Goal: Task Accomplishment & Management: Complete application form

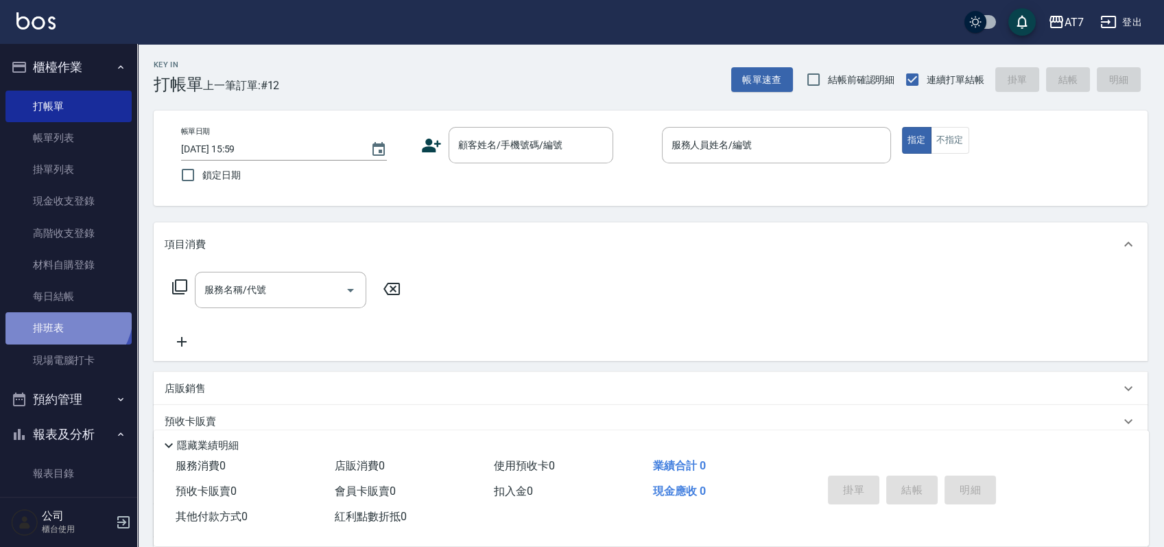
click at [61, 312] on link "排班表" at bounding box center [68, 328] width 126 height 32
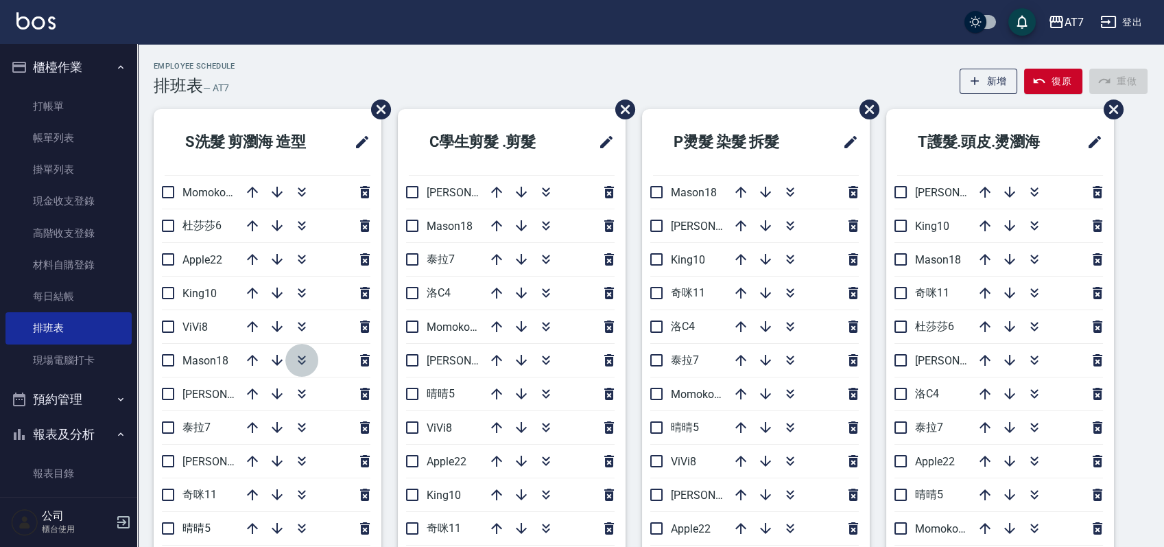
click at [294, 358] on icon "button" at bounding box center [302, 360] width 16 height 16
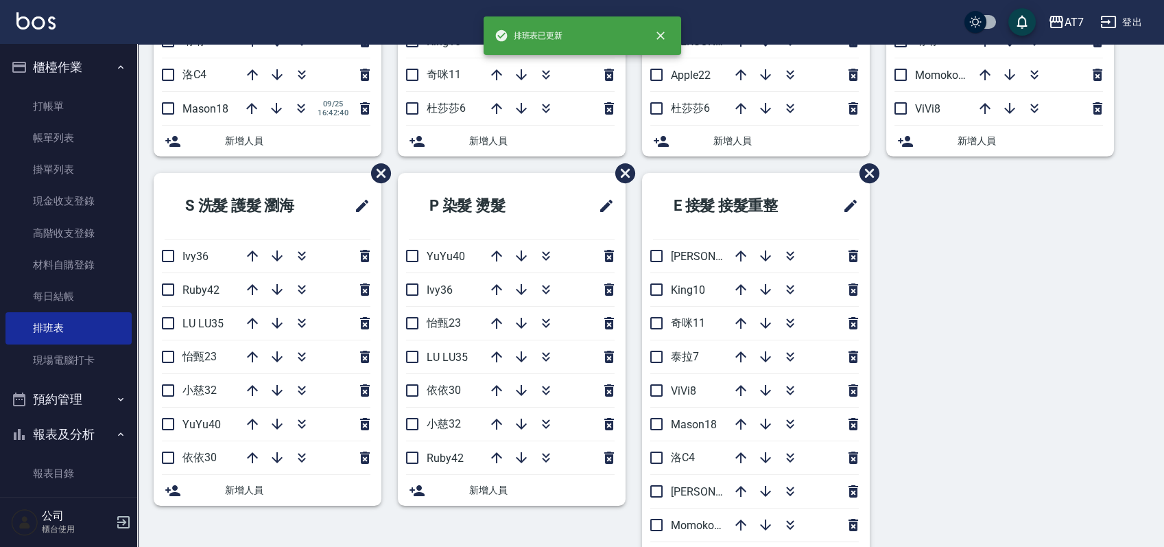
scroll to position [457, 0]
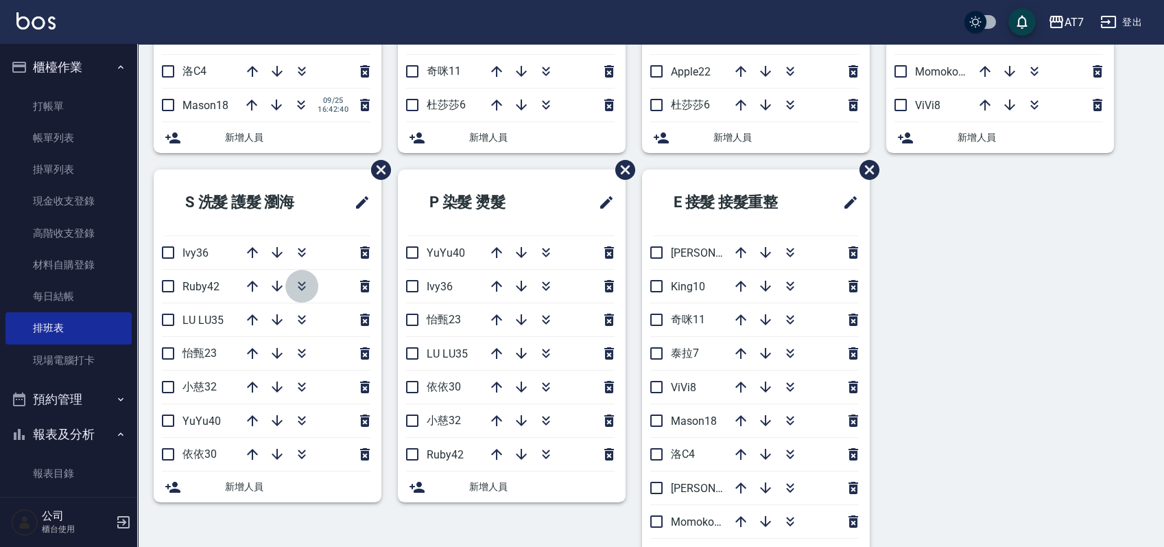
click at [305, 289] on icon "button" at bounding box center [302, 286] width 16 height 16
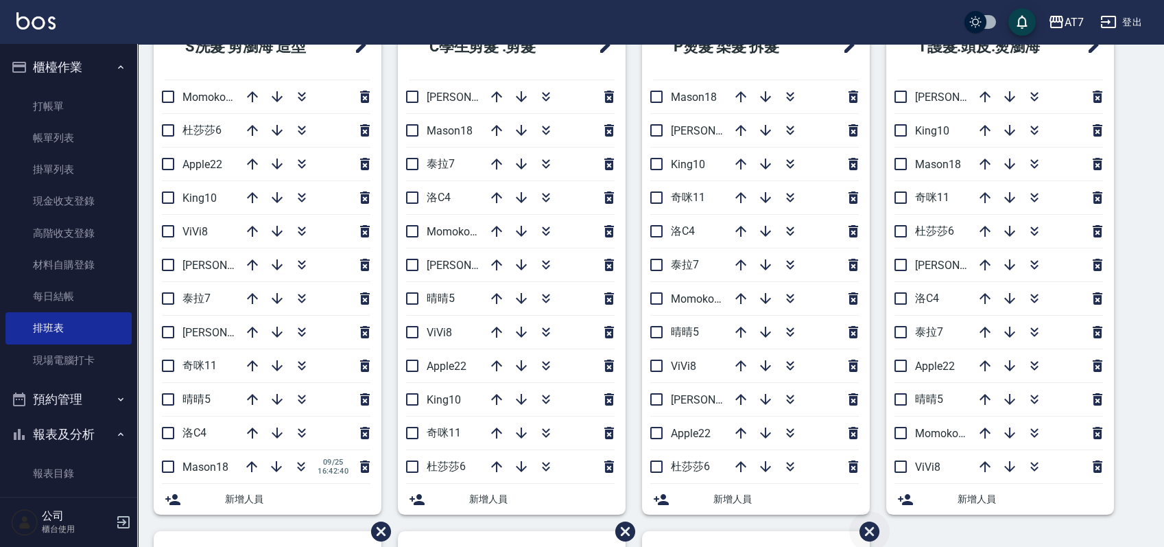
scroll to position [91, 0]
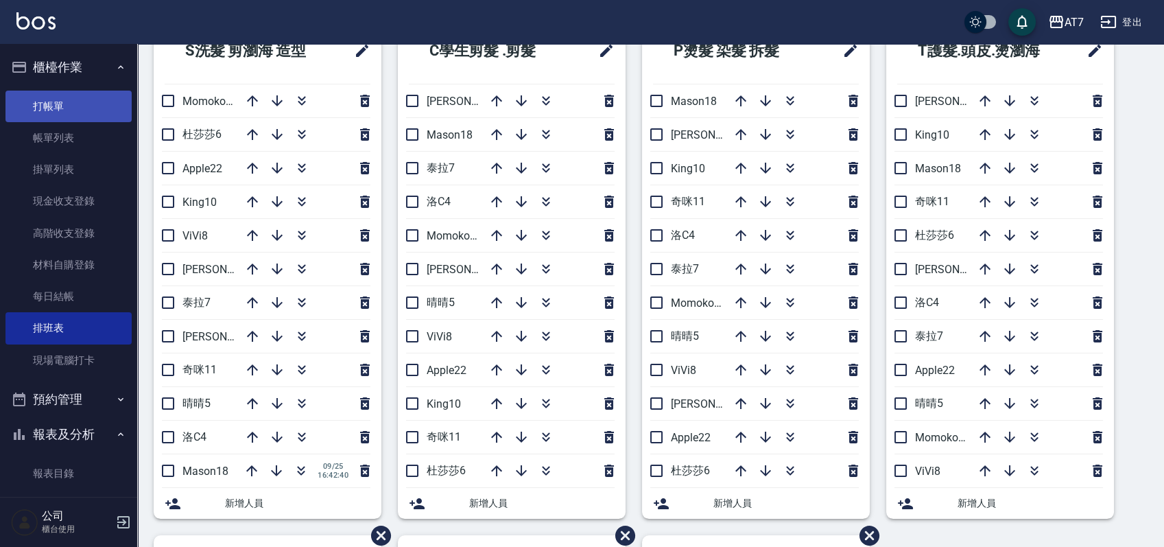
click at [82, 106] on link "打帳單" at bounding box center [68, 107] width 126 height 32
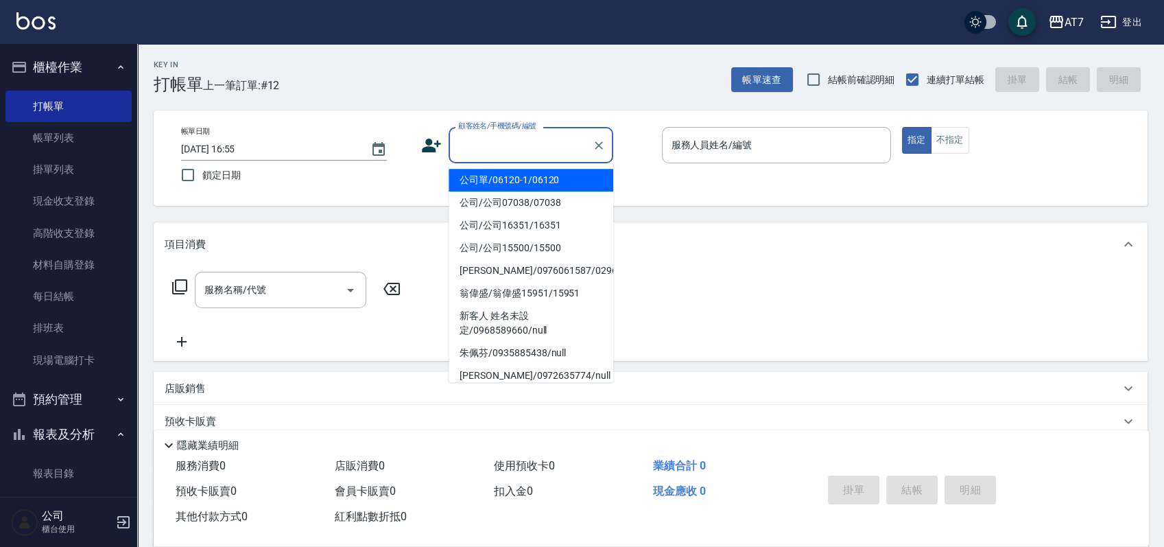
click at [527, 154] on input "顧客姓名/手機號碼/編號" at bounding box center [521, 145] width 132 height 24
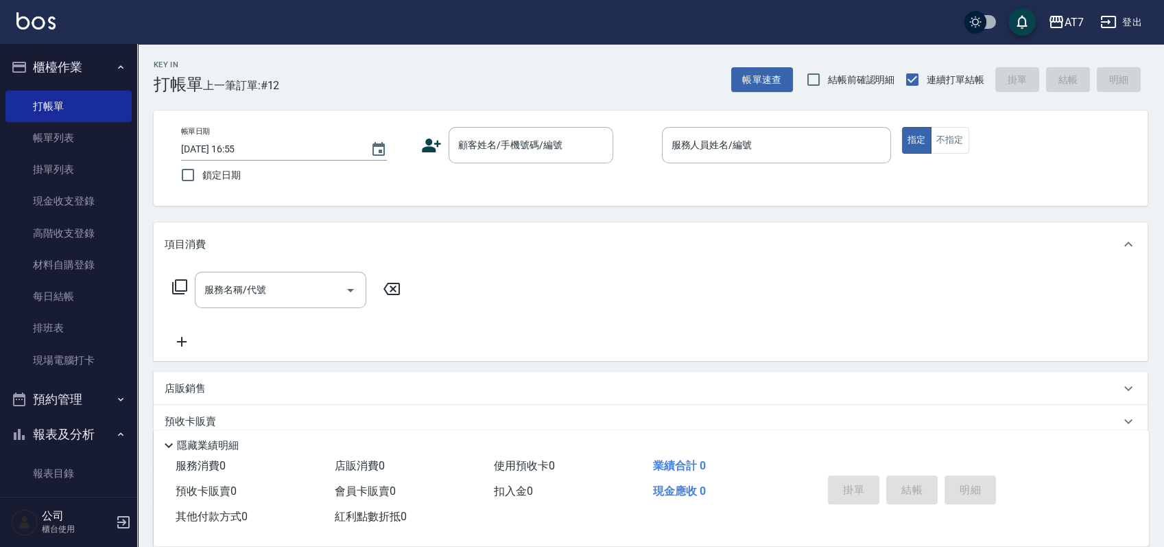
click at [648, 214] on div "Key In 打帳單 上一筆訂單:#12 帳單速查 結帳前確認明細 連續打單結帳 掛單 結帳 明細 帳單日期 2025/09/25 16:55 鎖定日期 顧客…" at bounding box center [650, 371] width 1027 height 655
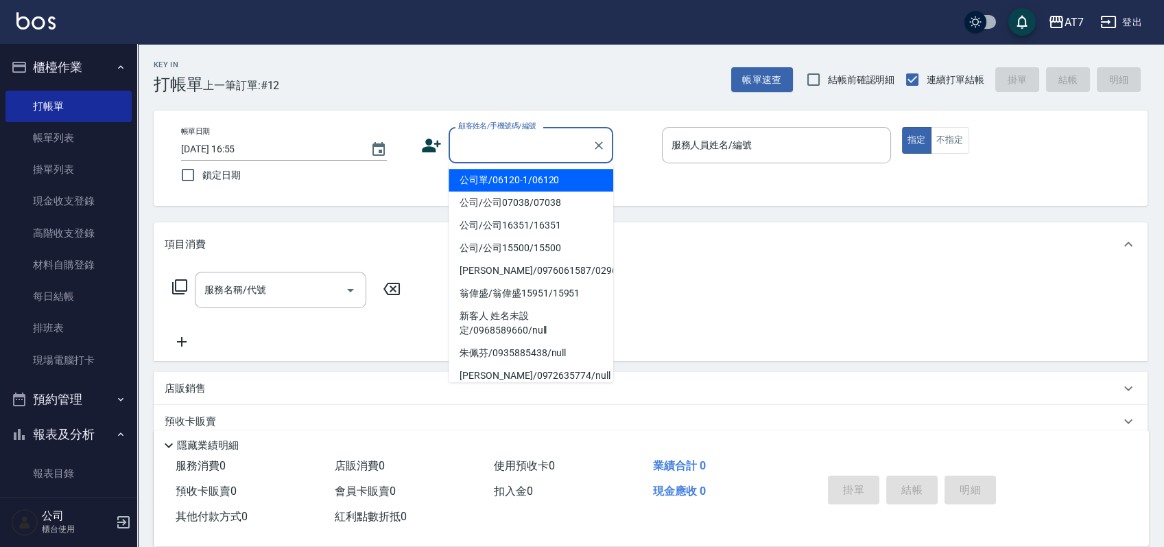
click at [511, 149] on input "顧客姓名/手機號碼/編號" at bounding box center [521, 145] width 132 height 24
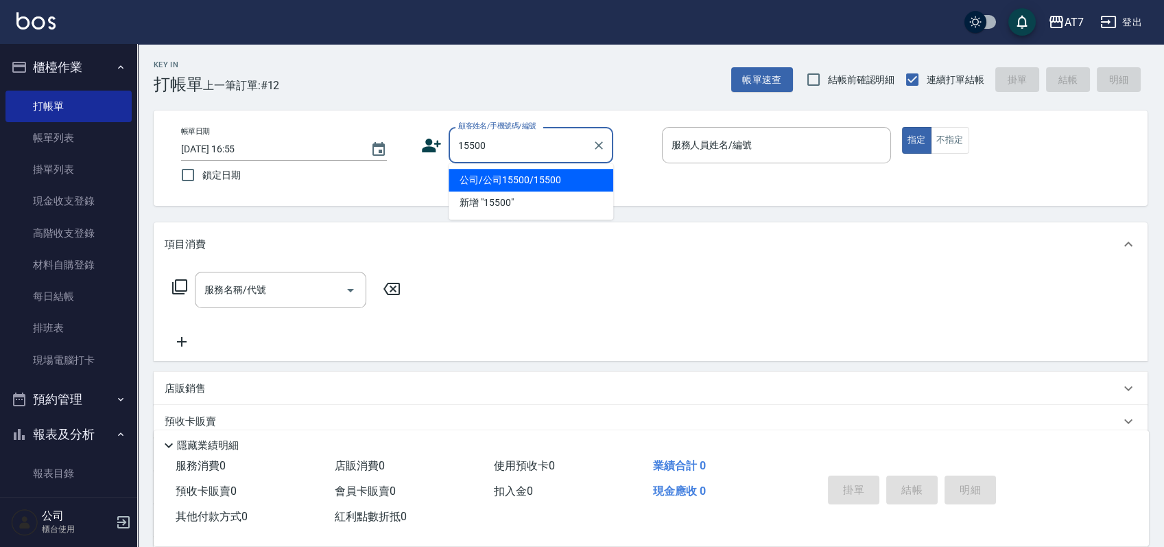
type input "公司/公司15500/15500"
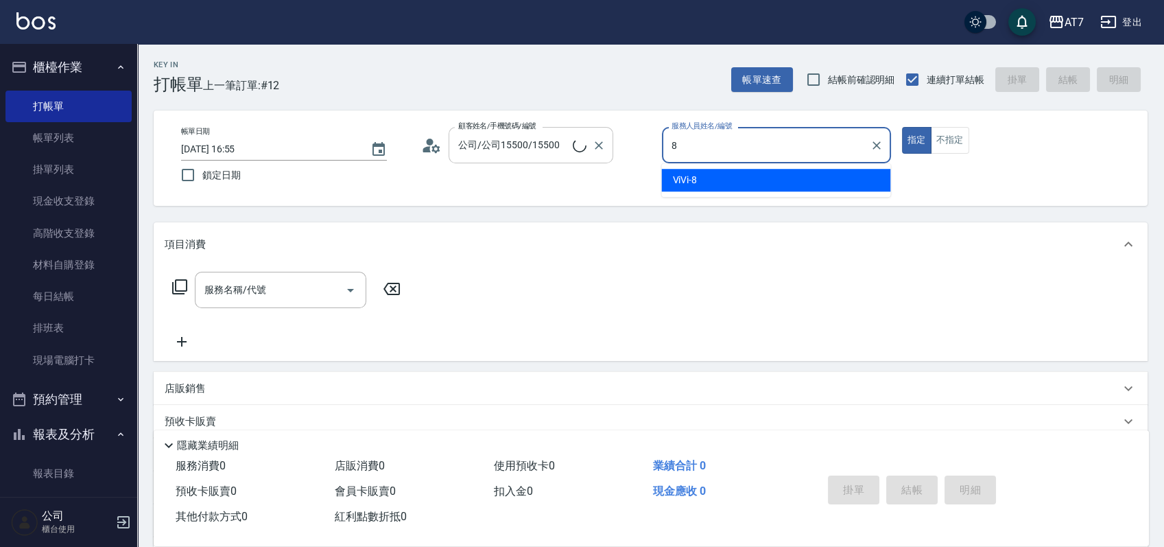
type input "8"
type button "true"
type input "ViVi-8"
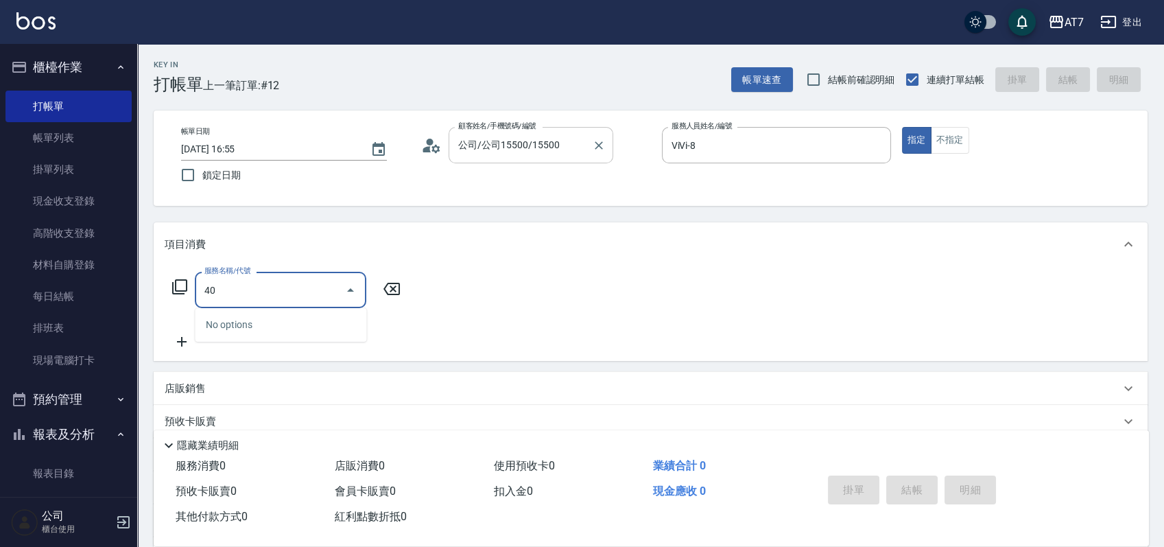
type input "401"
type input "150"
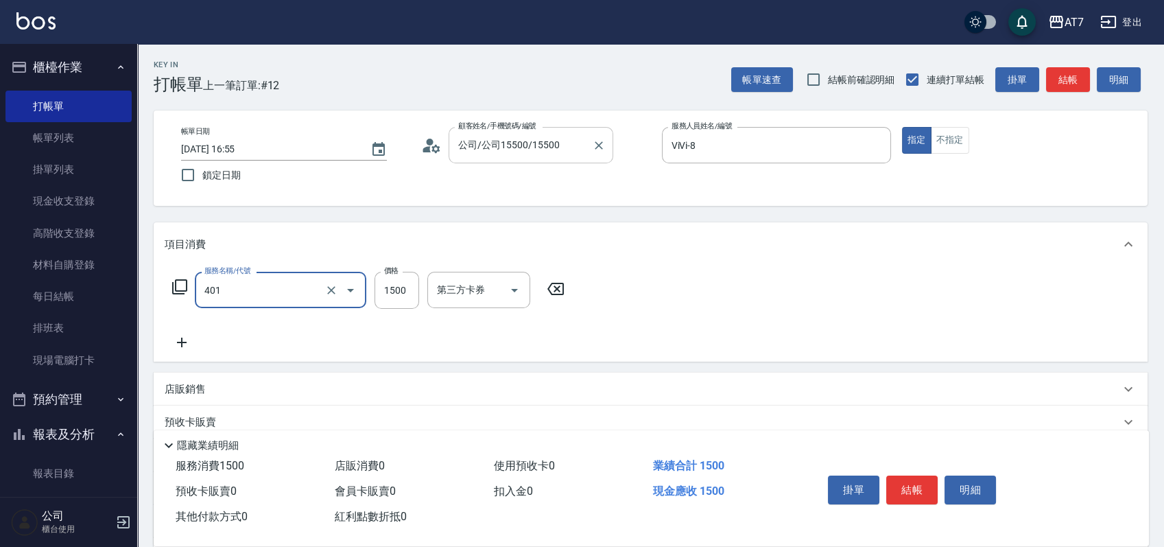
type input "染髮(互助)(401)"
type input "0"
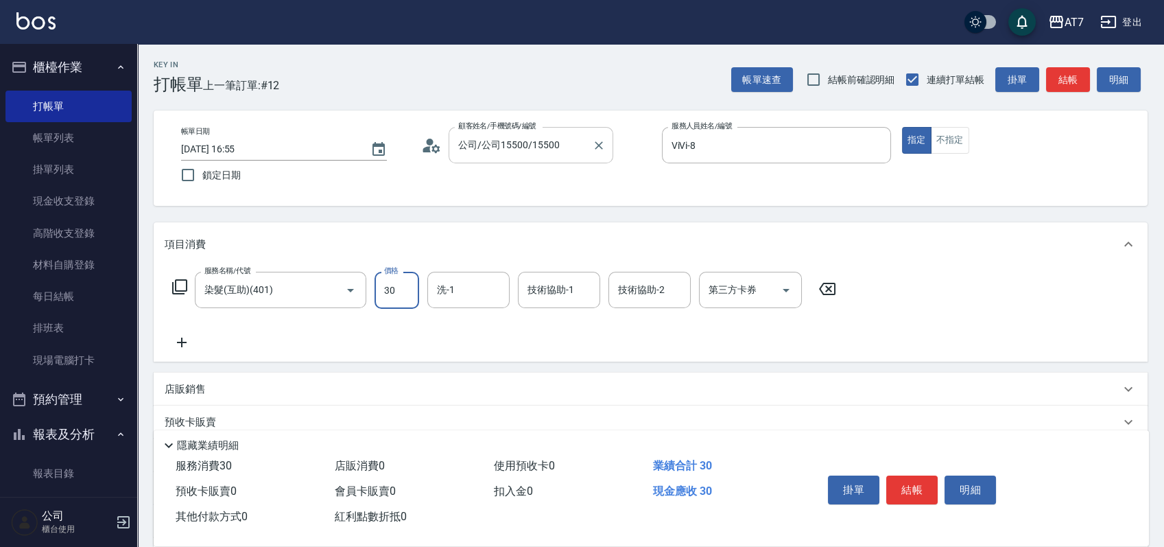
type input "300"
type input "30"
type input "3000"
type input "300"
type input "3000"
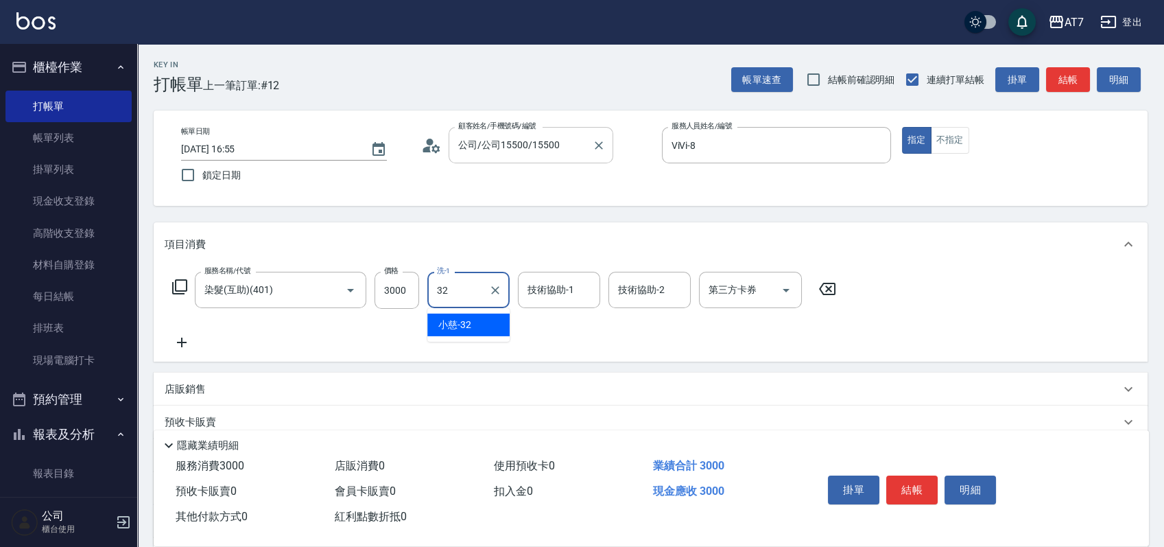
type input "小慈-32"
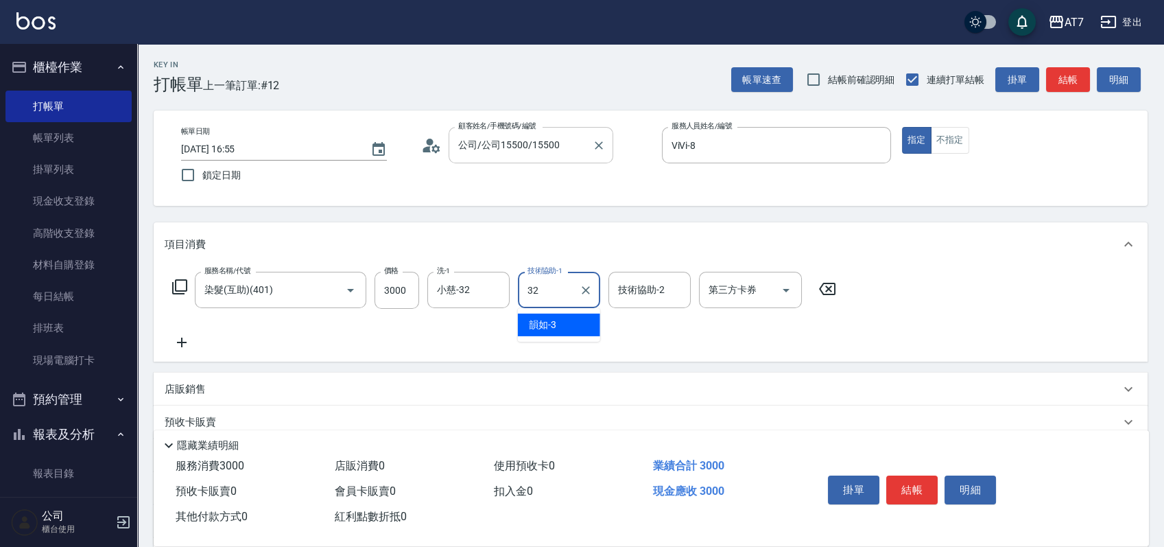
type input "小慈-32"
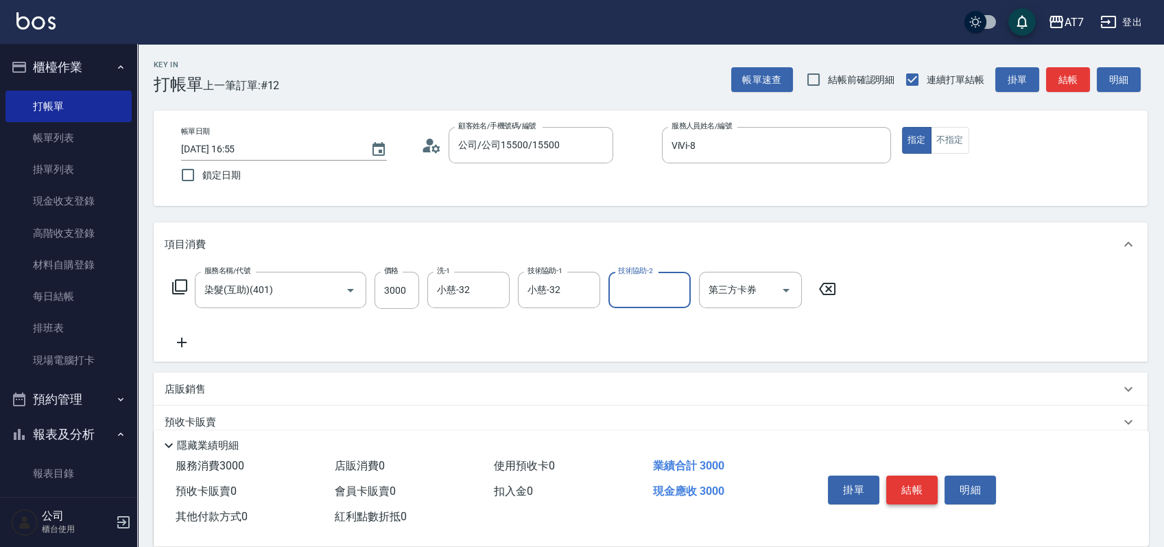
click at [916, 486] on button "結帳" at bounding box center [911, 489] width 51 height 29
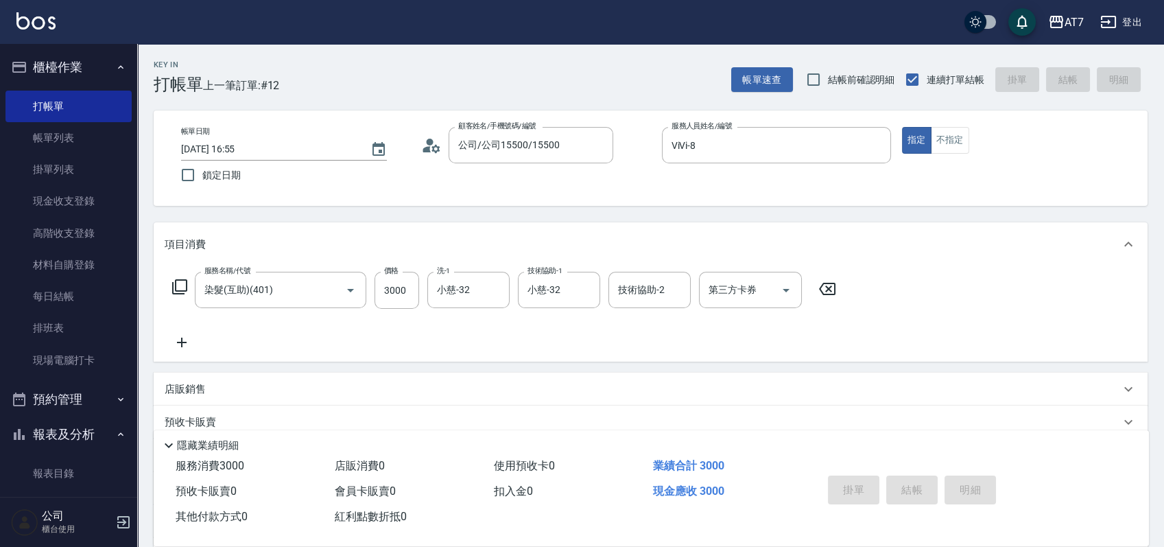
type input "0"
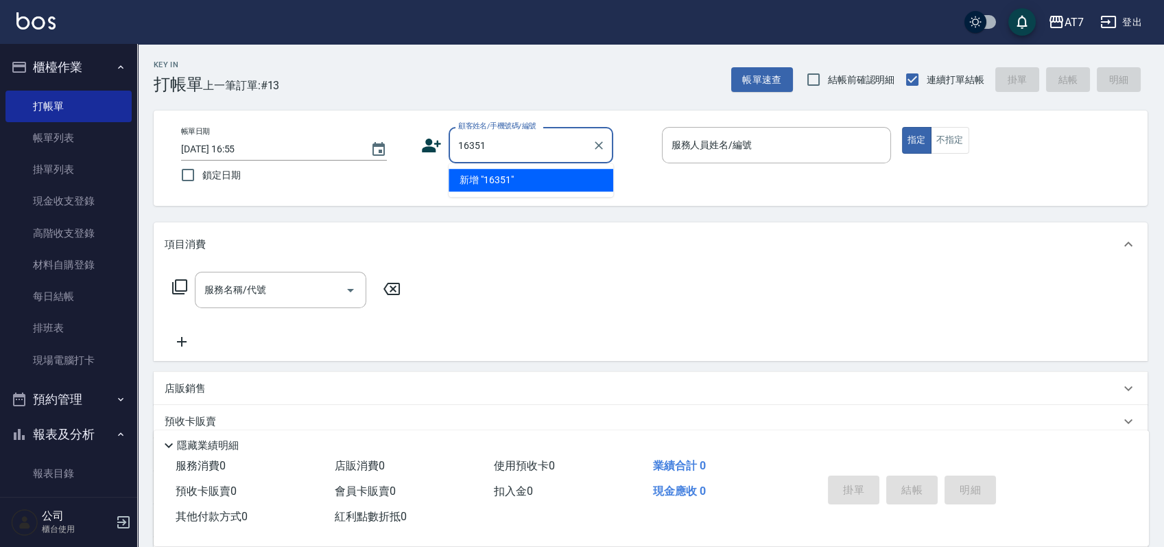
type input "16351"
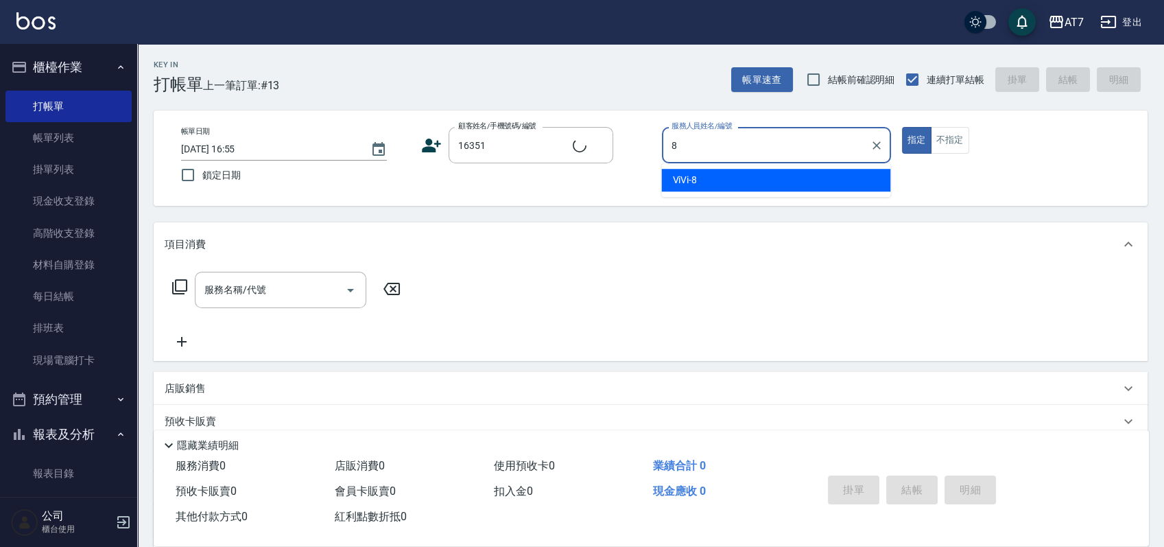
type input "8"
type input "公司/公司16351/16351"
type input "ViVi-8"
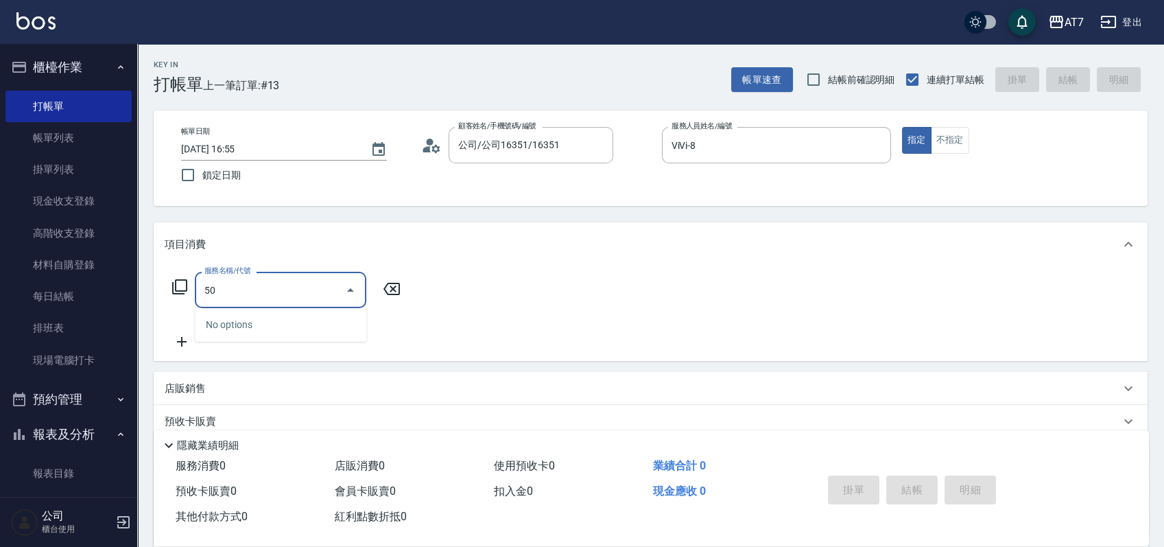
type input "501"
type input "30"
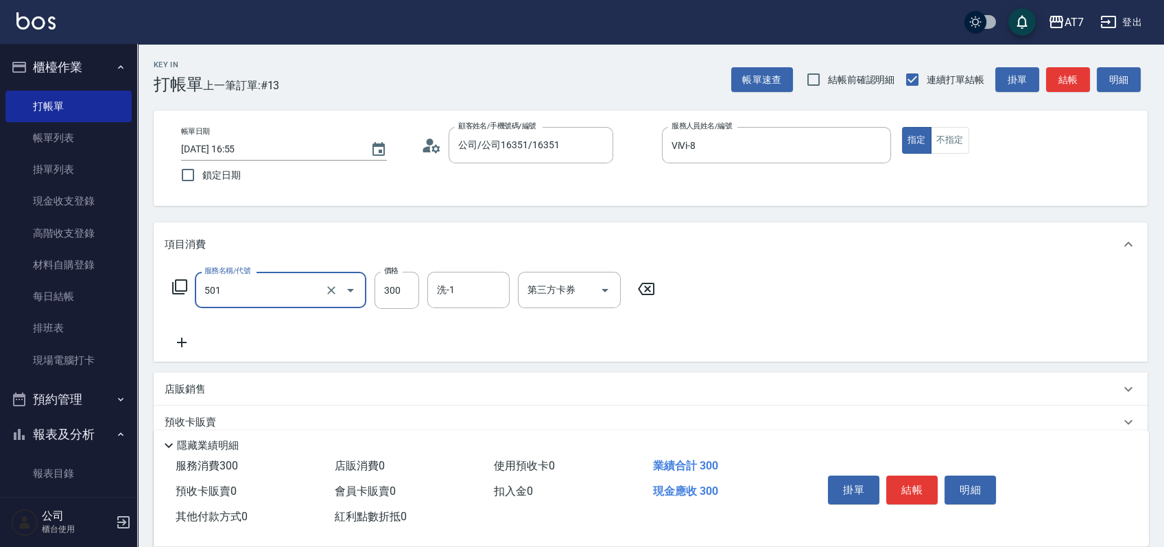
type input "洗髮(互助)(501)"
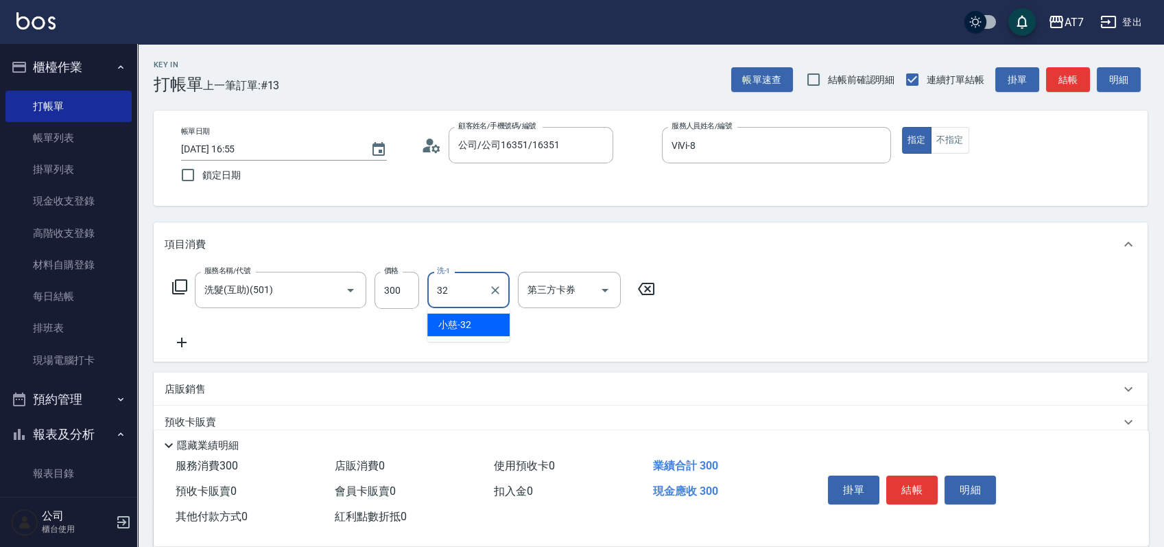
type input "小慈-32"
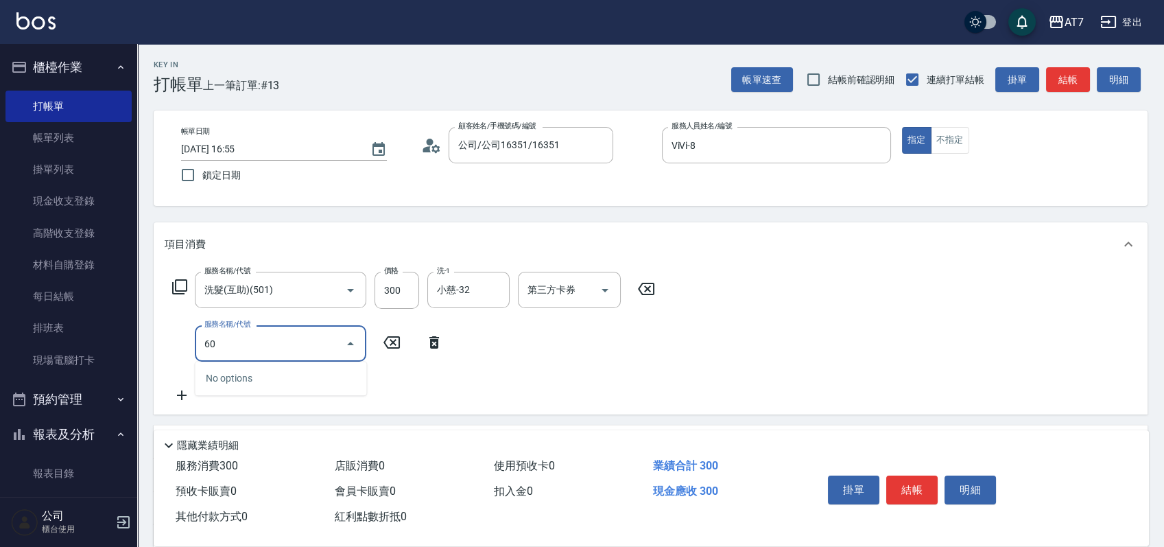
type input "607"
type input "180"
type input "東日玫瑰短（助）(607)"
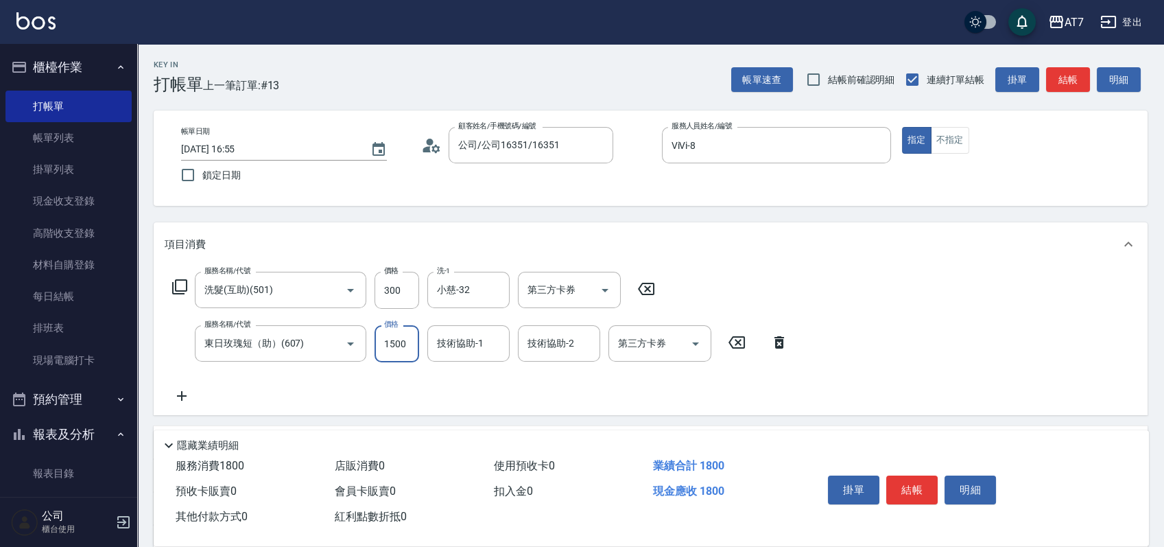
type input "1"
type input "30"
type input "188"
type input "40"
type input "1880"
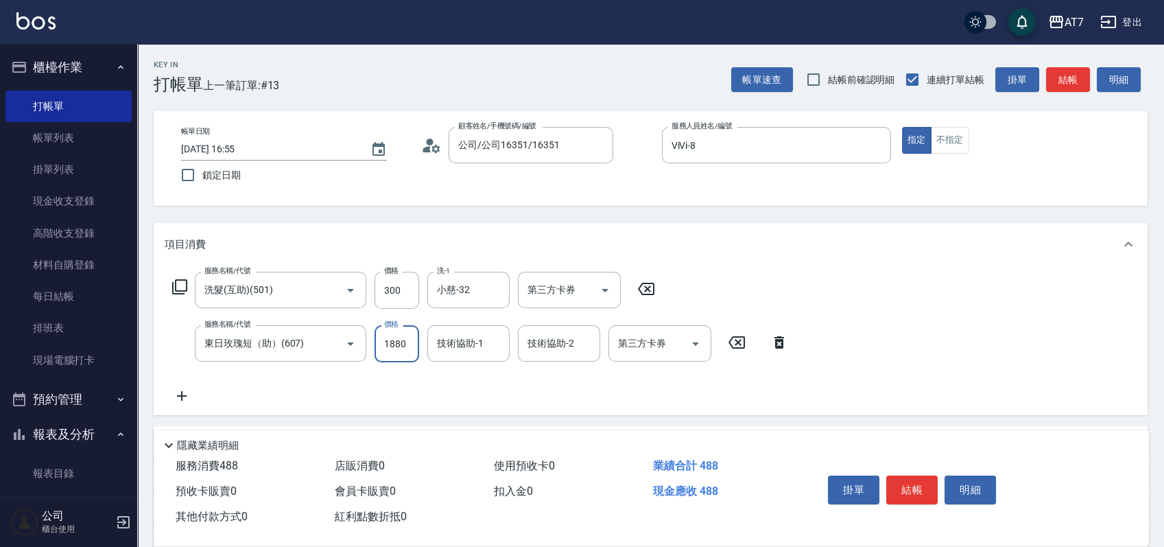
type input "210"
type input "1880"
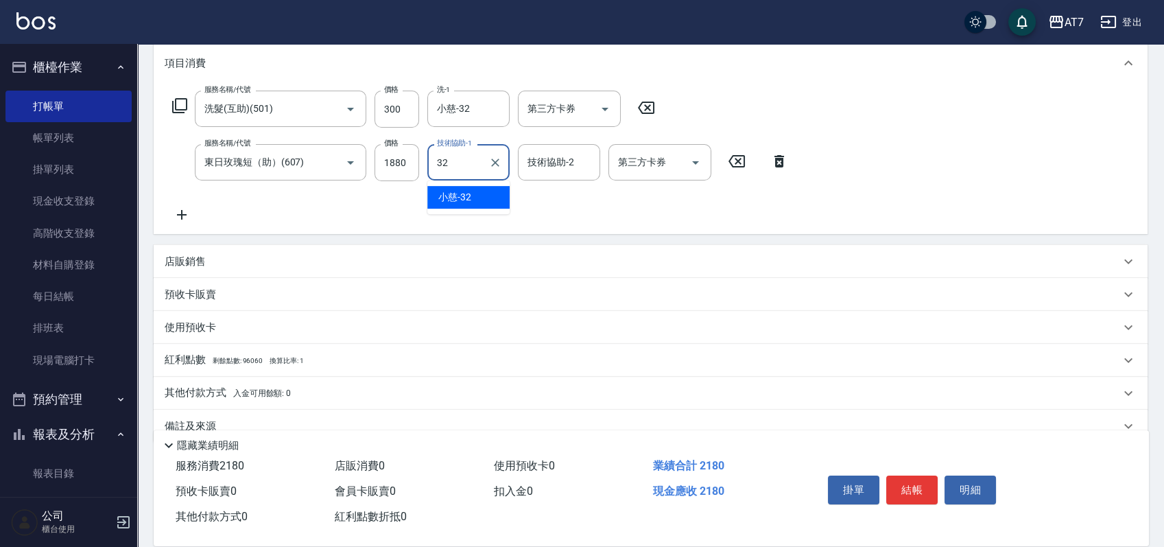
scroll to position [182, 0]
type input "32"
click at [881, 255] on div "店販銷售" at bounding box center [642, 260] width 955 height 14
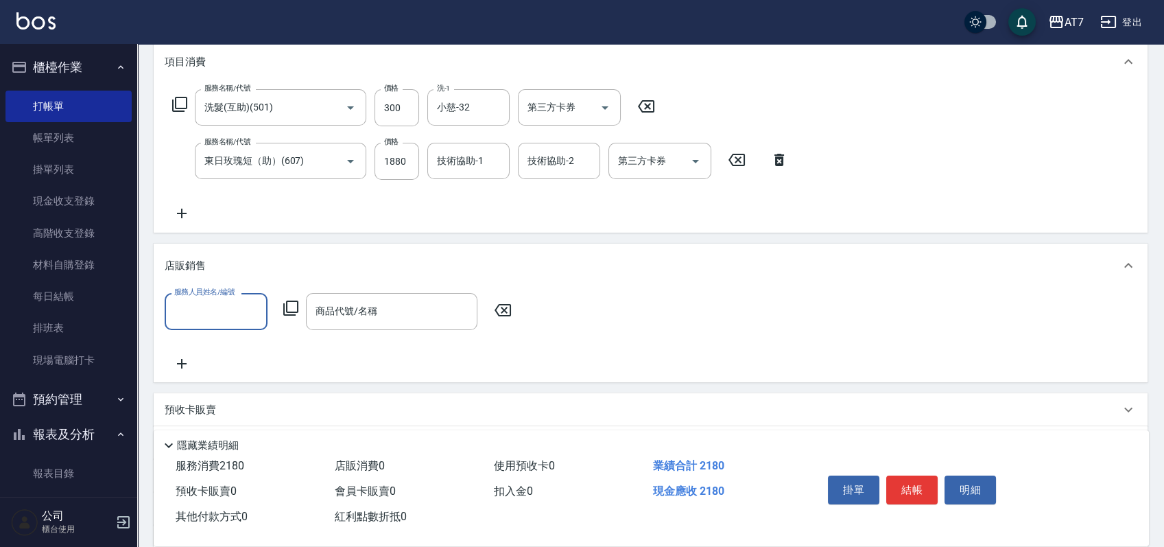
scroll to position [0, 0]
type input "ViVi-8"
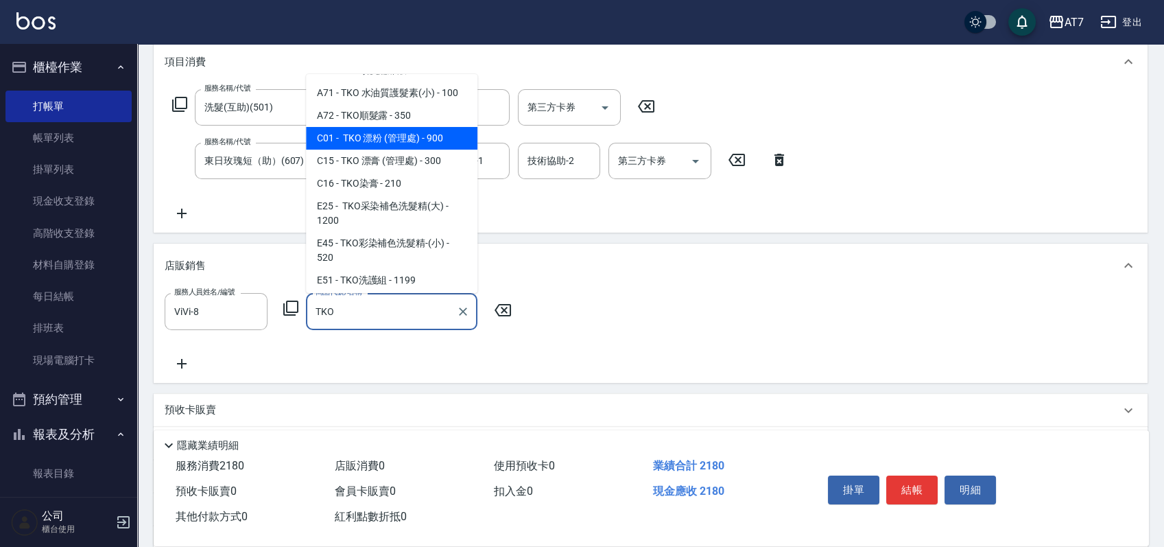
scroll to position [106, 0]
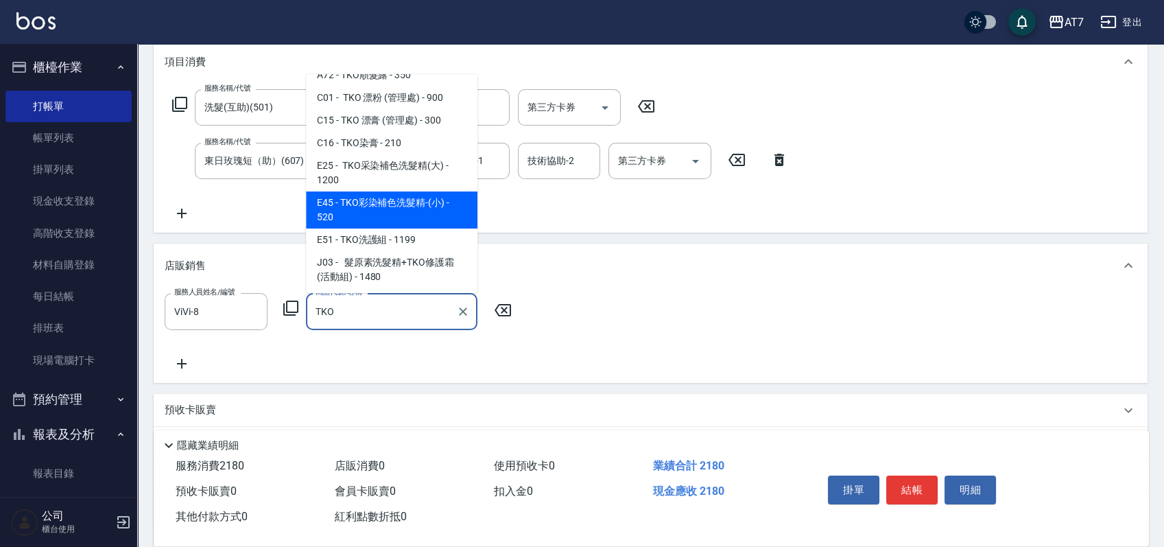
click at [379, 204] on span "E45 - TKO彩染補色洗髮精-(小) - 520" at bounding box center [391, 209] width 171 height 37
type input "TKO彩染補色洗髮精-(小)"
type input "270"
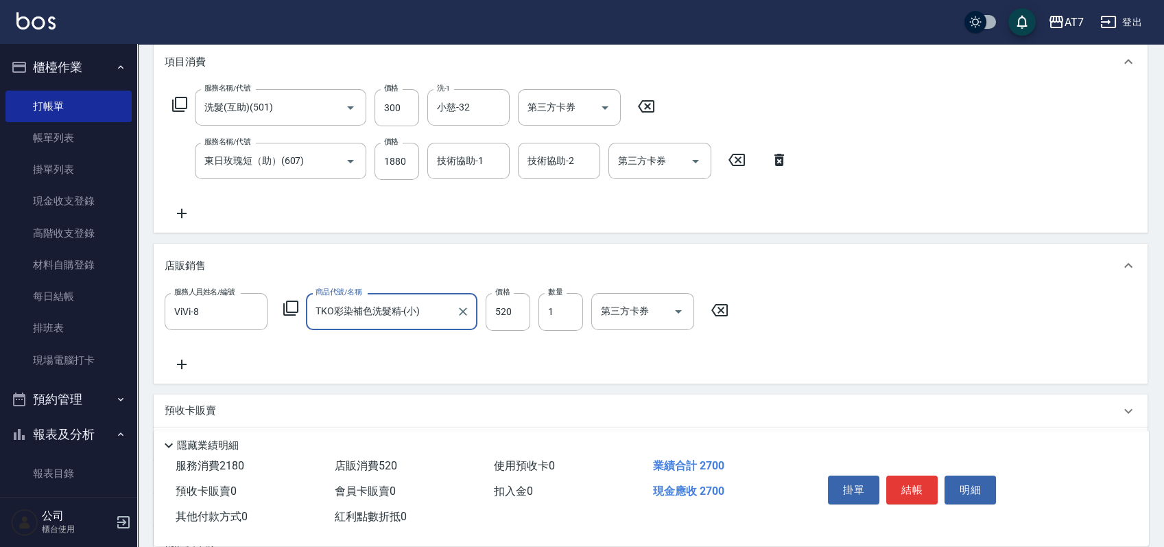
type input "TKO彩染補色洗髮精-(小)"
type input "4"
type input "220"
type input "468"
type input "260"
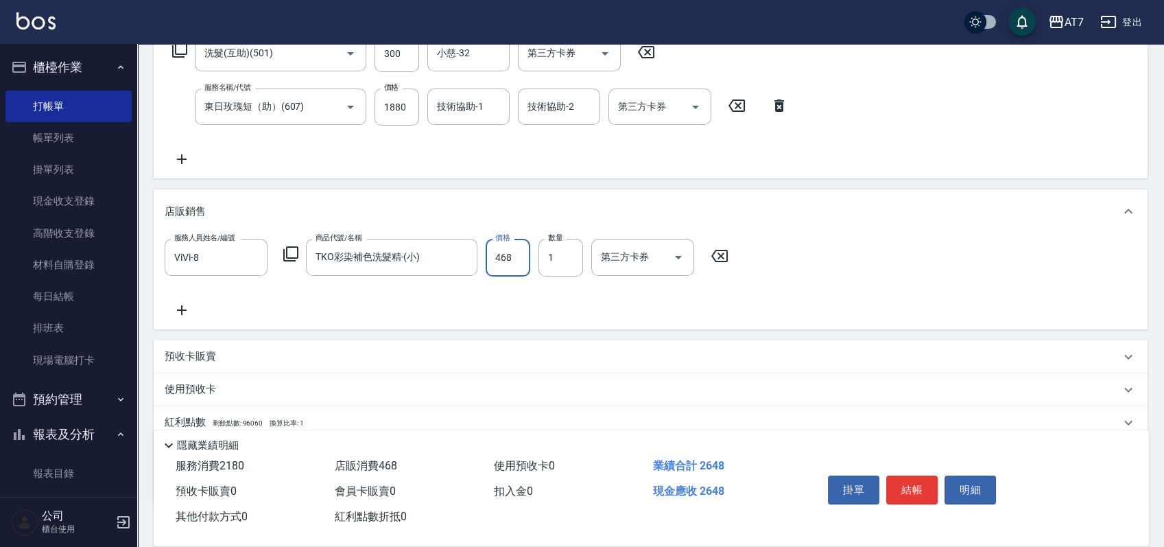
scroll to position [324, 0]
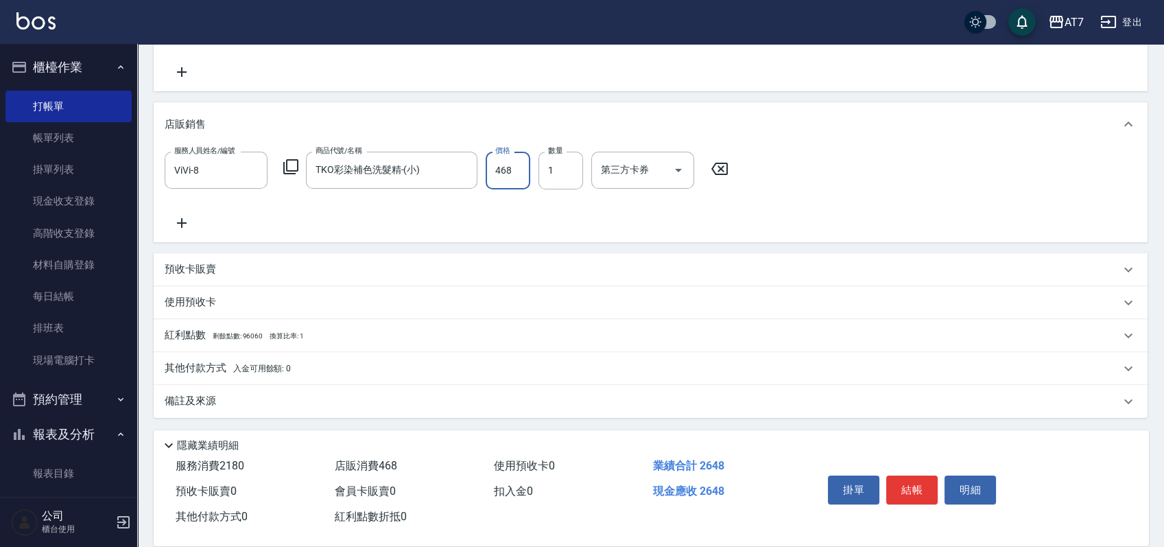
type input "468"
click at [475, 364] on div "其他付款方式 入金可用餘額: 0" at bounding box center [642, 368] width 955 height 15
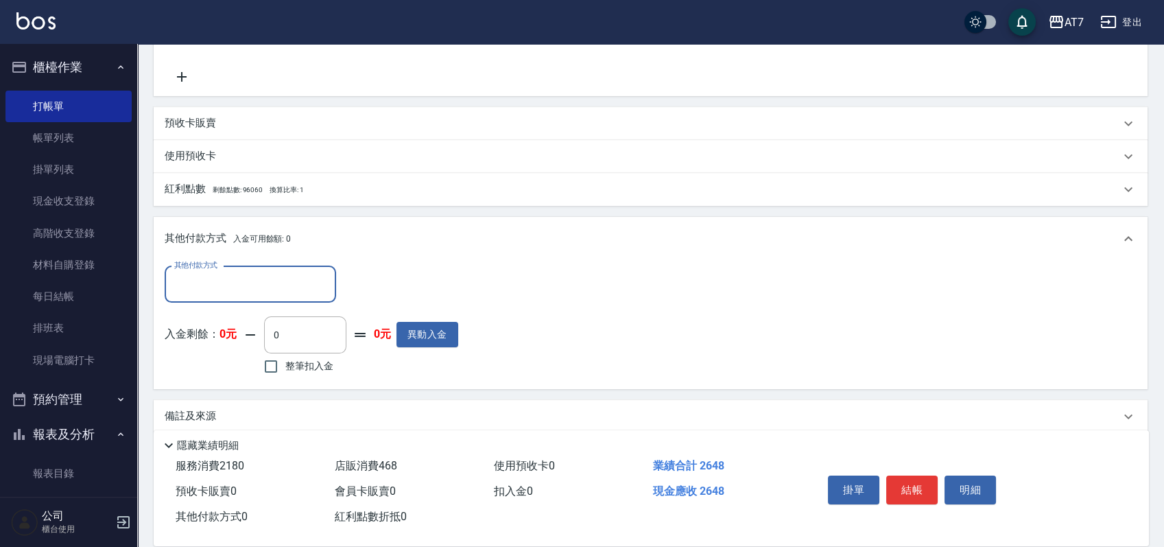
scroll to position [483, 0]
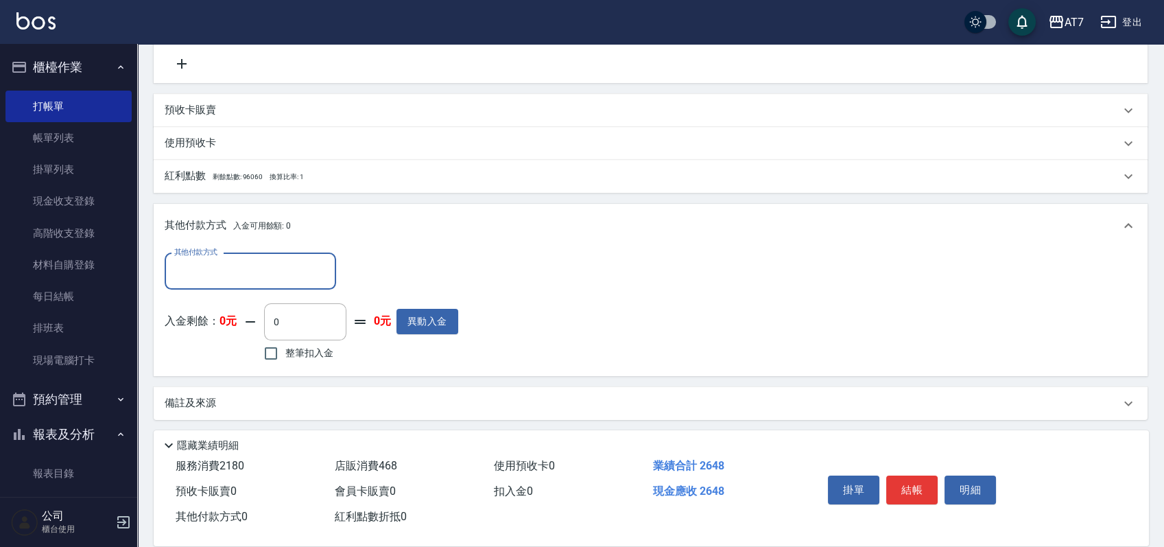
click at [240, 272] on input "其他付款方式" at bounding box center [250, 271] width 159 height 24
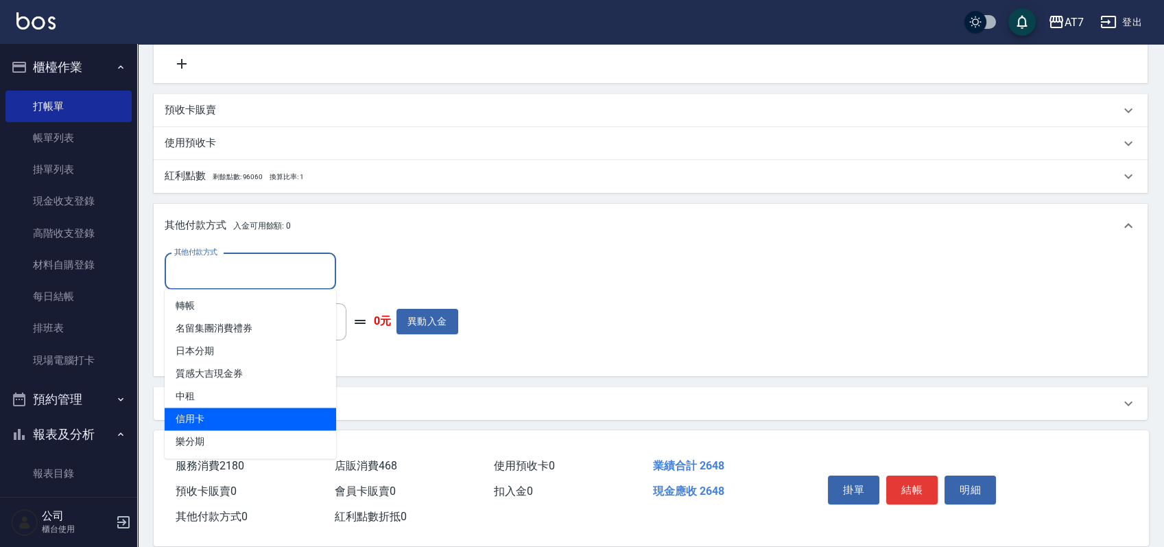
click at [211, 419] on span "信用卡" at bounding box center [250, 418] width 171 height 23
type input "信用卡"
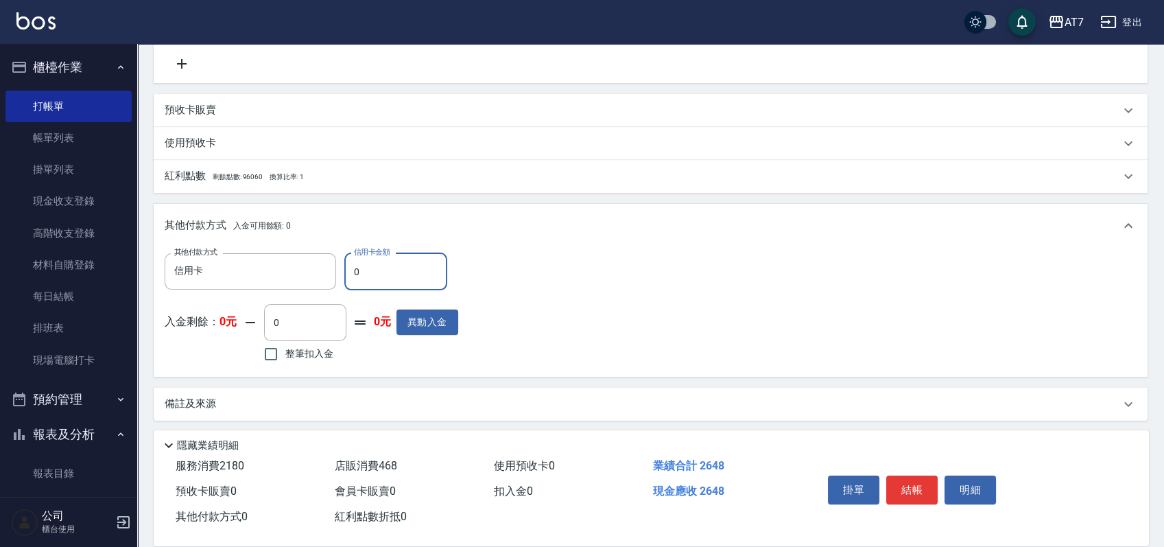
click at [346, 274] on input "0" at bounding box center [395, 271] width 103 height 37
type input "260"
type input "230"
type input "2640"
type input "0"
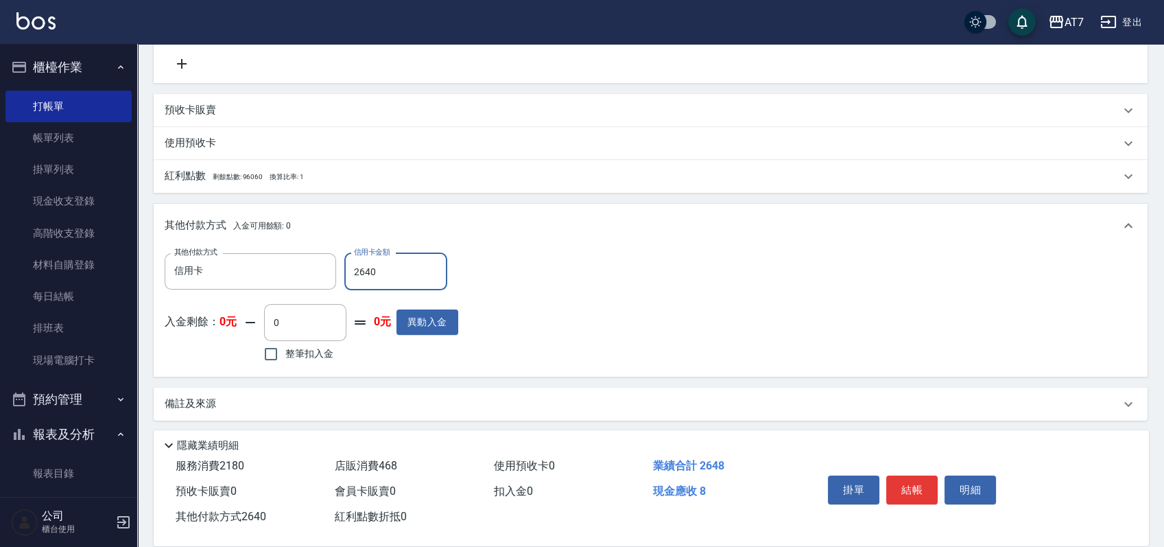
type input "264"
type input "230"
type input "2648"
type input "0"
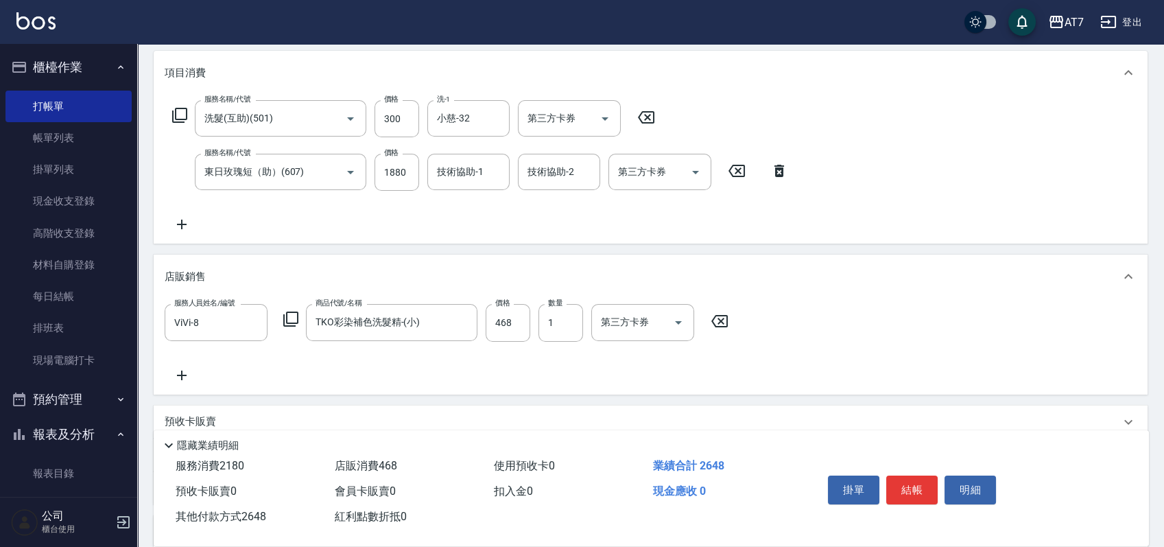
scroll to position [25, 0]
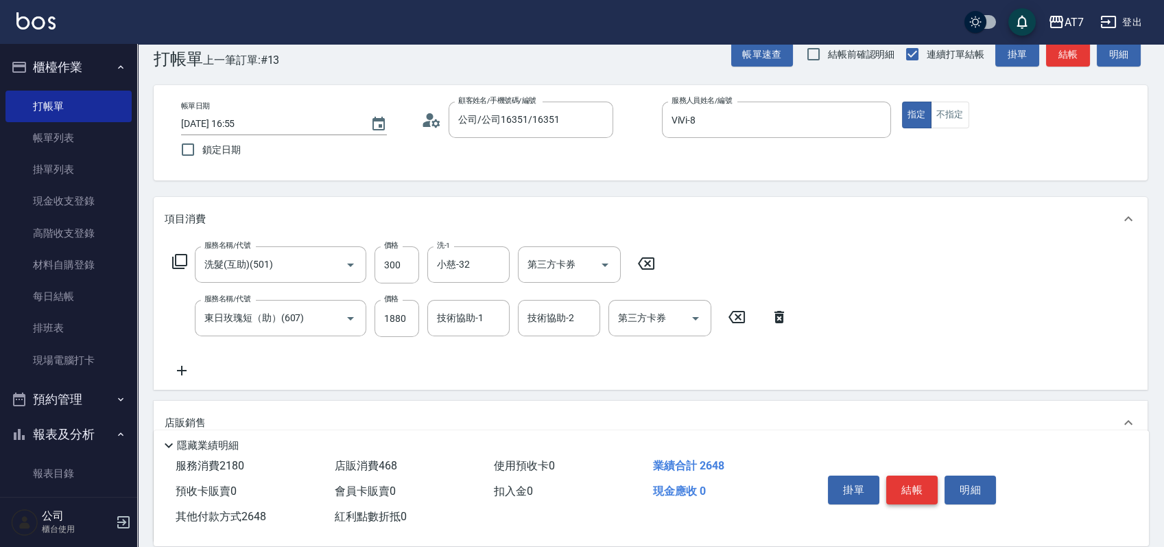
type input "2648"
click at [901, 477] on button "結帳" at bounding box center [911, 489] width 51 height 29
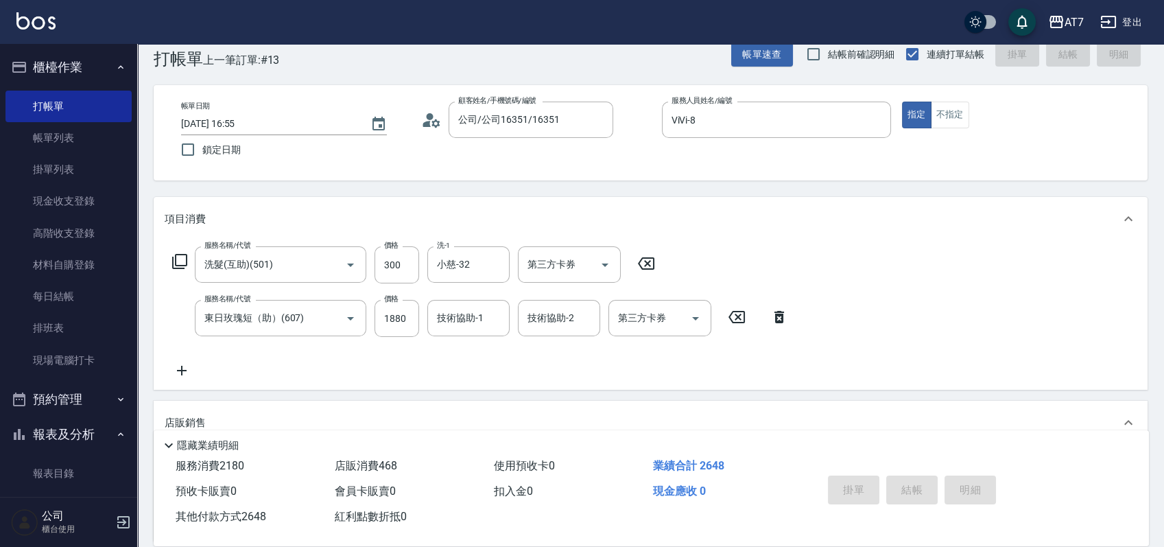
type input "2025/09/25 16:56"
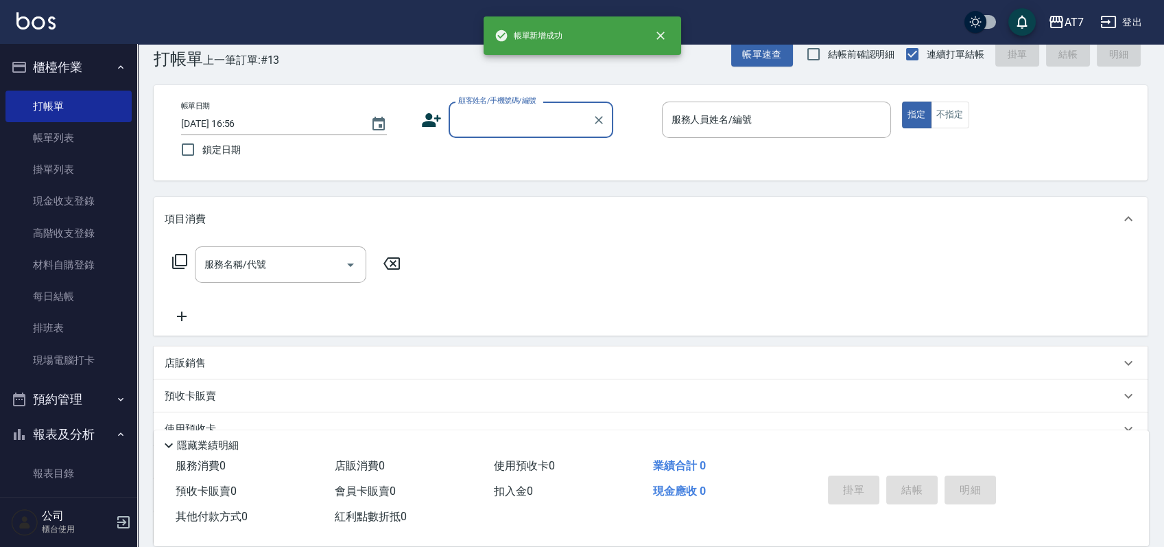
scroll to position [0, 0]
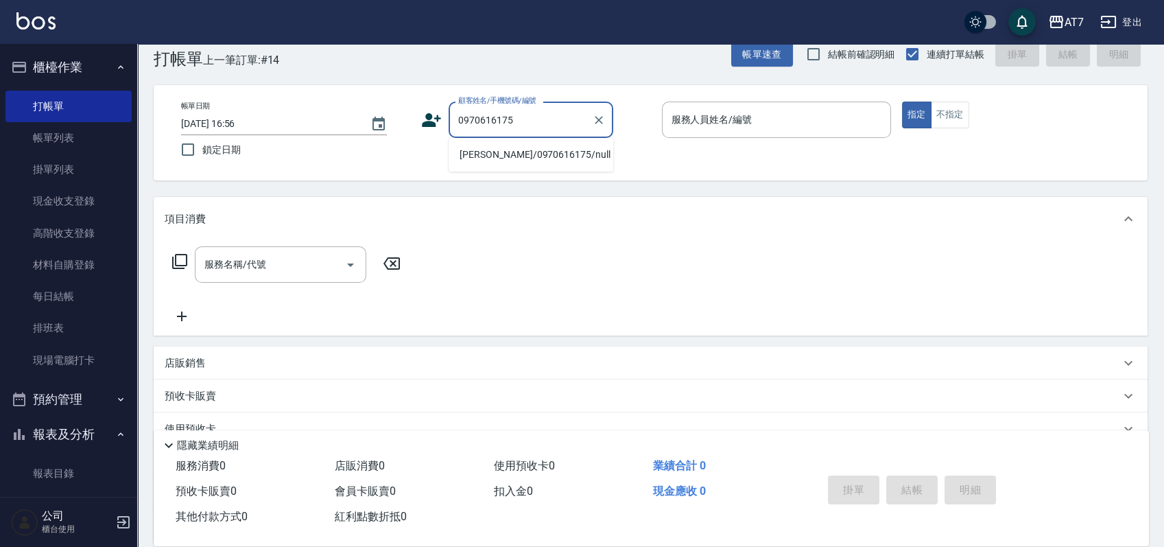
type input "[PERSON_NAME]/0970616175/null"
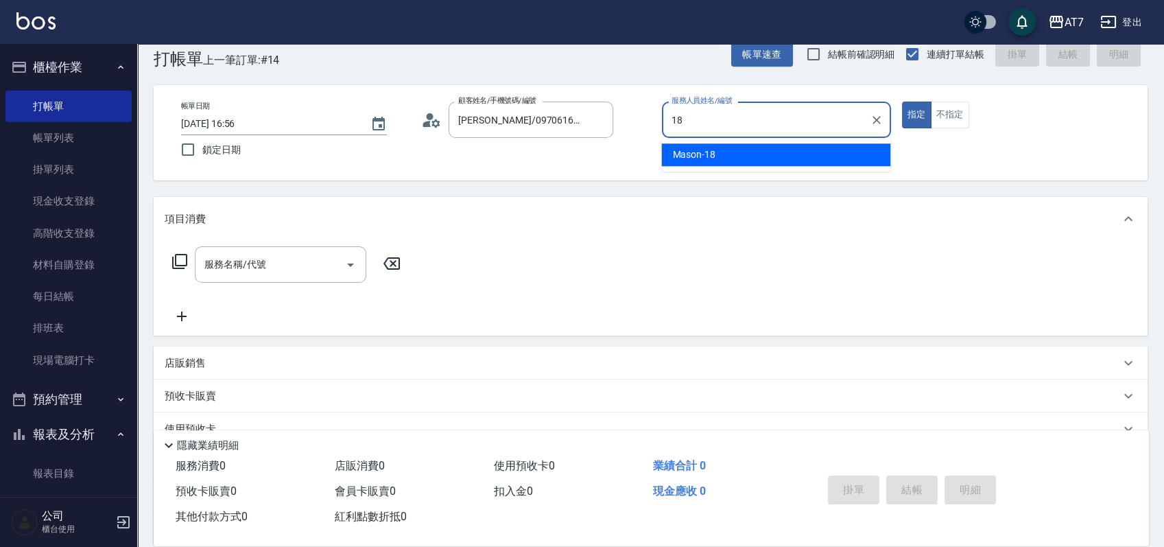
type input "Mason-18"
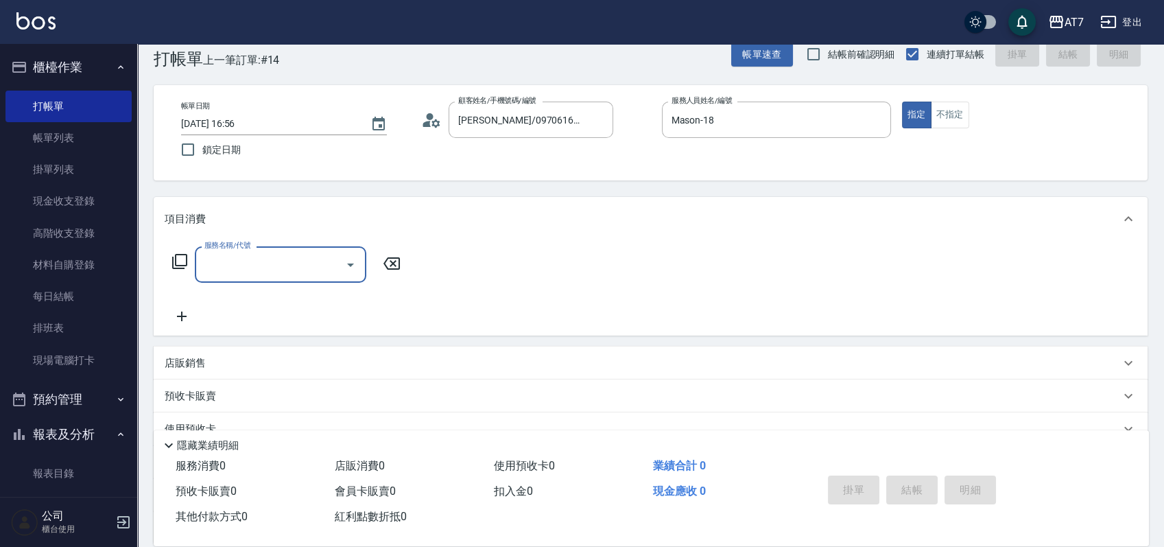
click at [250, 278] on div "服務名稱/代號" at bounding box center [280, 264] width 171 height 36
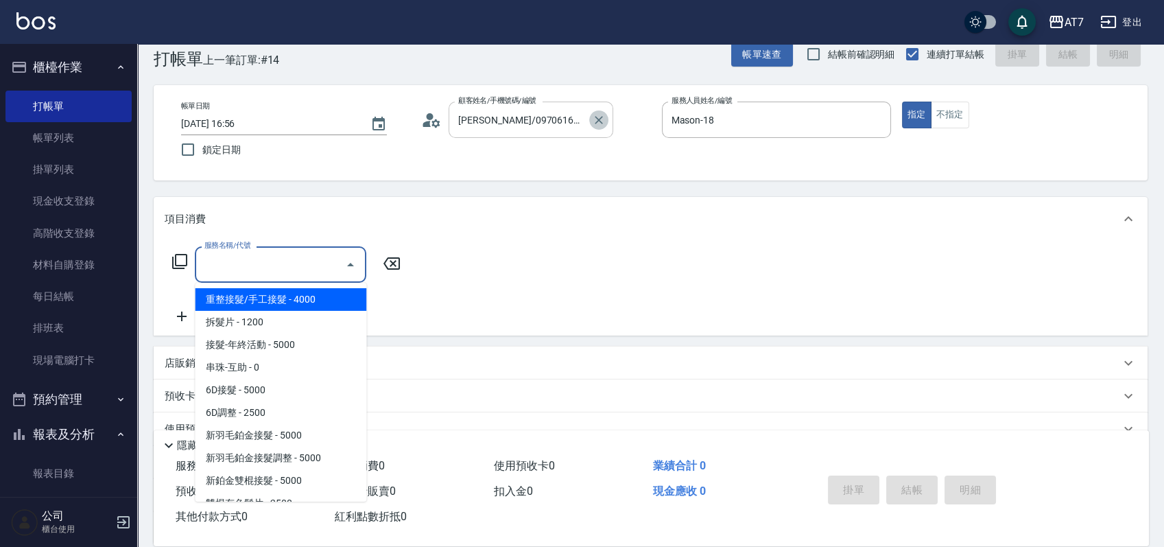
click at [599, 119] on icon "Clear" at bounding box center [599, 120] width 8 height 8
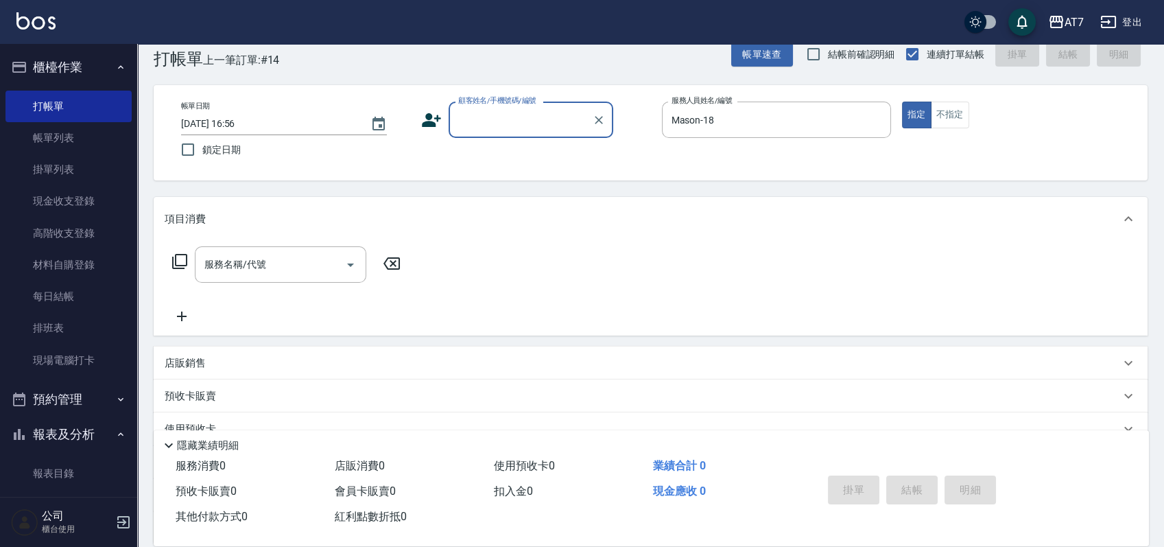
click at [522, 115] on input "顧客姓名/手機號碼/編號" at bounding box center [521, 120] width 132 height 24
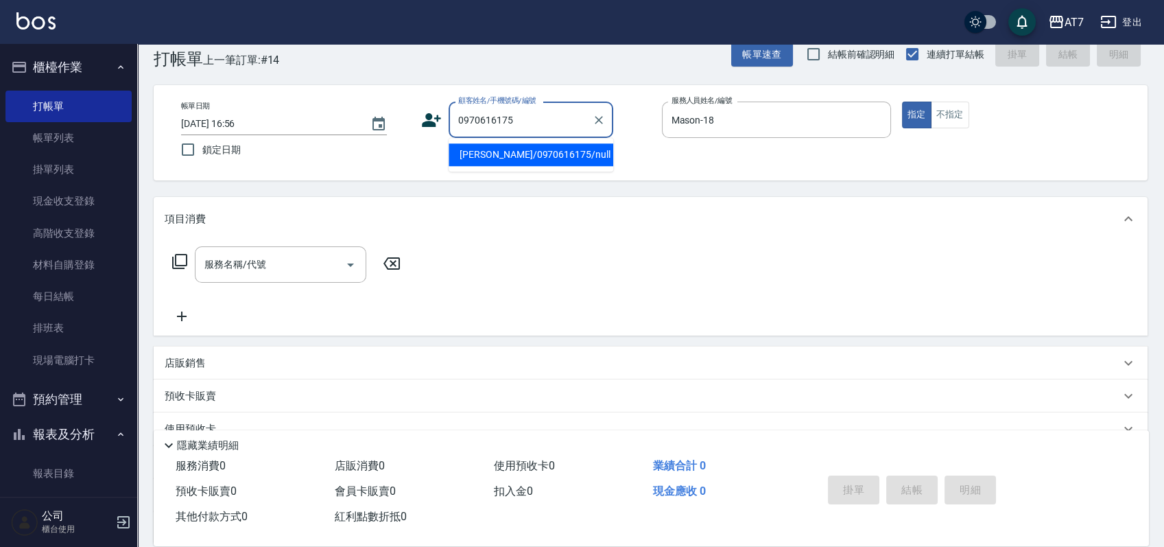
type input "[PERSON_NAME]/0970616175/null"
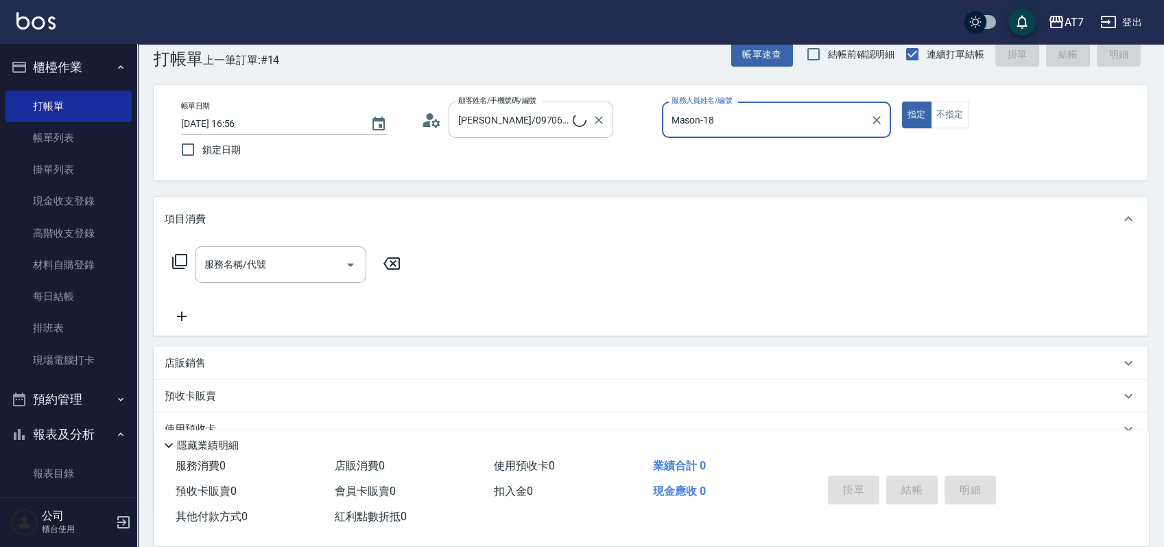
click at [902, 102] on button "指定" at bounding box center [916, 115] width 29 height 27
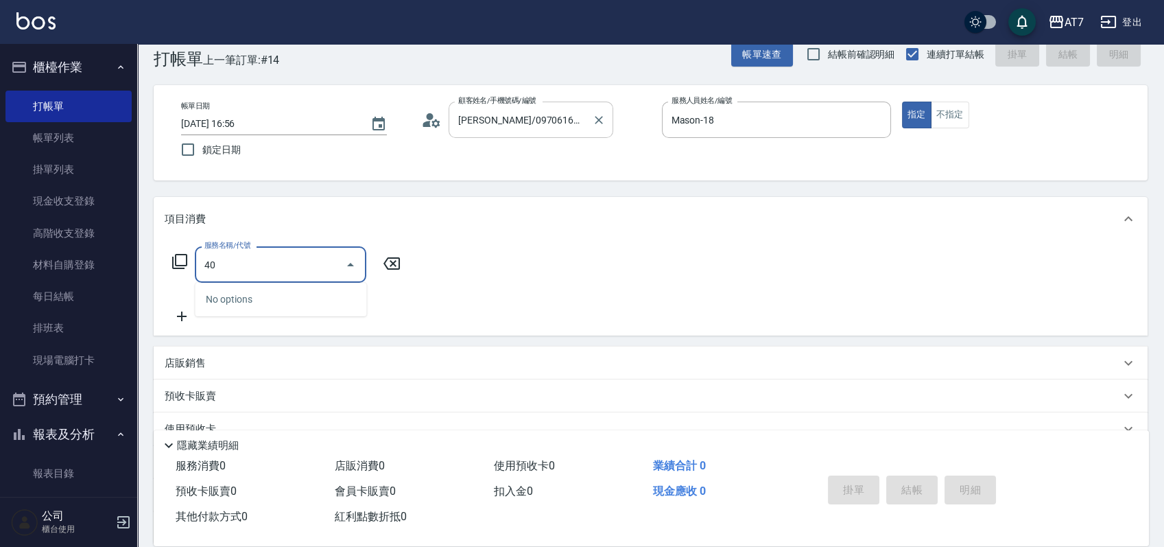
type input "401"
type input "0"
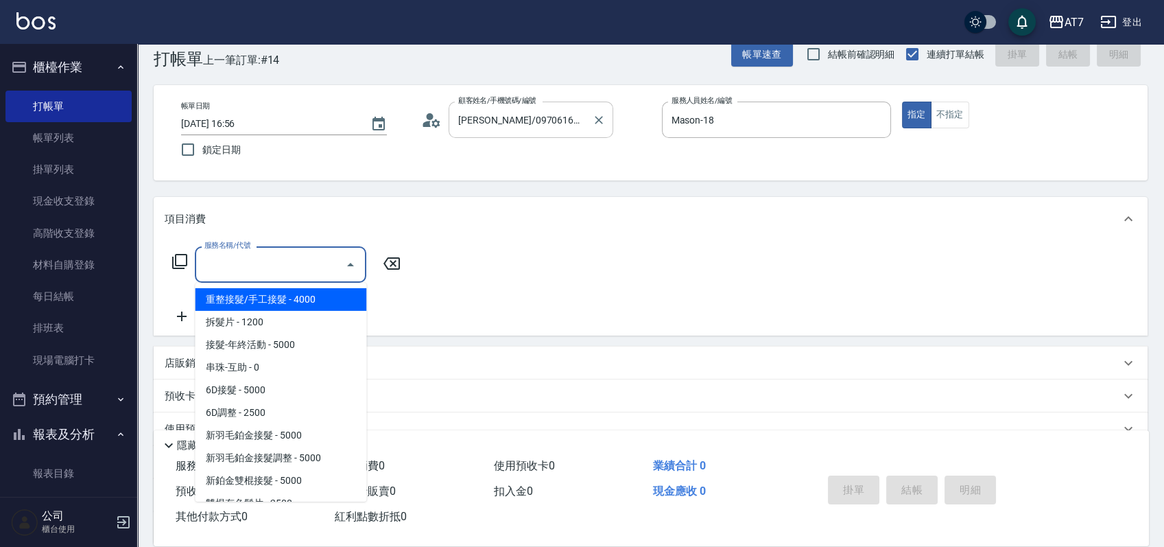
type input "重整接髮/手工接髮(100)"
type input "400"
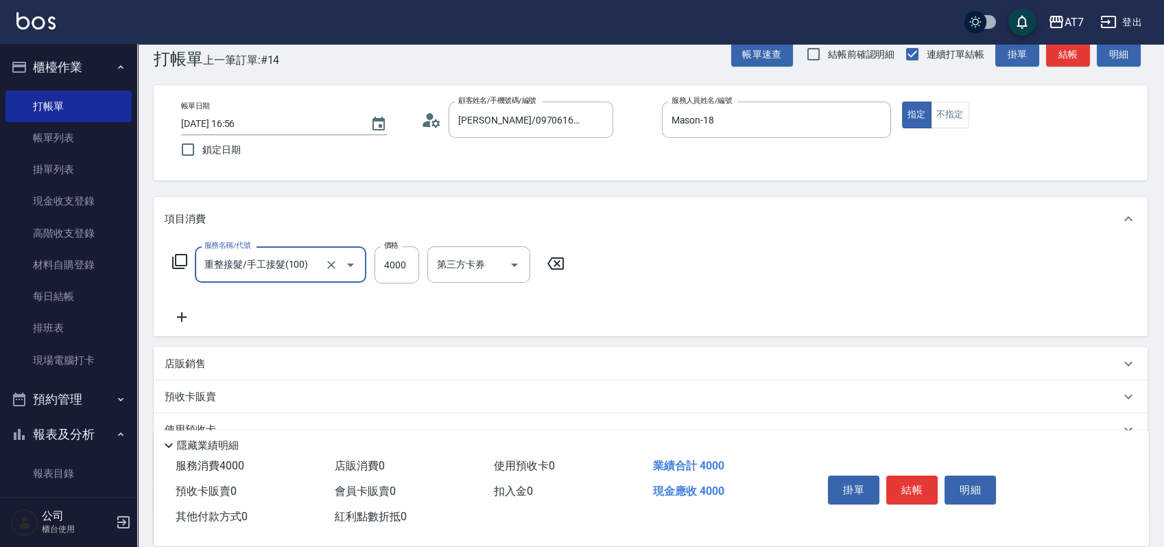
type input "重整接髮/手工接髮(100)"
click at [560, 263] on icon at bounding box center [555, 263] width 34 height 16
type input "0"
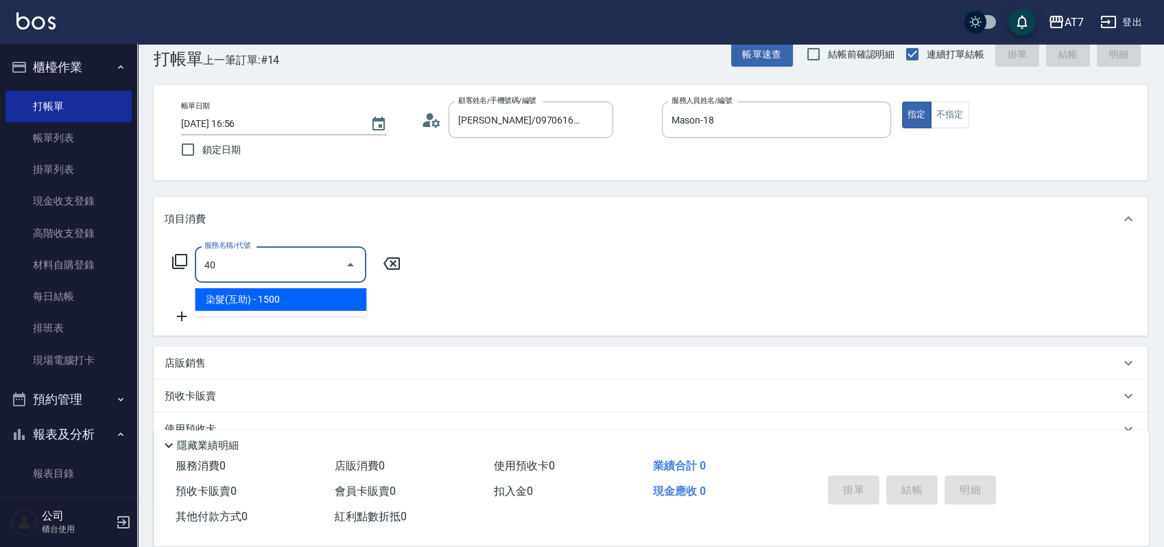
type input "401"
type input "150"
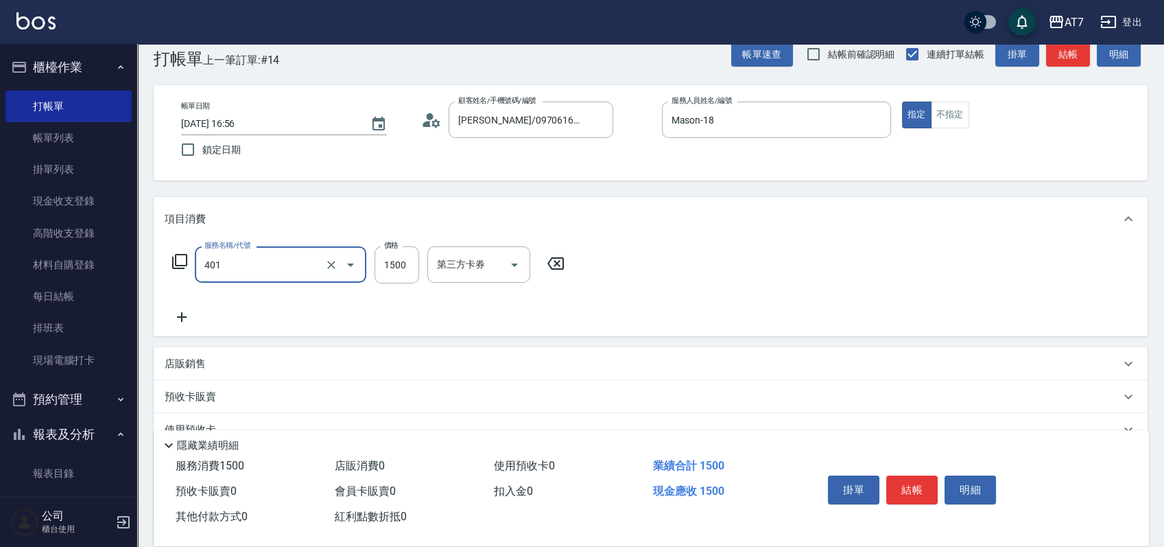
type input "染髮(互助)(401)"
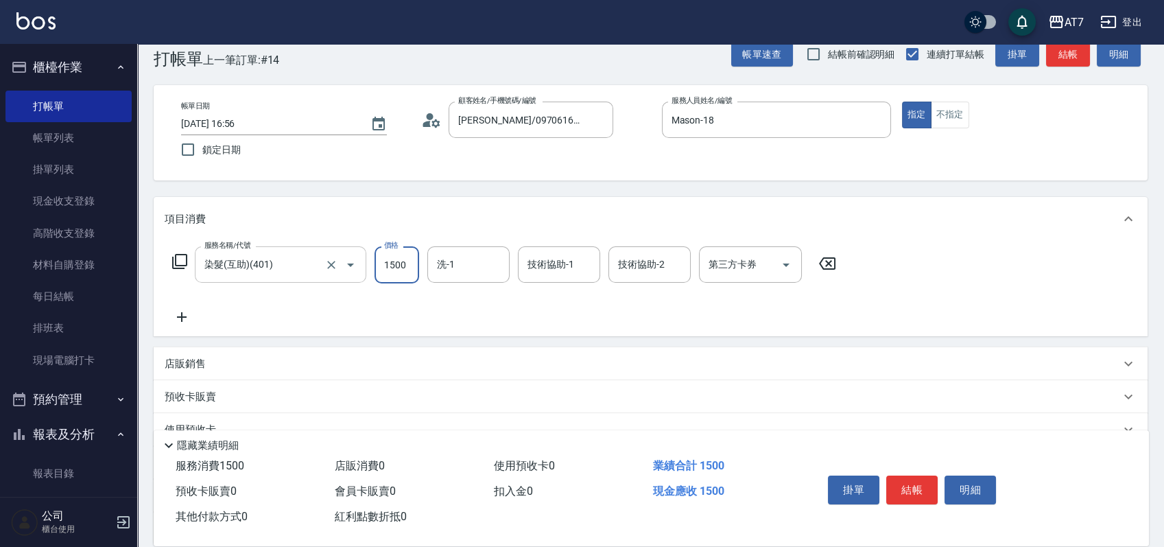
type input "1"
type input "0"
type input "159"
type input "10"
type input "1599"
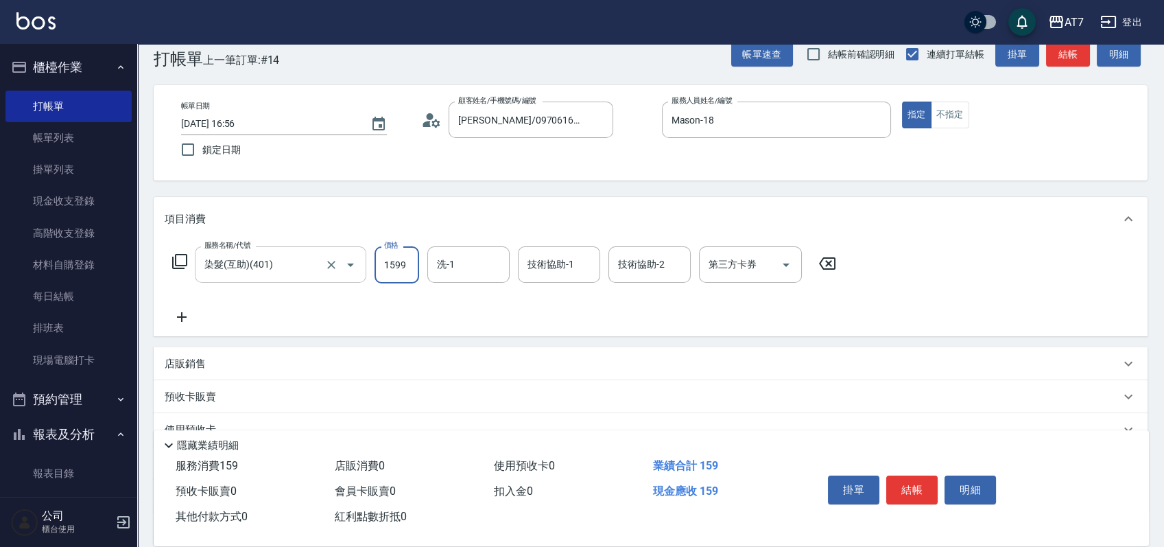
type input "150"
type input "1599"
type input "怡甄-23"
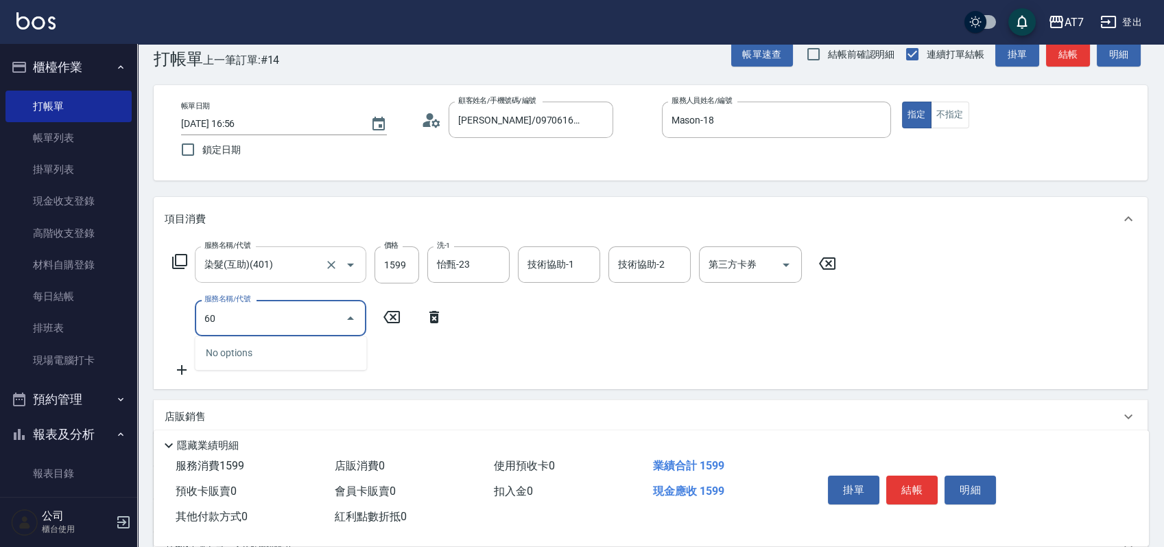
type input "609"
type input "400"
type input "鉑金護髮M（自領(609)"
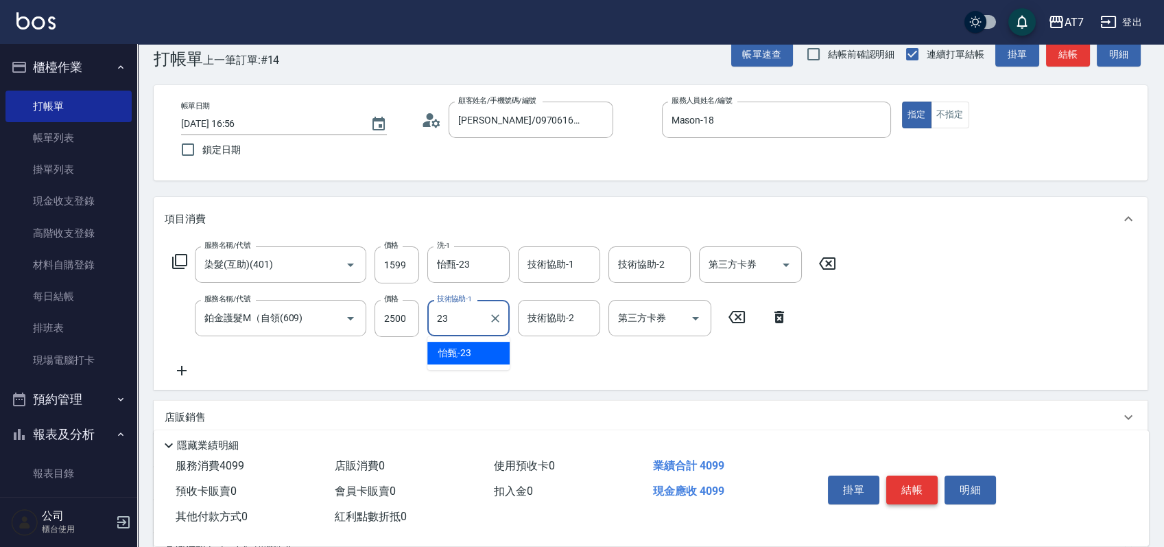
type input "23"
click at [907, 481] on button "結帳" at bounding box center [911, 489] width 51 height 29
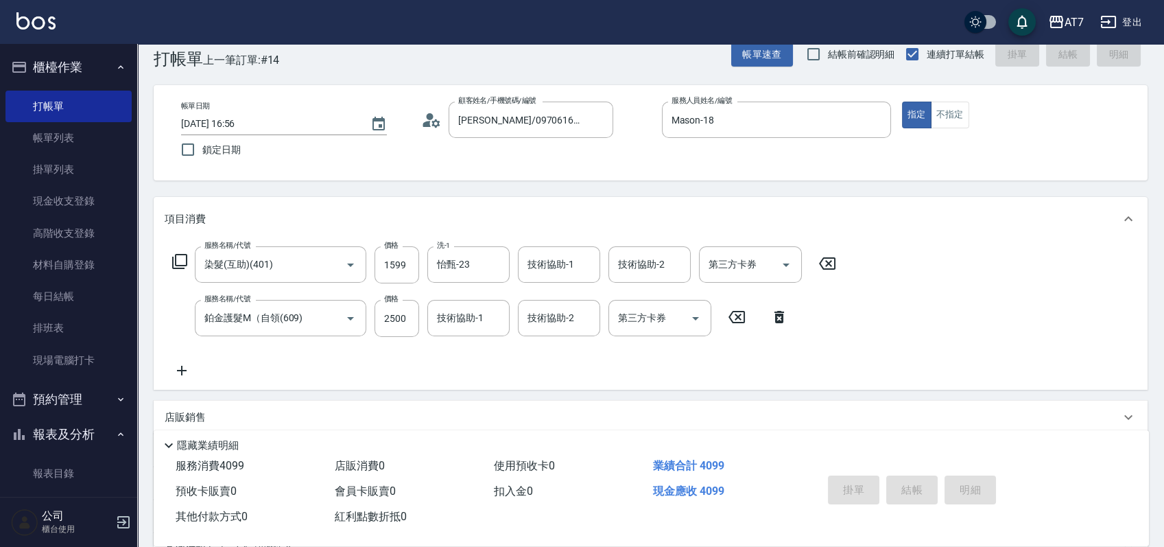
type input "2025/09/25 17:04"
type input "0"
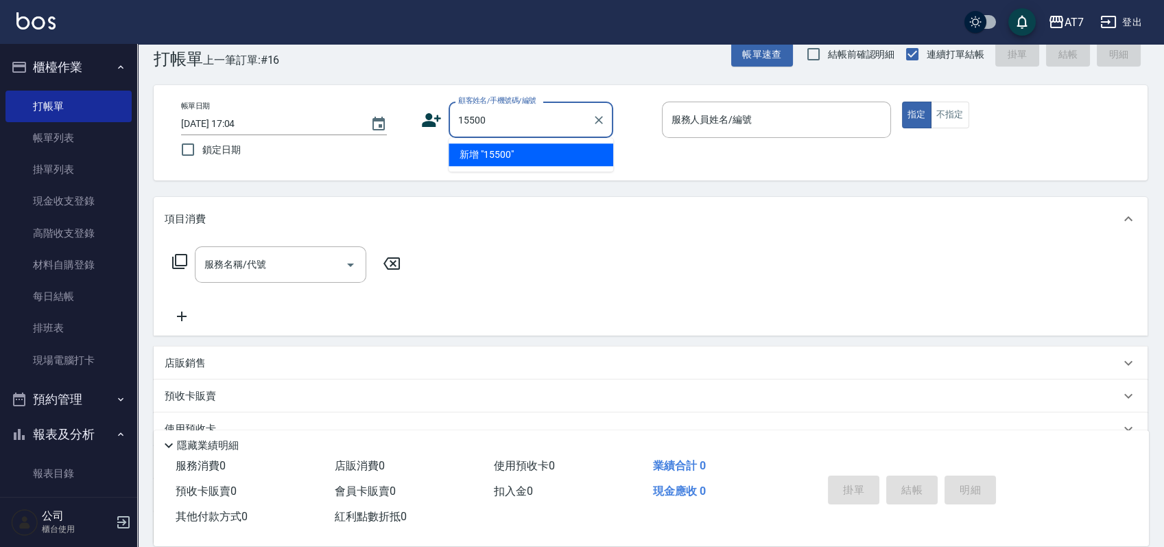
type input "15500"
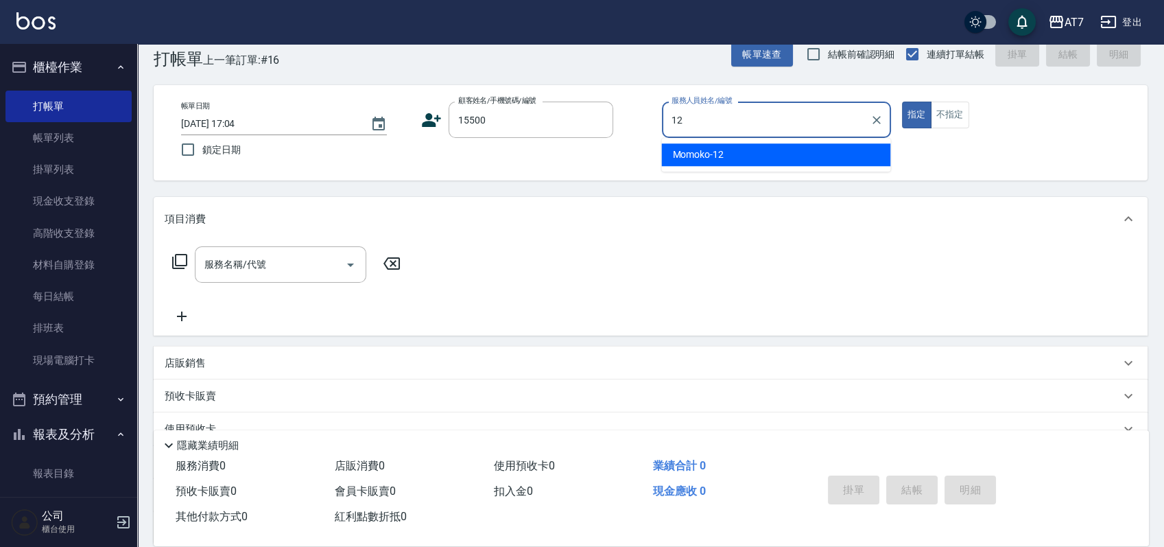
type input "Momoko-12"
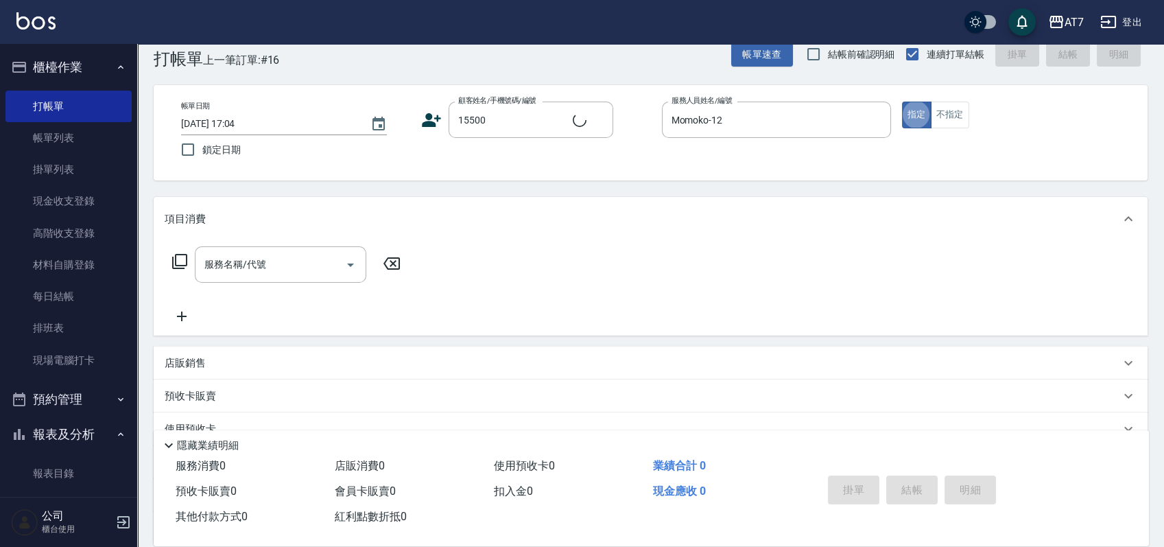
type input "公司/公司15500/15500"
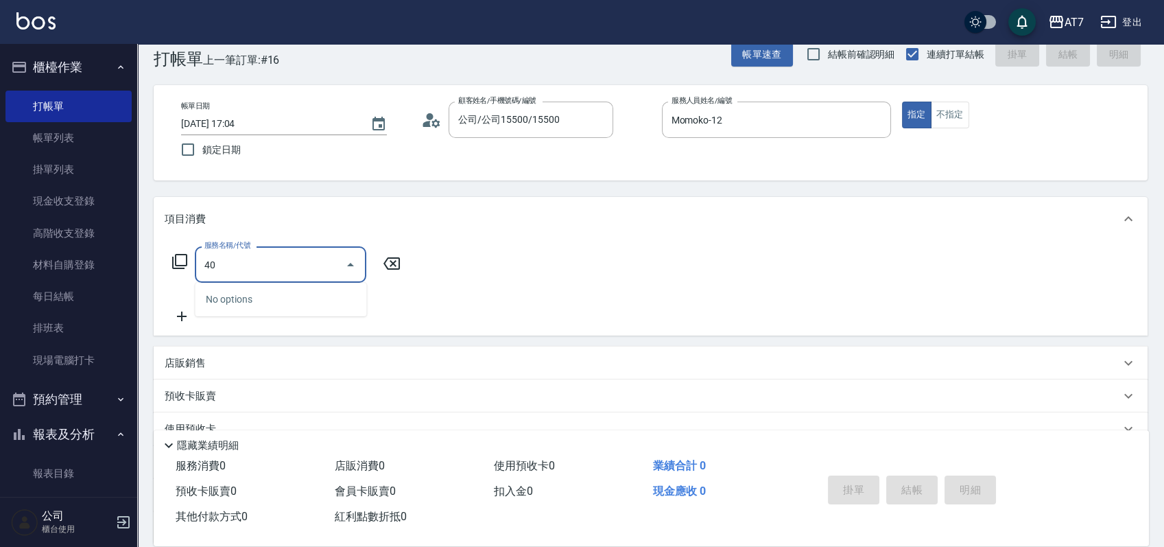
type input "401"
type input "150"
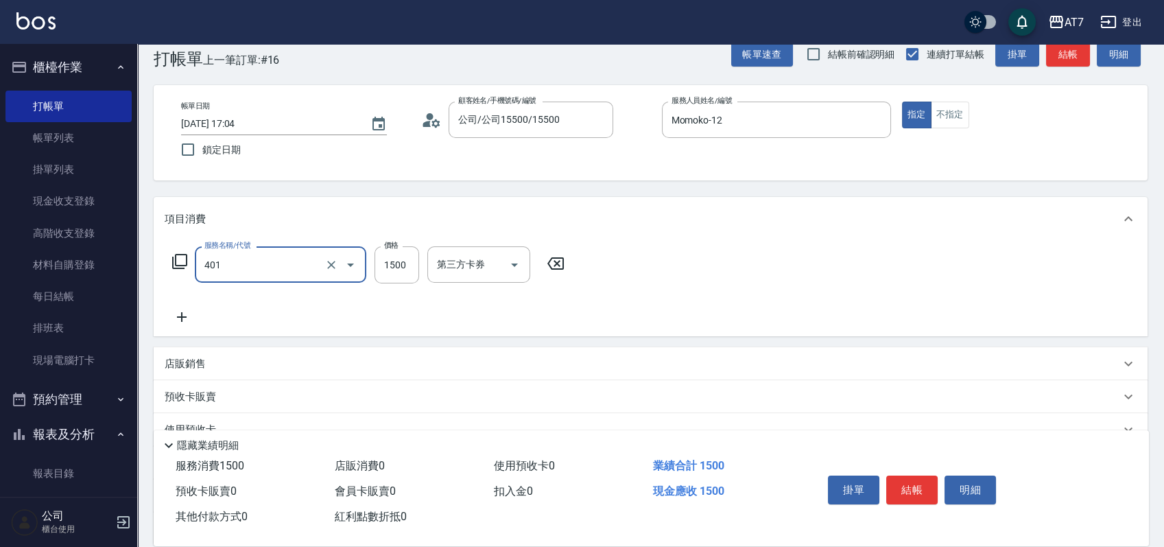
type input "染髮(互助)(401)"
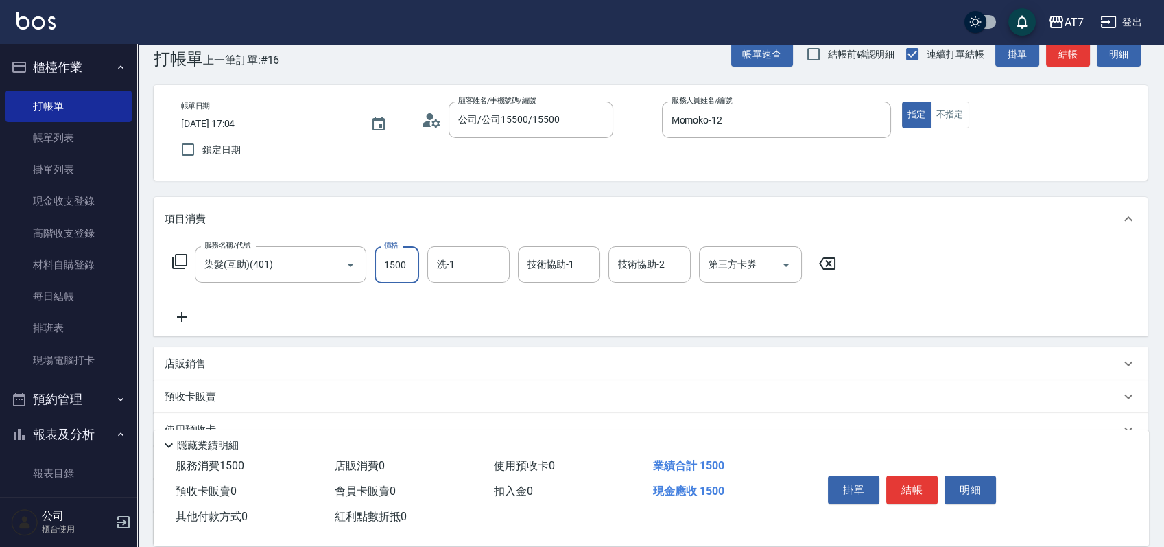
type input "0"
type input "328"
type input "320"
type input "3280"
type input "LU LU-35"
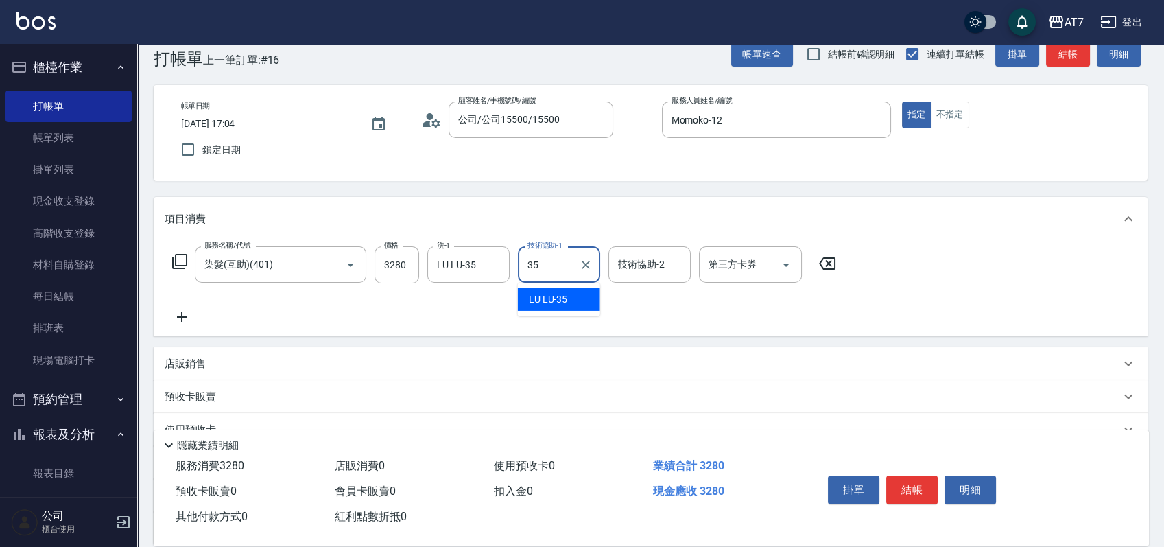
type input "LU LU-35"
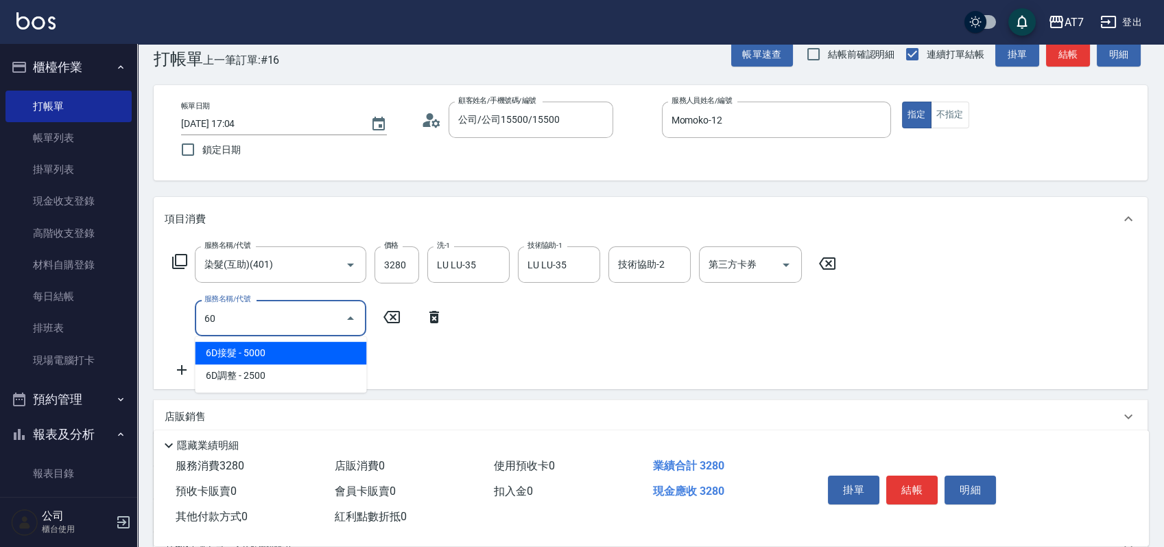
type input "601"
type input "380"
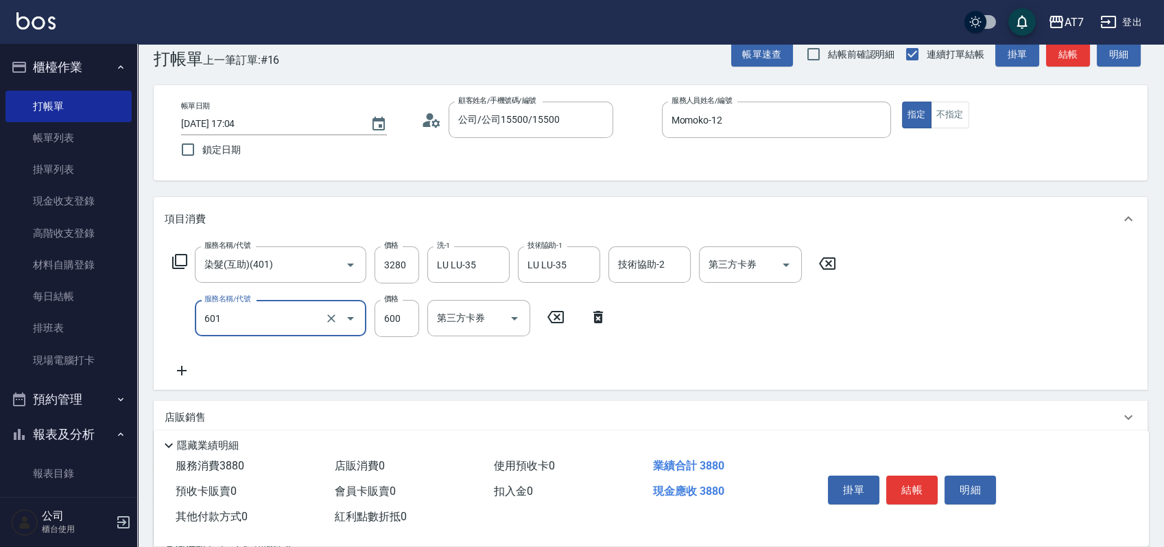
type input "深層護髮（助）(601)"
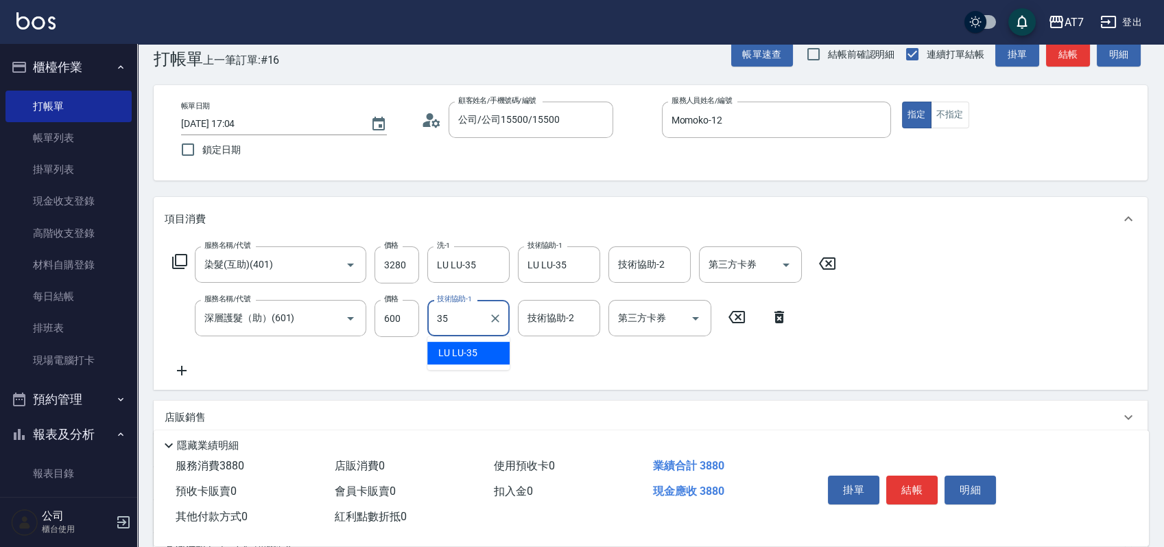
type input "LU LU-35"
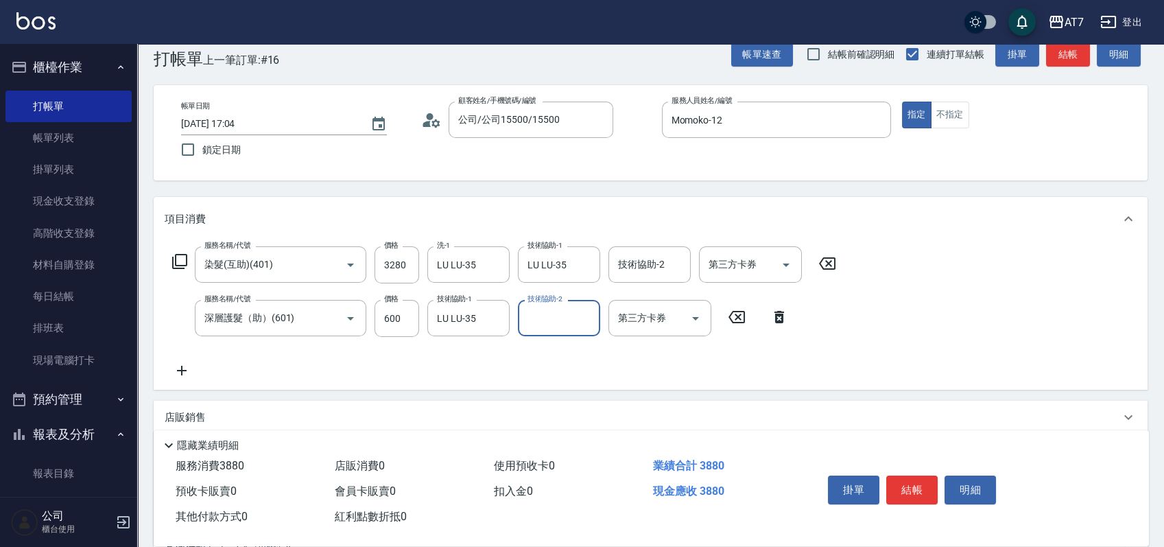
click at [904, 483] on button "結帳" at bounding box center [911, 489] width 51 height 29
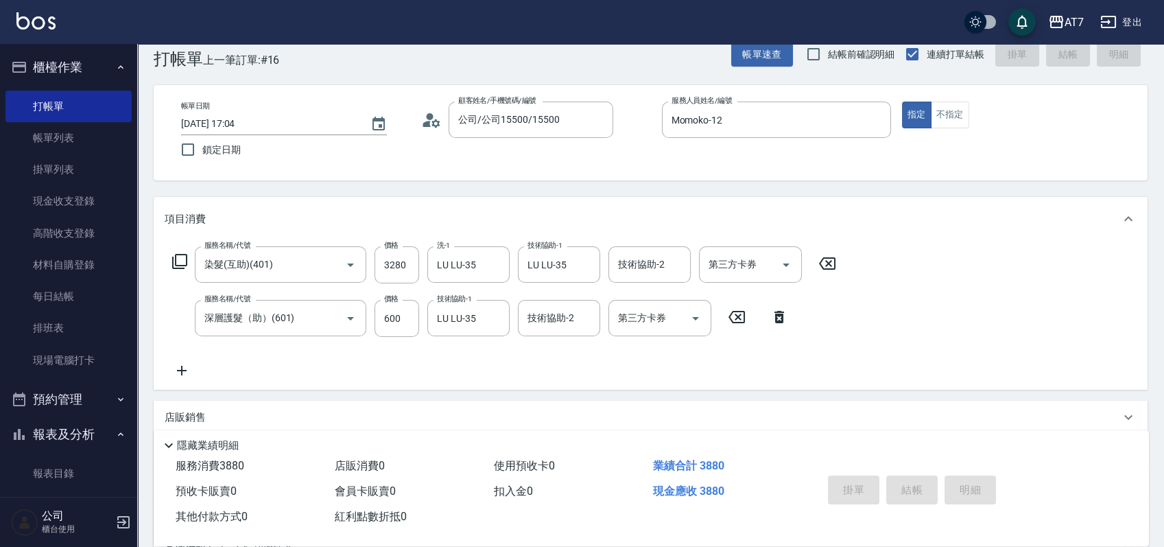
type input "0"
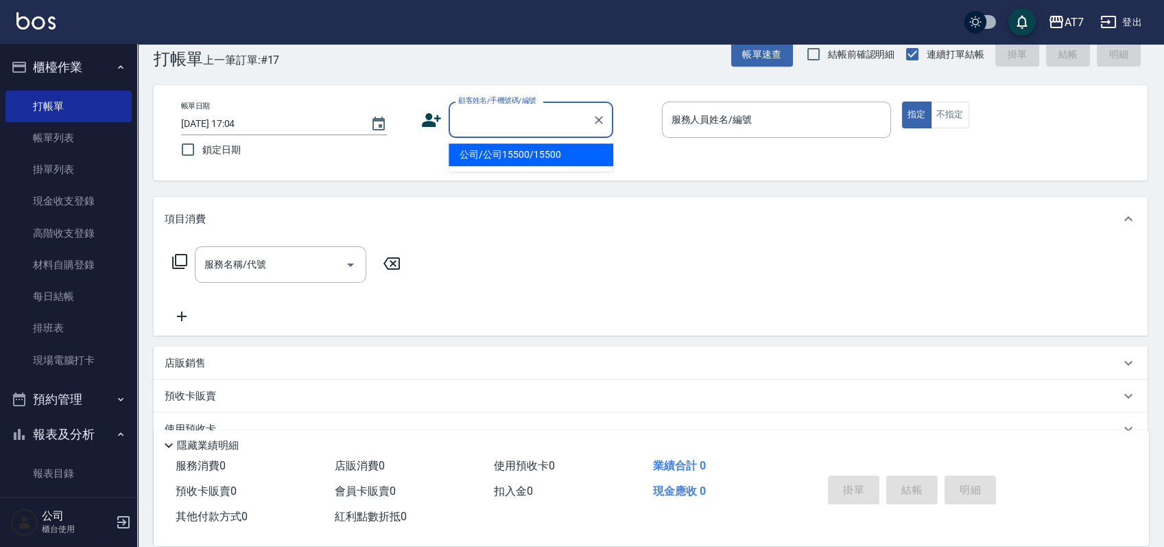
click at [545, 117] on input "顧客姓名/手機號碼/編號" at bounding box center [521, 120] width 132 height 24
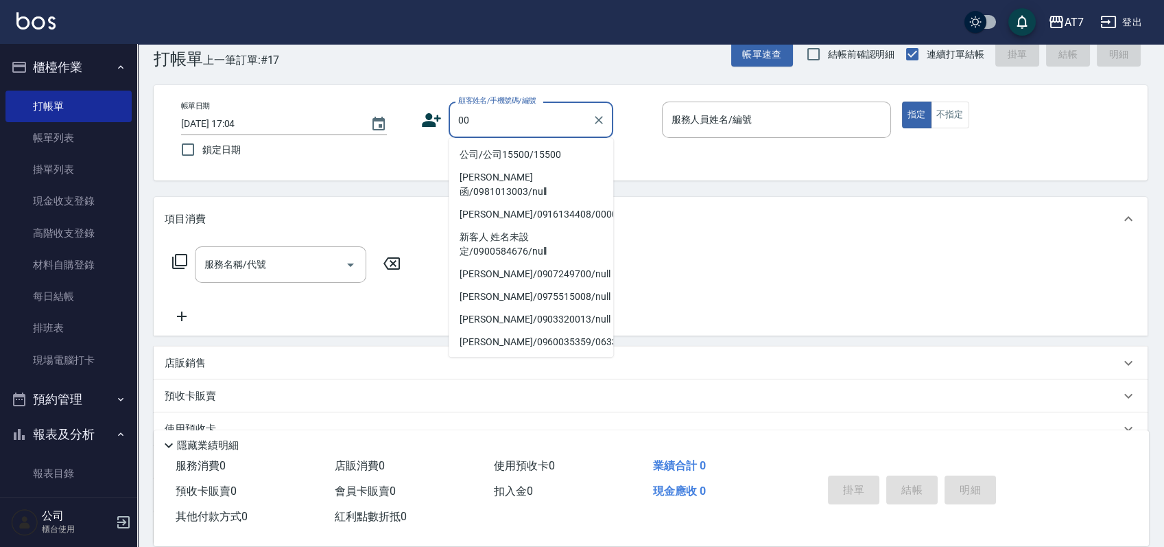
type input "0"
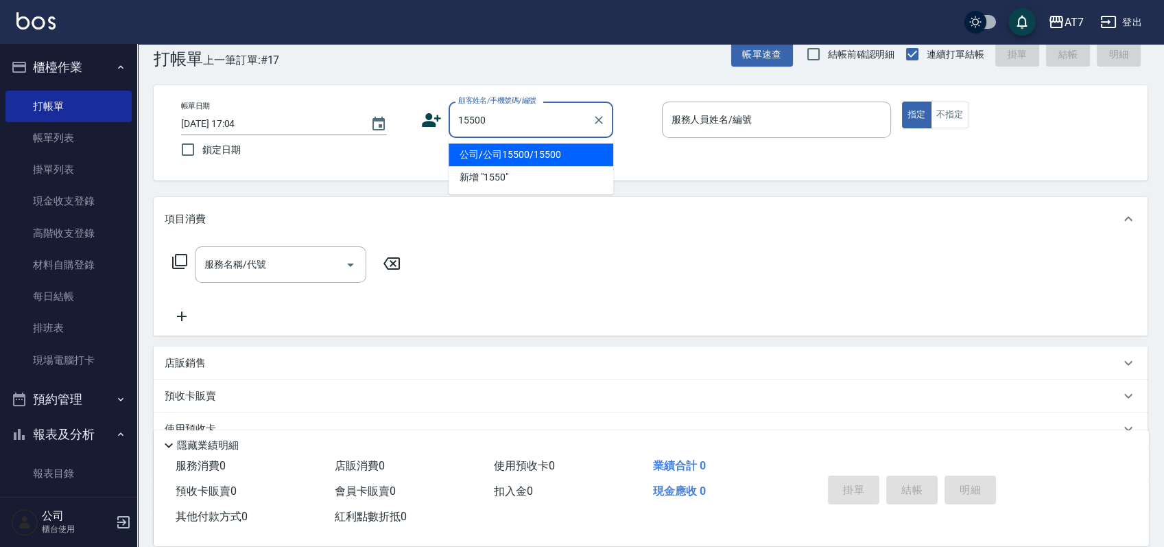
type input "公司/公司15500/15500"
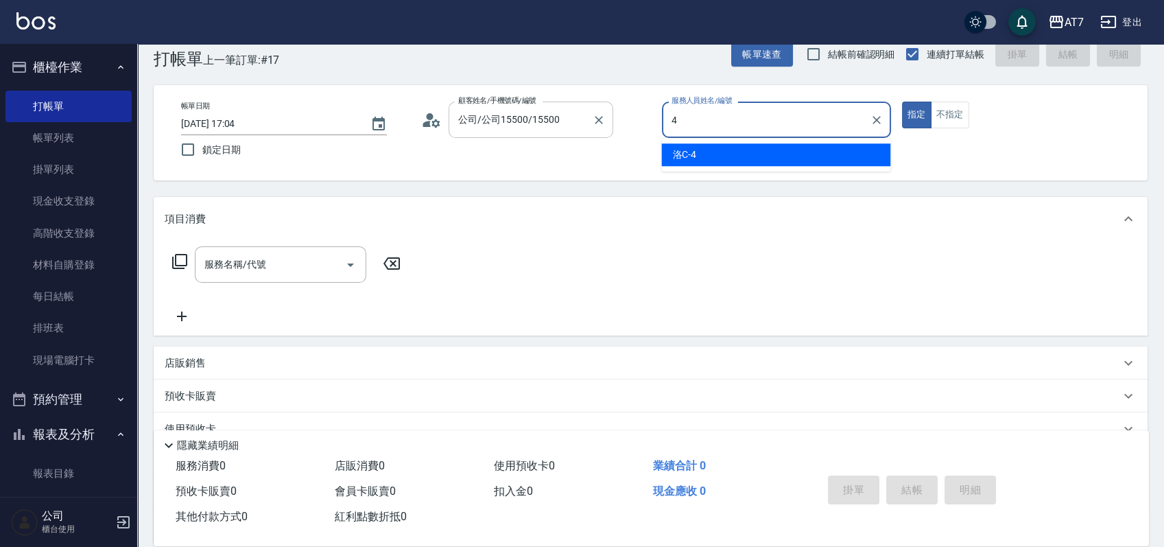
type input "洛C-4"
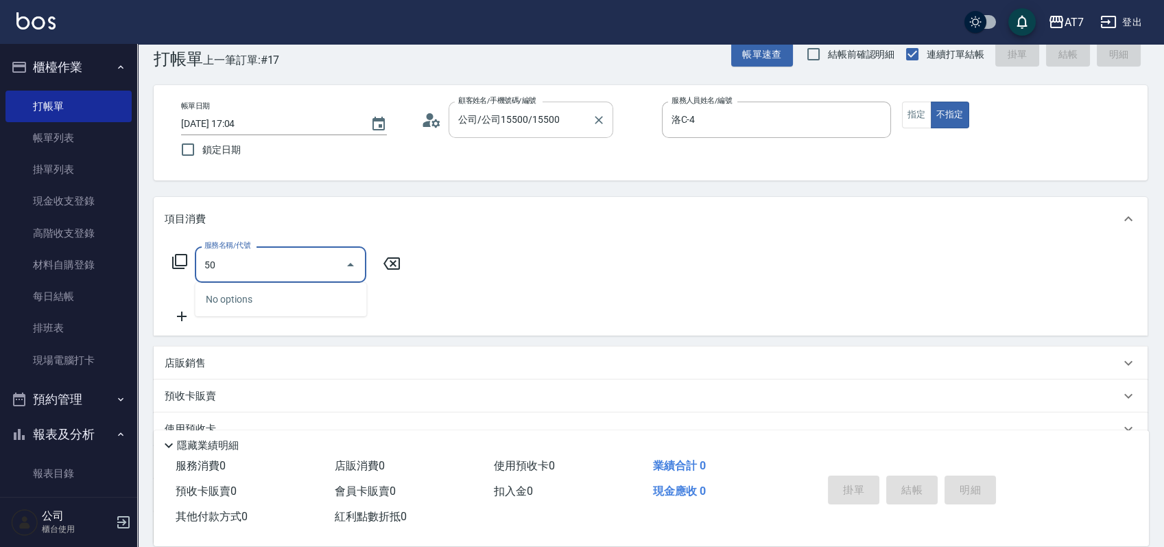
type input "500"
type input "30"
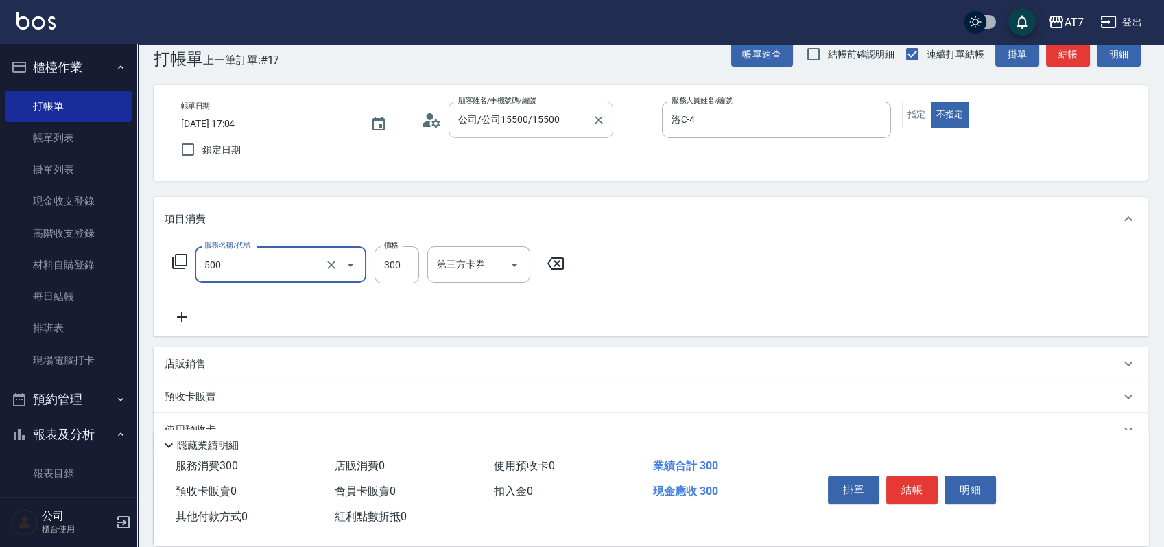
type input "洗髮(500)"
type input "0"
type input "25"
type input "20"
type input "250"
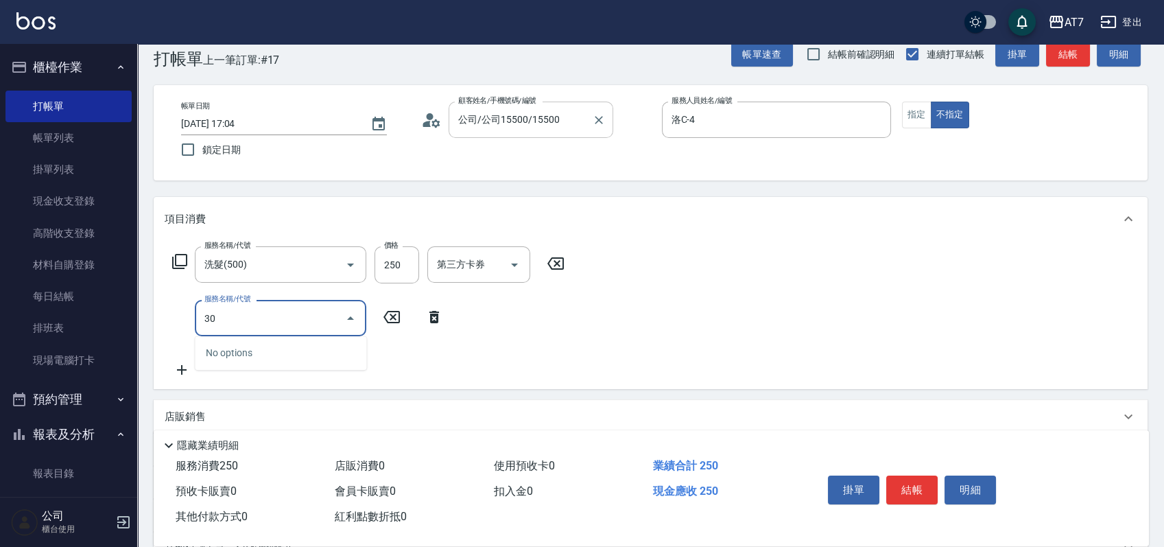
type input "302"
type input "60"
type input "剪髮(302)"
click at [911, 477] on button "結帳" at bounding box center [911, 489] width 51 height 29
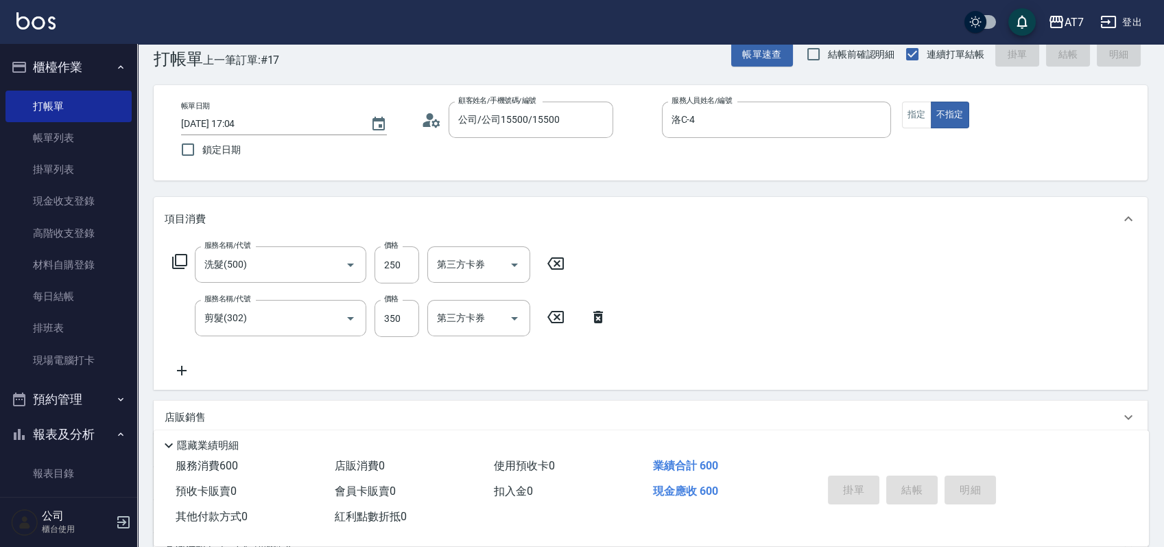
type input "2025/09/25 17:28"
type input "0"
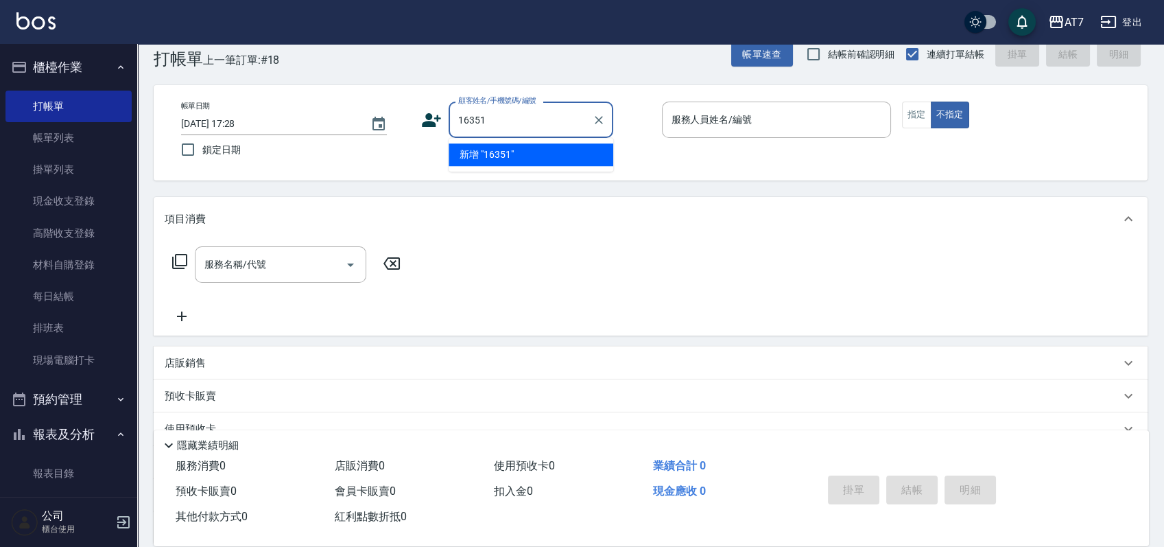
type input "16351"
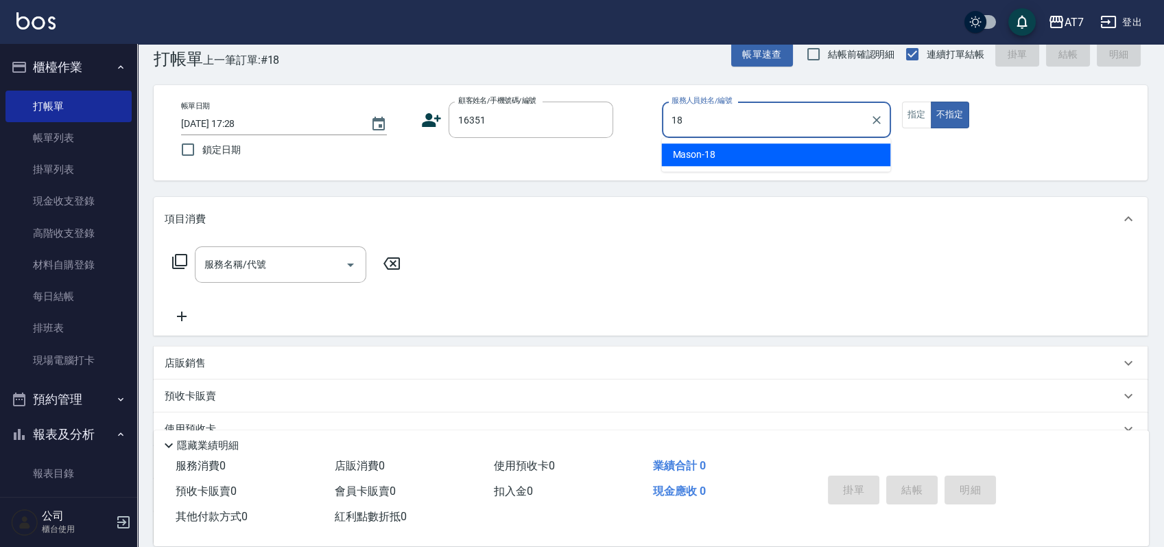
type input "Mason-18"
type button "false"
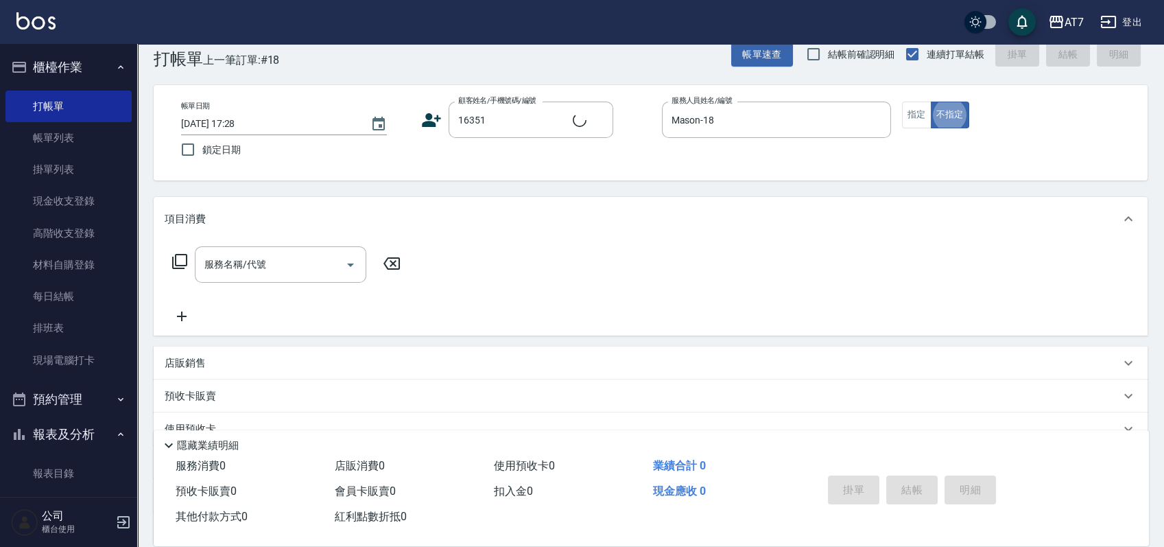
type input "公司/公司16351/16351"
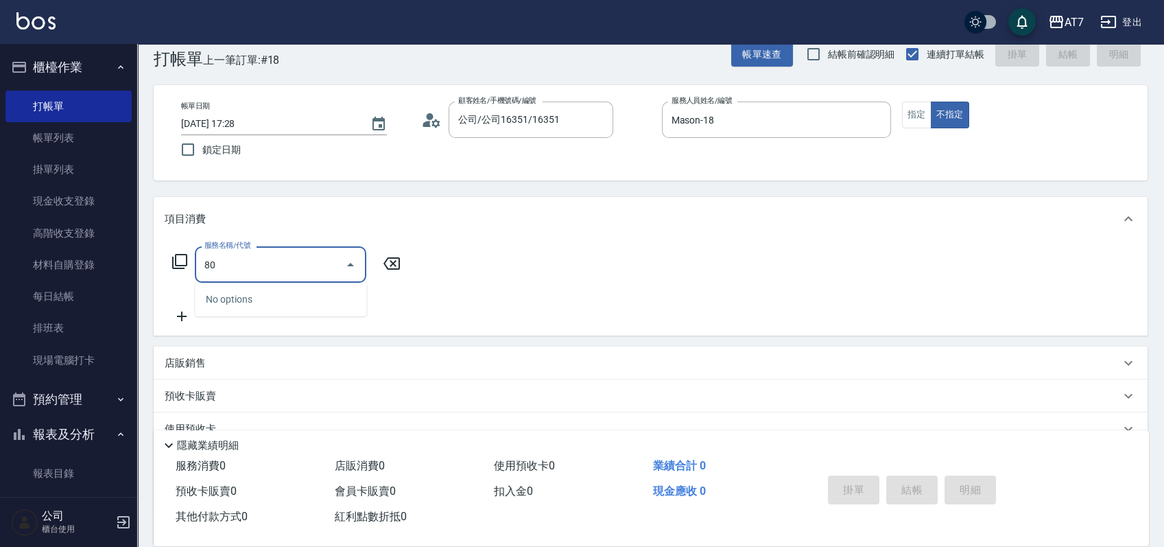
type input "801"
type input "40"
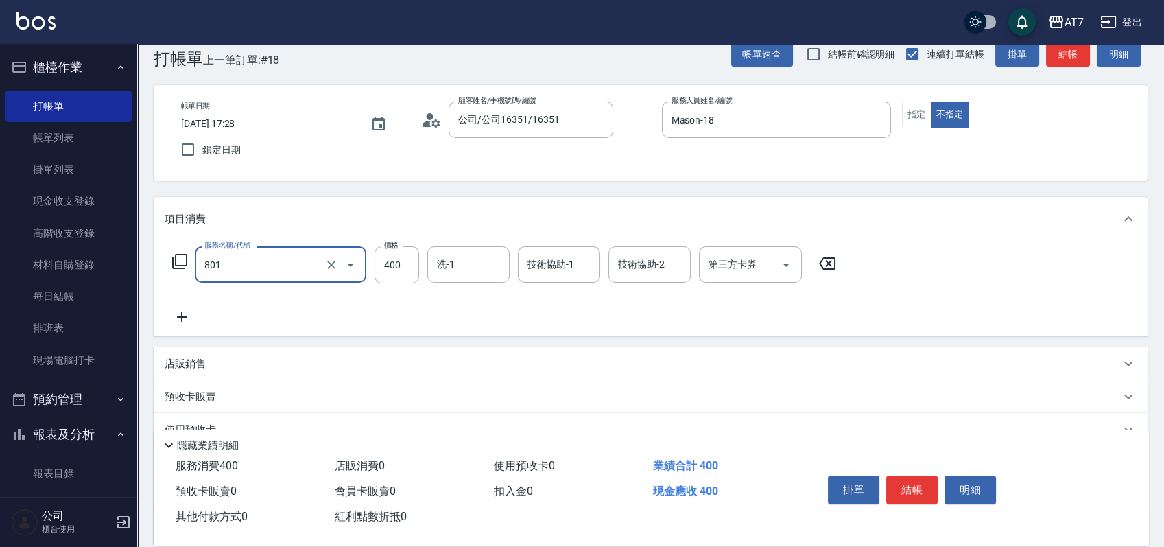
type input "自購-葉綠素洗髮(互助)(801)"
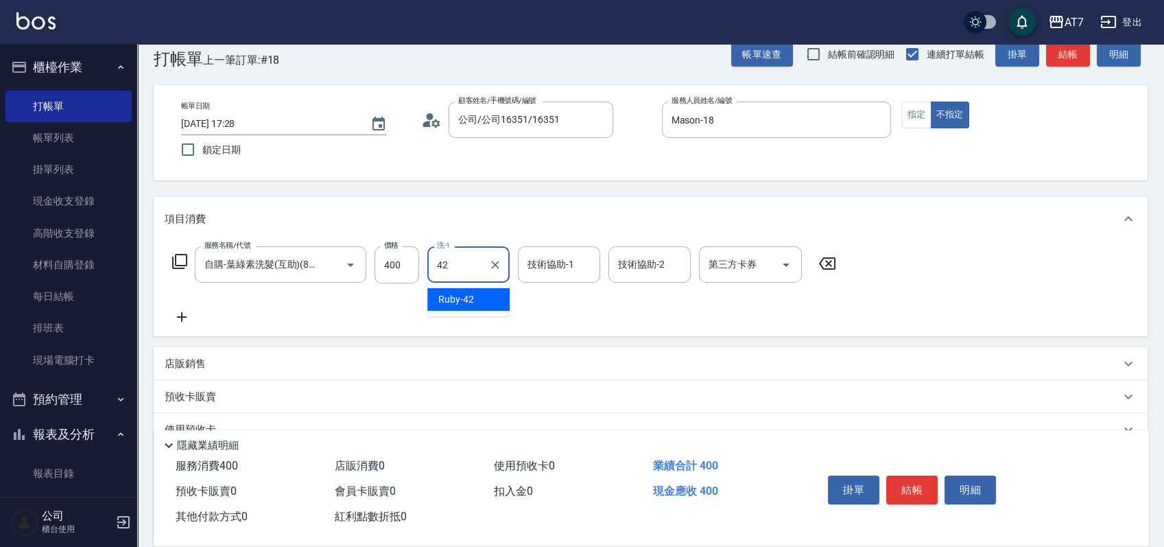
type input "Ruby-42"
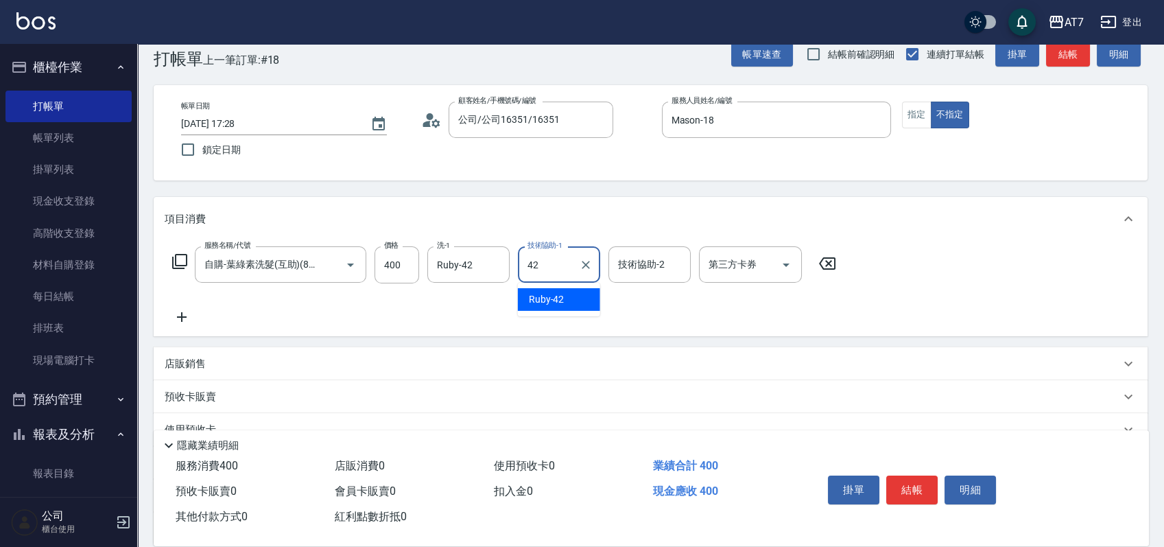
type input "Ruby-42"
click at [911, 481] on button "結帳" at bounding box center [911, 489] width 51 height 29
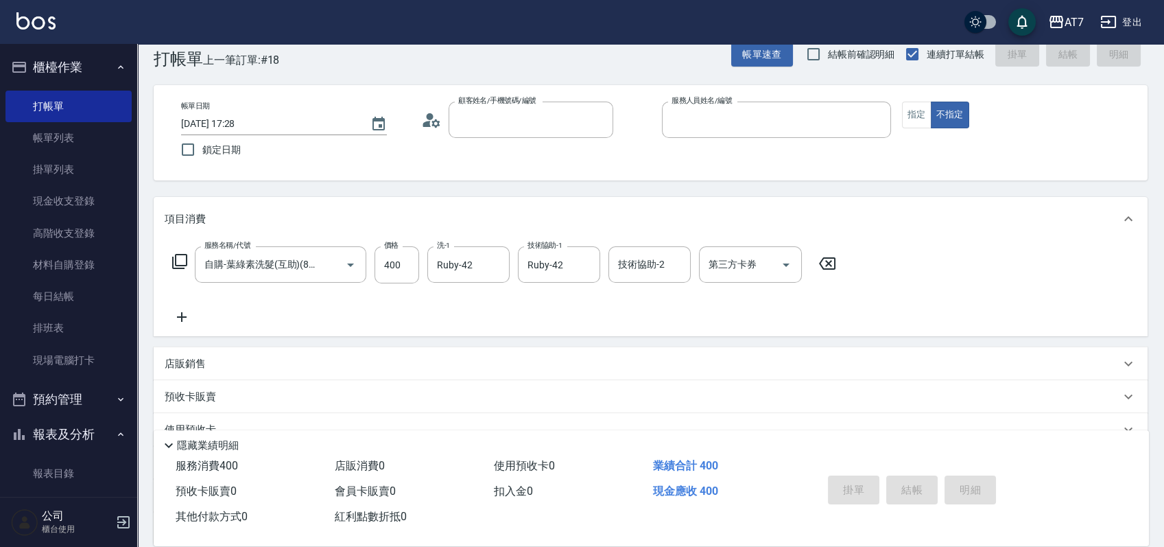
type input "0"
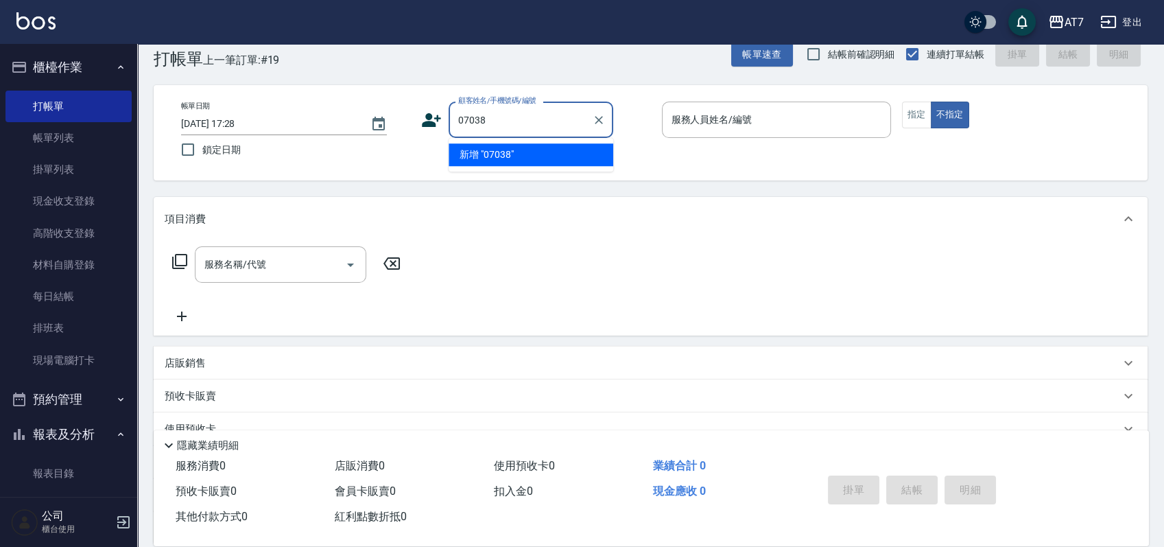
type input "07038"
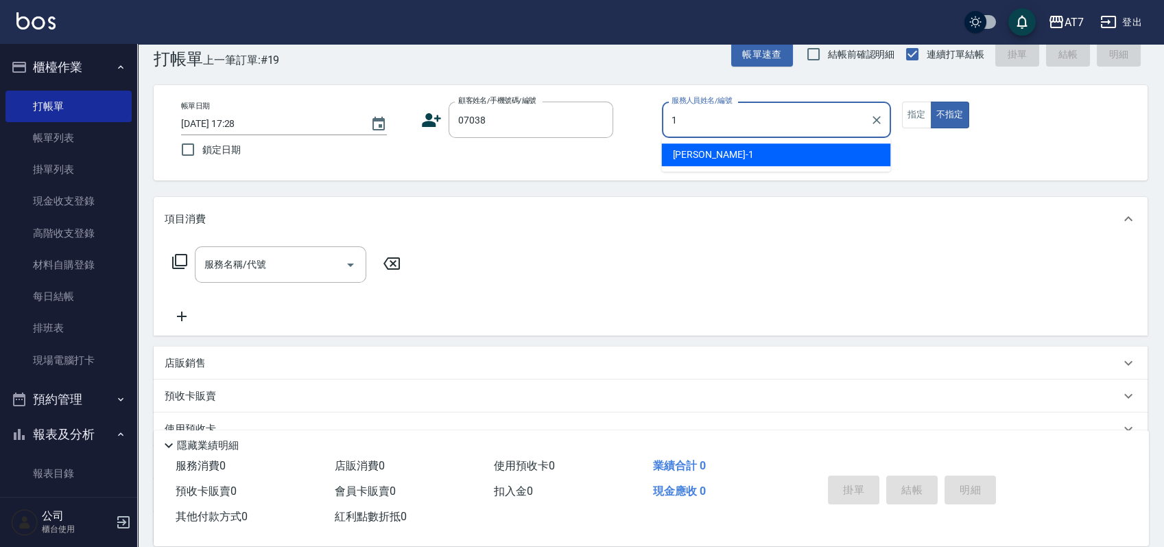
type input "米雪兒-1"
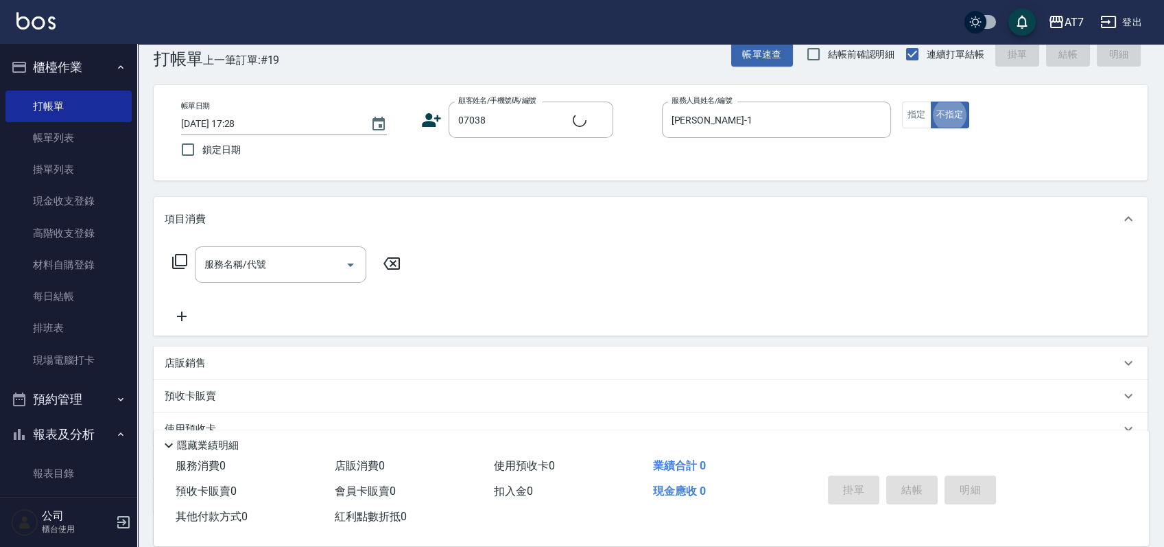
type input "公司/公司07038/07038"
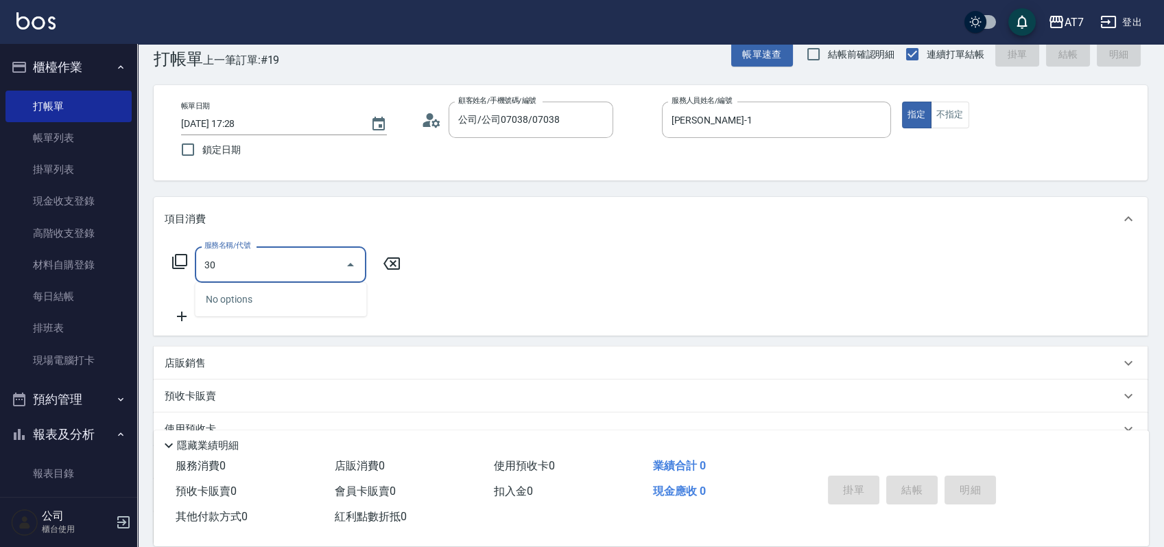
type input "302"
type input "30"
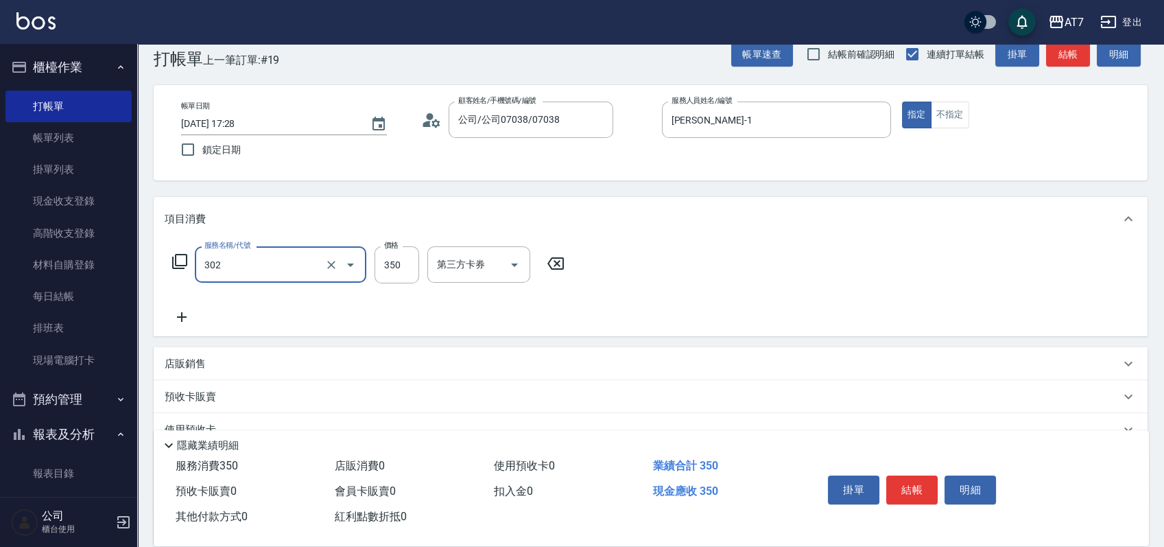
type input "剪髮(302)"
click at [911, 481] on button "結帳" at bounding box center [911, 489] width 51 height 29
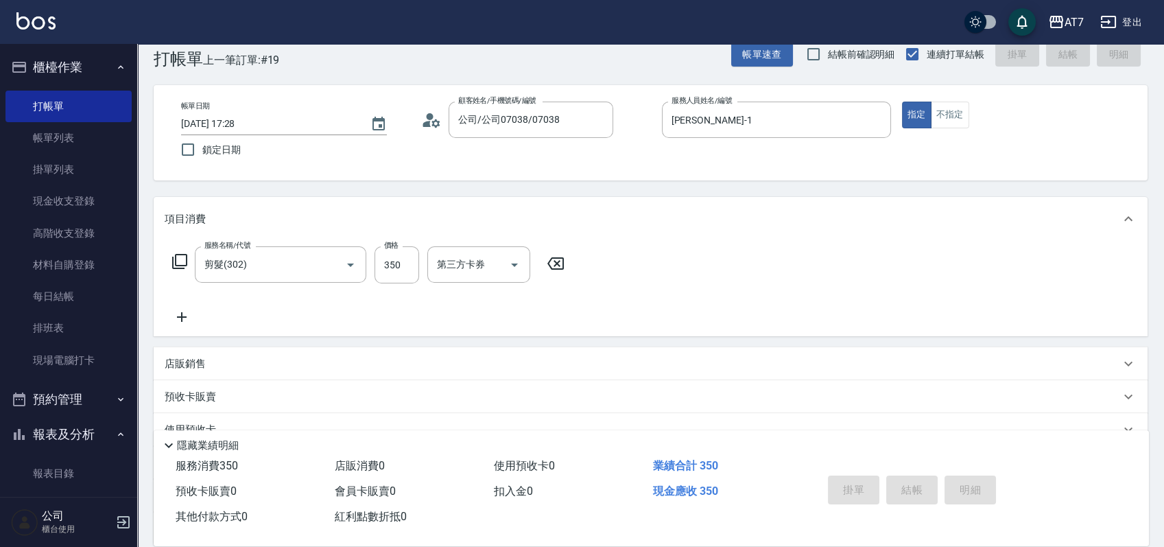
type input "0"
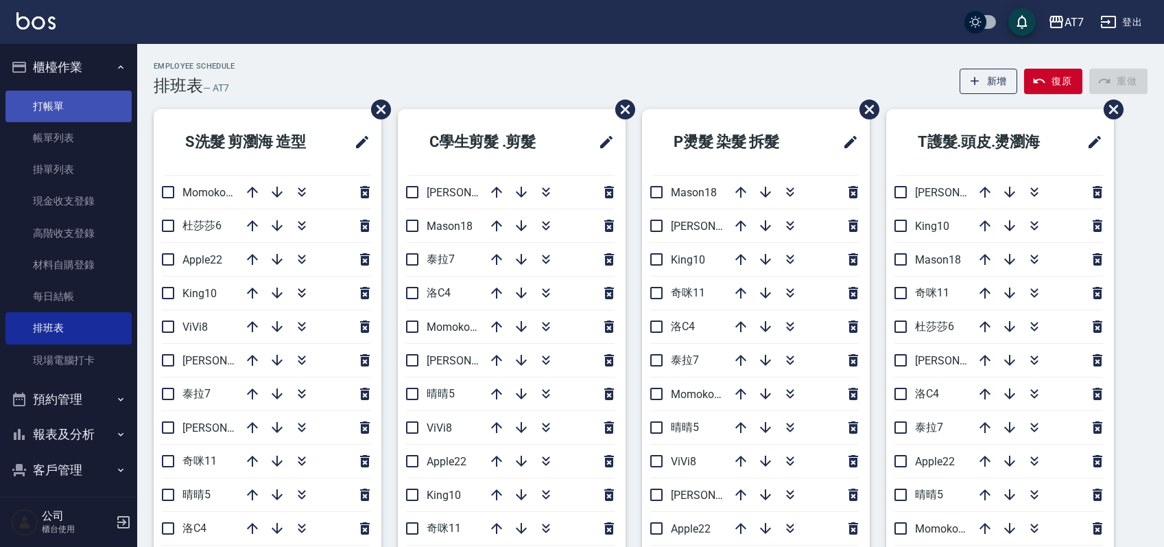
scroll to position [62, 0]
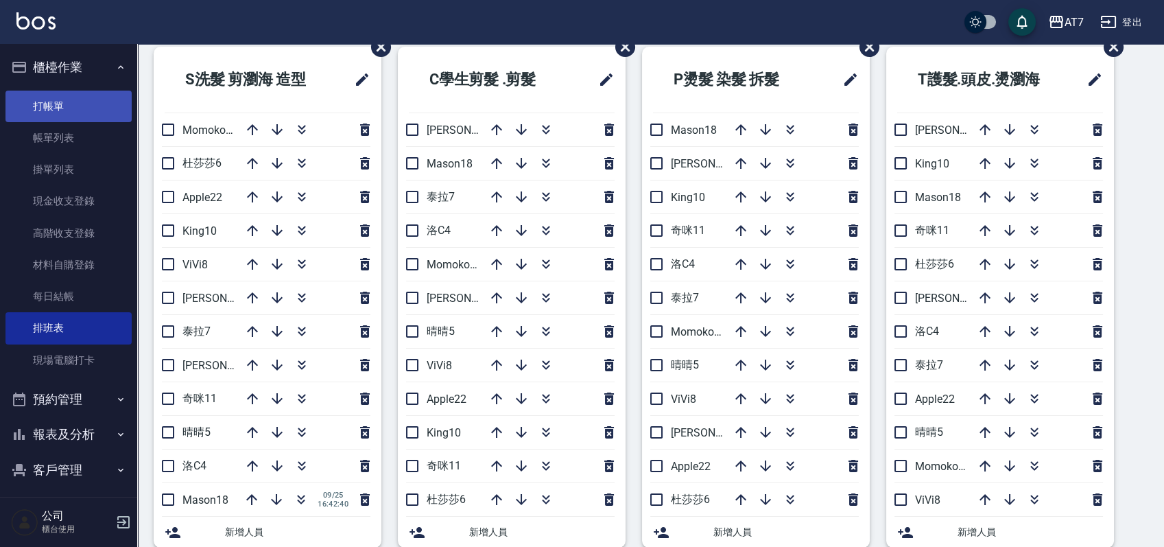
click at [75, 95] on link "打帳單" at bounding box center [68, 107] width 126 height 32
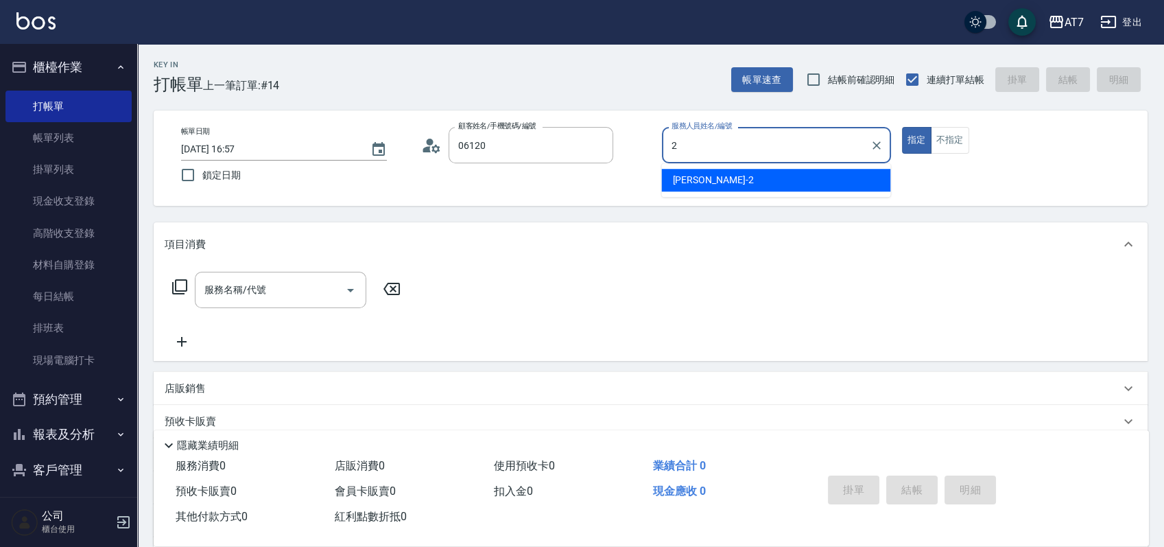
type input "公司單/06120-1/06120"
type input "[PERSON_NAME]-20"
type button "true"
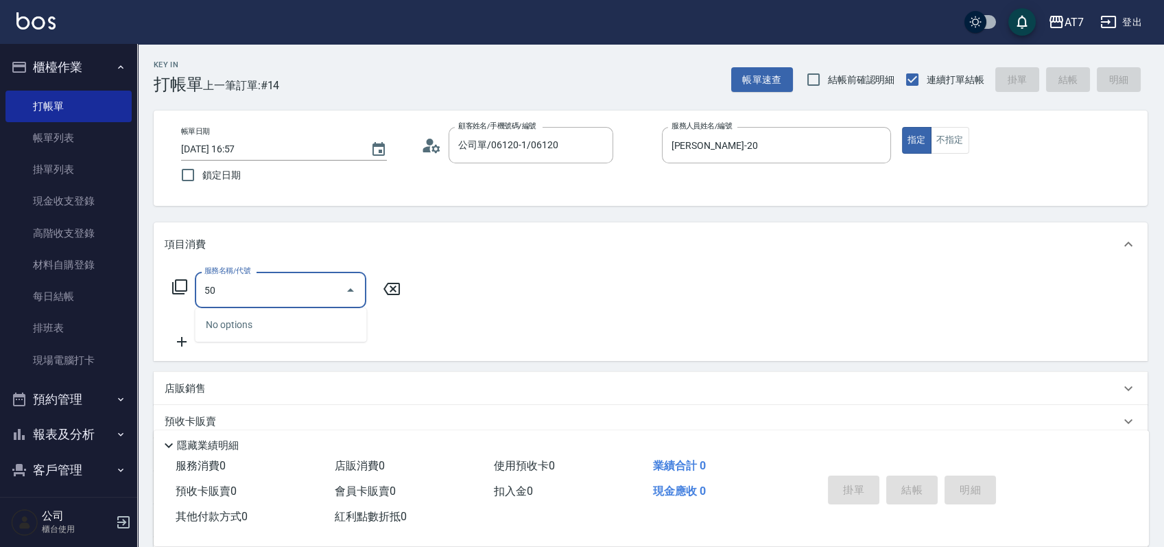
type input "500"
type input "30"
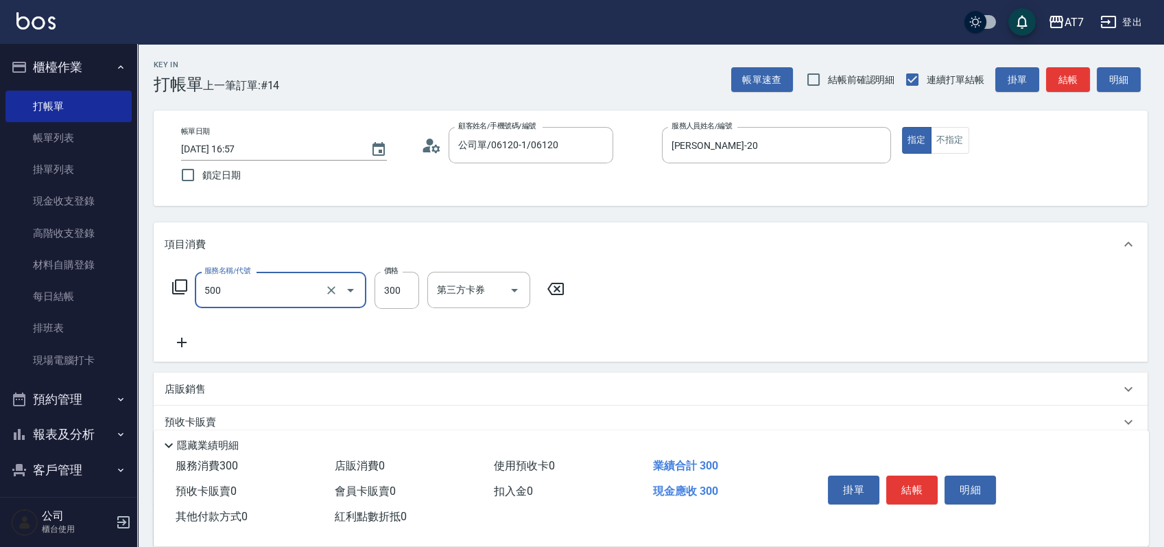
type input "洗髮(500)"
type input "2"
type input "0"
type input "250"
type input "20"
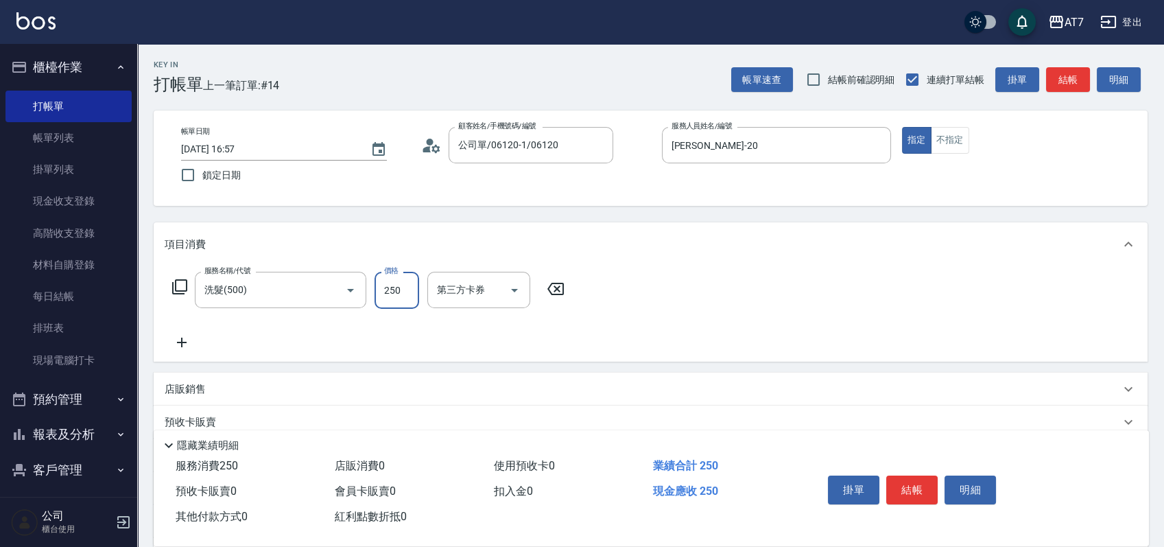
type input "250"
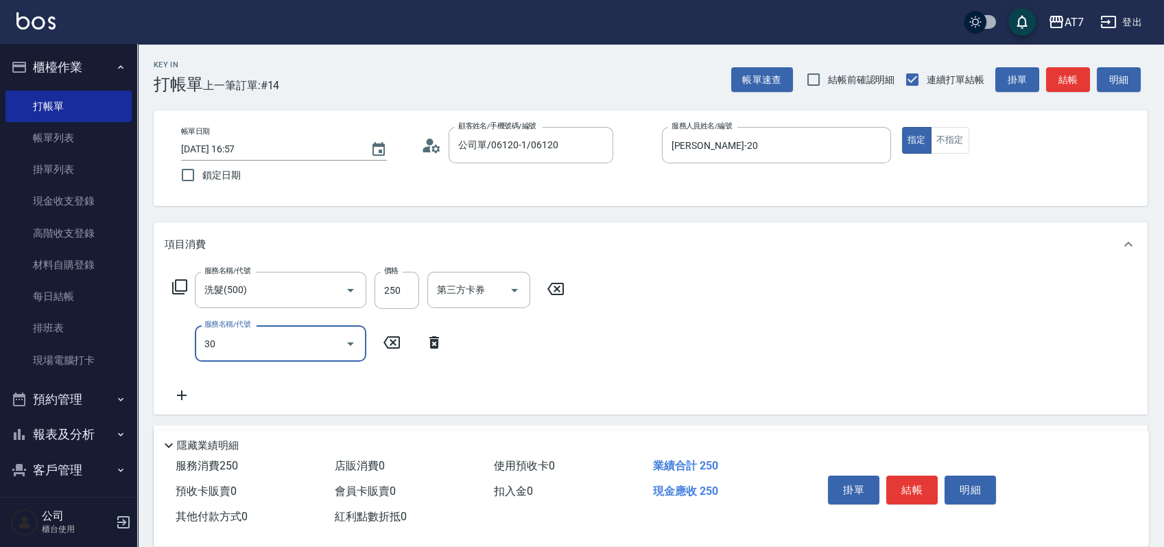
type input "302"
type input "60"
type input "剪髮(302)"
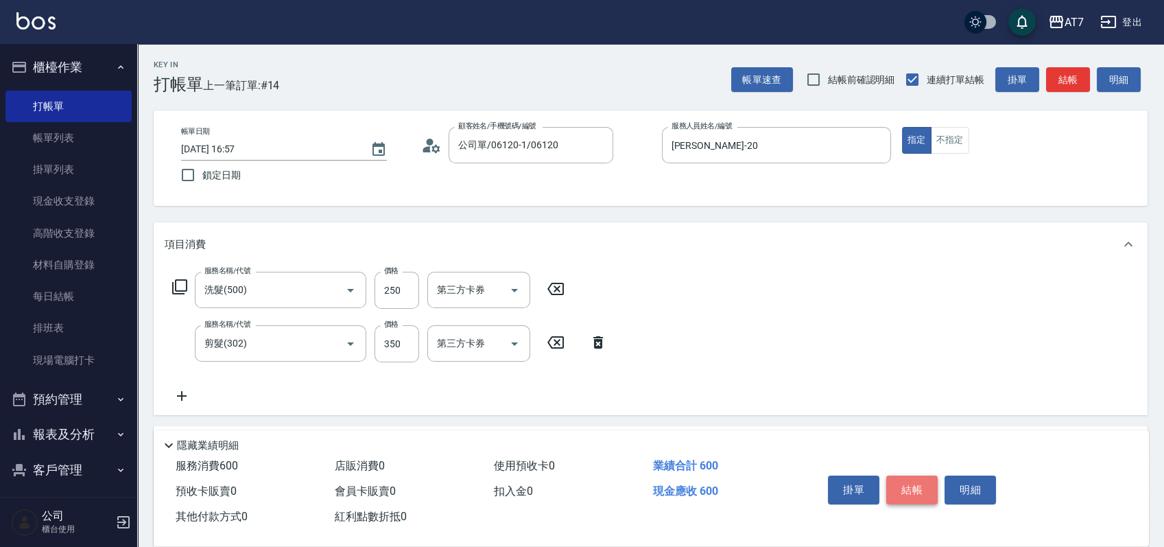
click at [911, 494] on button "結帳" at bounding box center [911, 489] width 51 height 29
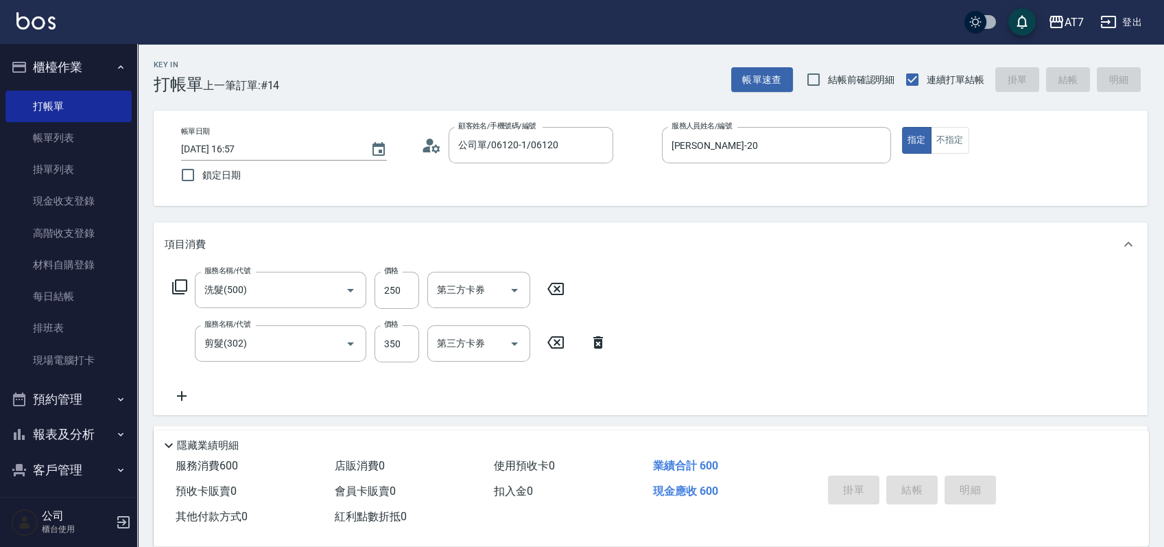
type input "0"
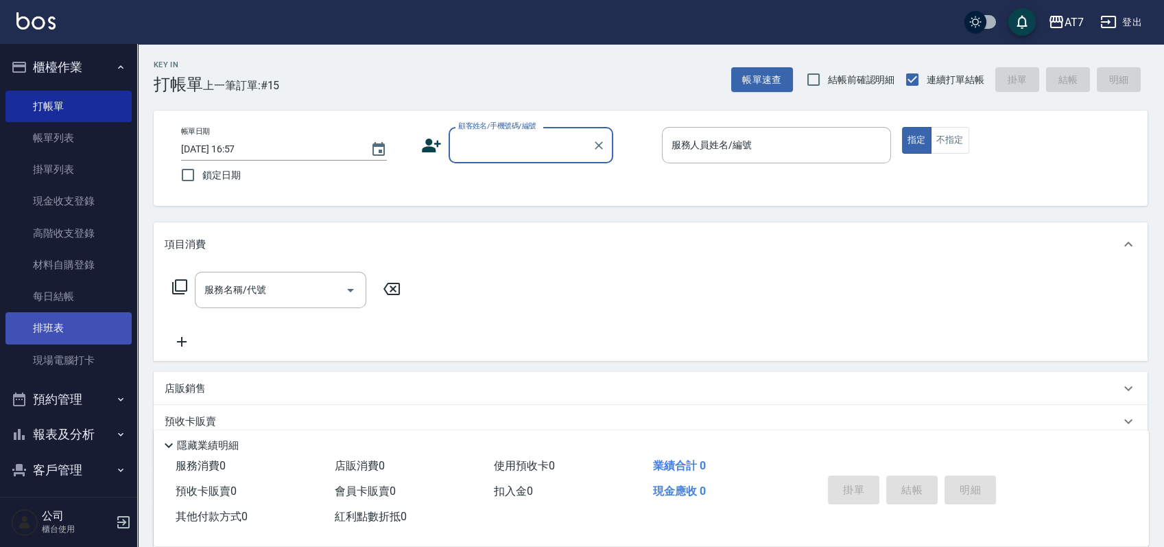
click at [56, 330] on link "排班表" at bounding box center [68, 328] width 126 height 32
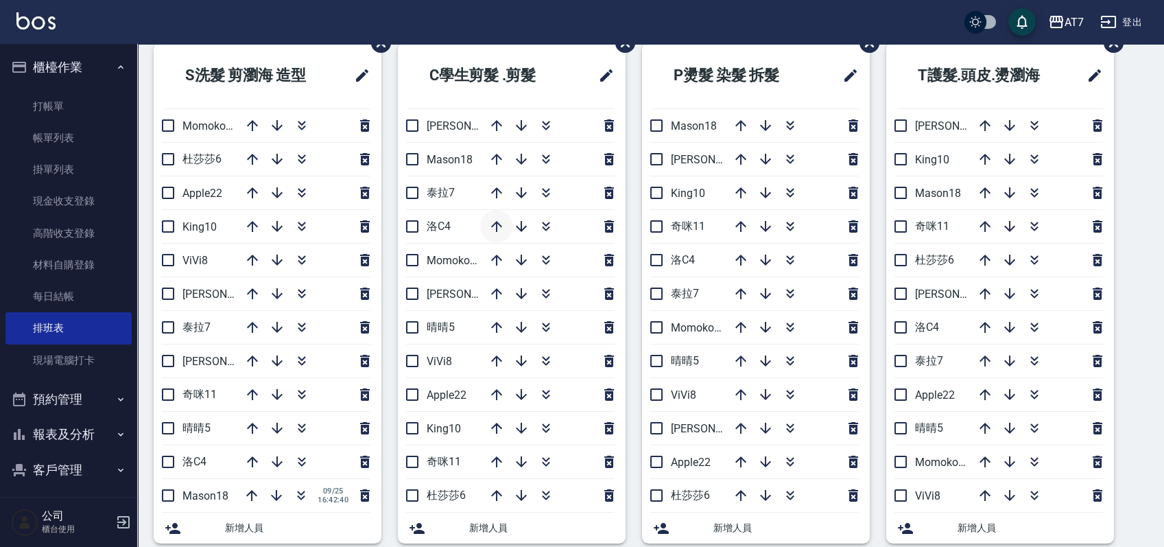
scroll to position [91, 0]
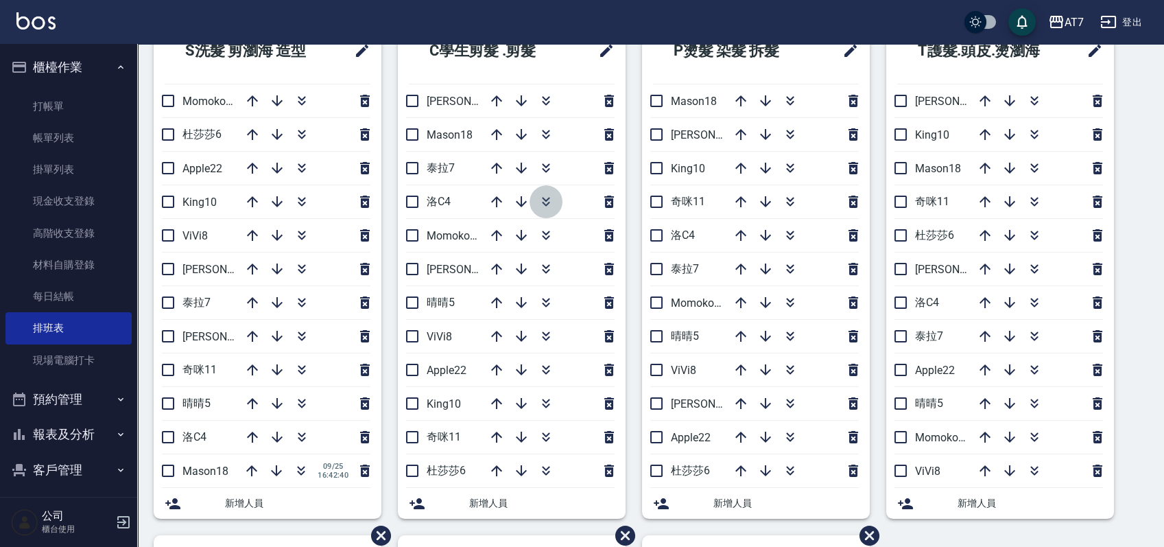
click at [547, 195] on icon "button" at bounding box center [546, 201] width 16 height 16
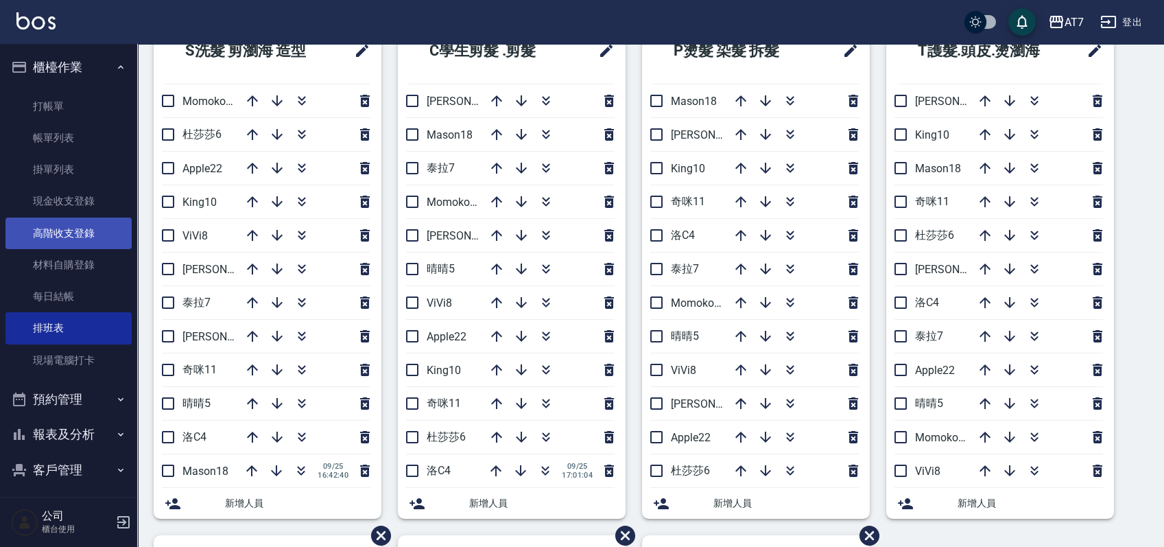
scroll to position [112, 0]
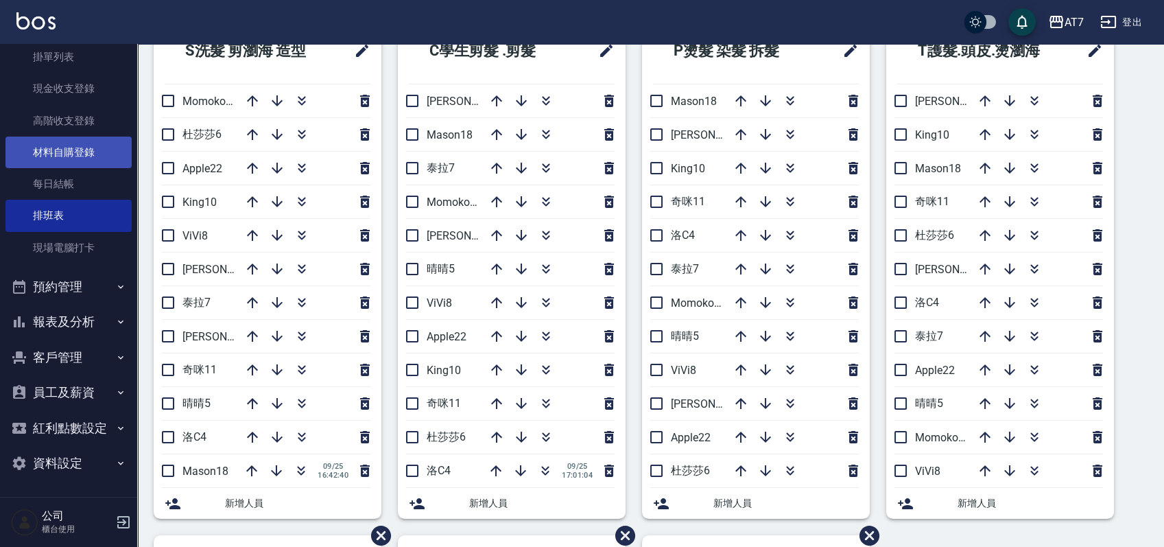
click at [80, 150] on link "材料自購登錄" at bounding box center [68, 152] width 126 height 32
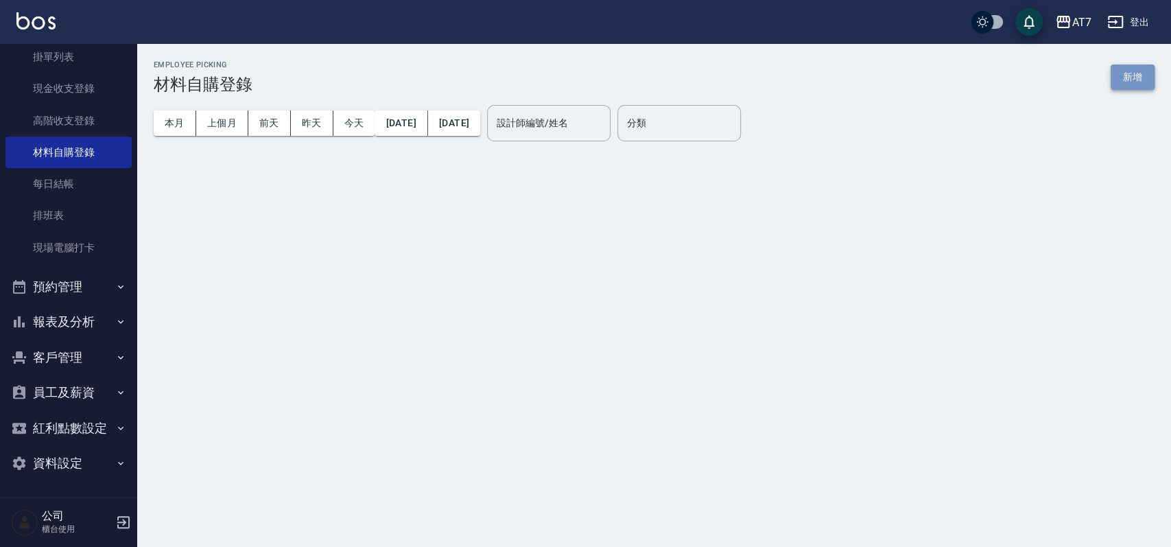
click at [1128, 82] on button "新增" at bounding box center [1132, 76] width 44 height 25
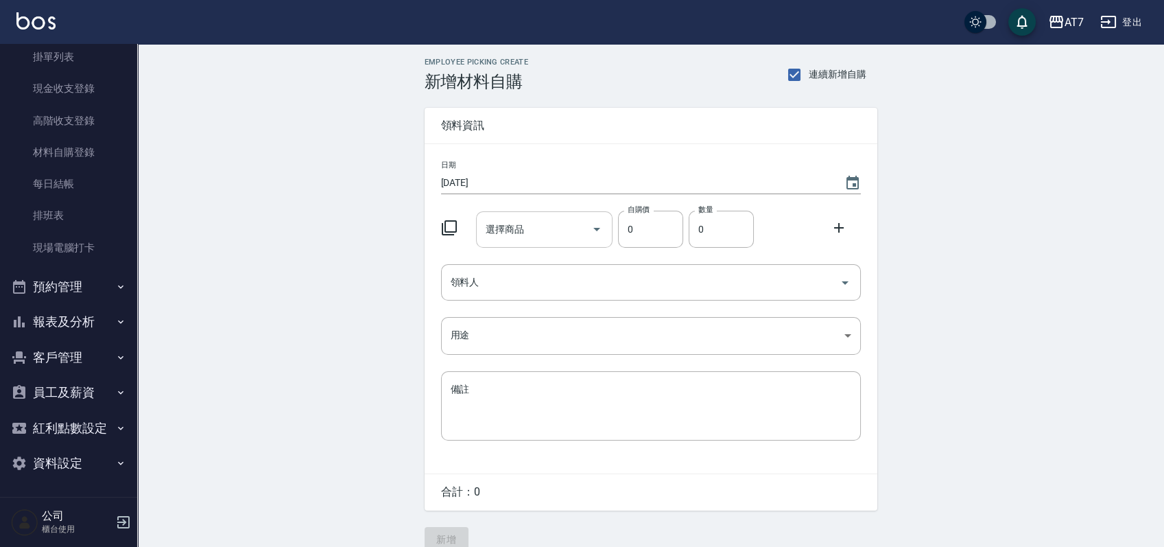
click at [525, 225] on input "選擇商品" at bounding box center [534, 229] width 104 height 24
type input "5"
type input "珍珠"
type input "0"
click at [511, 225] on input "珍珠" at bounding box center [534, 229] width 104 height 24
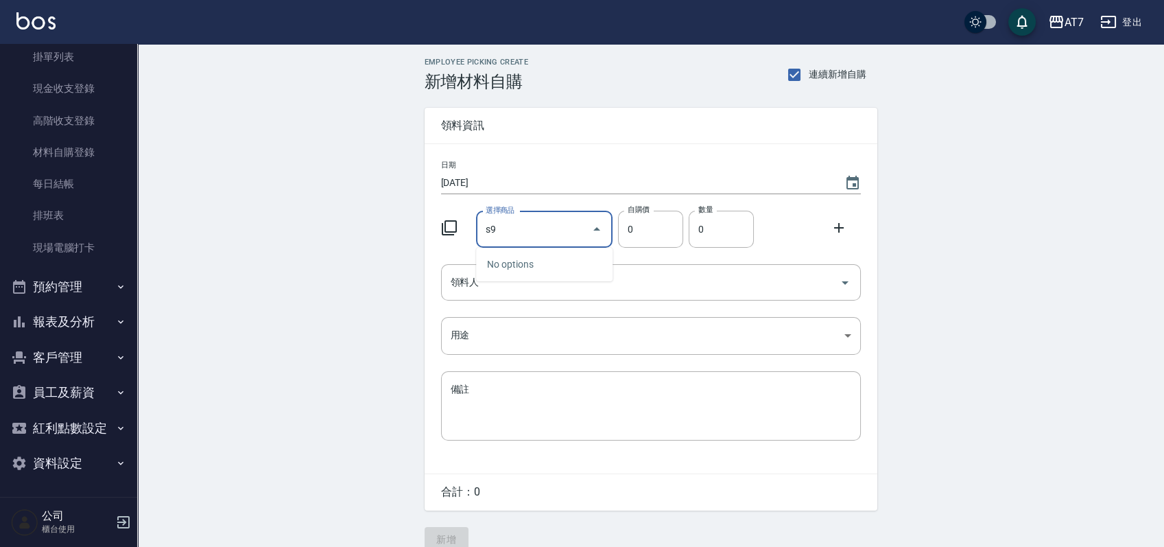
type input "s"
type input "[PERSON_NAME]"
click at [511, 225] on input "選擇商品" at bounding box center [534, 229] width 104 height 24
type input "臻"
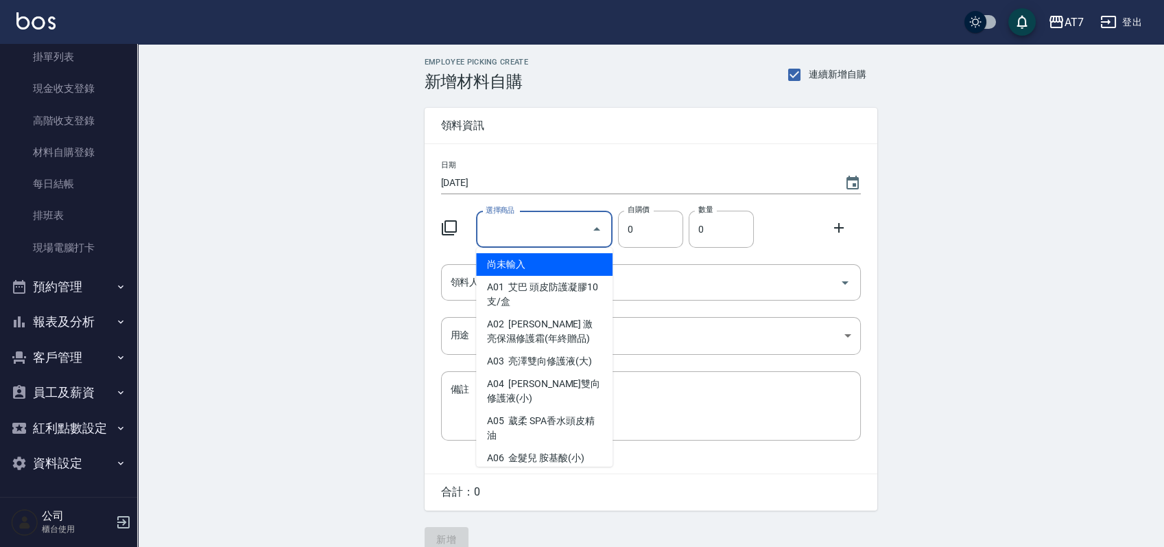
click at [444, 213] on div "選擇商品 選擇商品 自購價 0 自購價 數量 0 數量" at bounding box center [648, 226] width 425 height 43
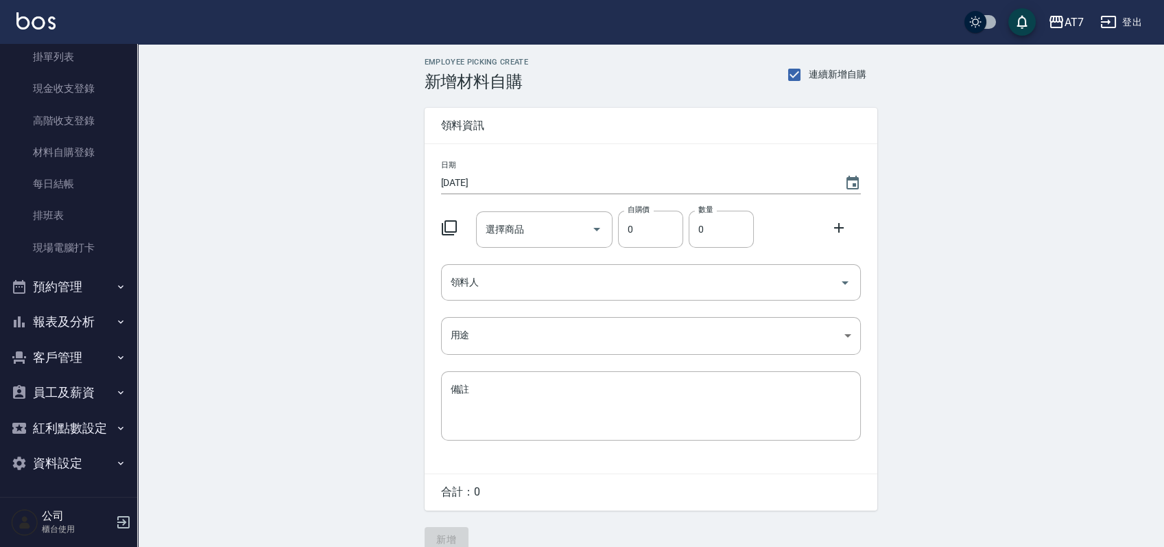
click at [451, 224] on icon at bounding box center [449, 227] width 16 height 16
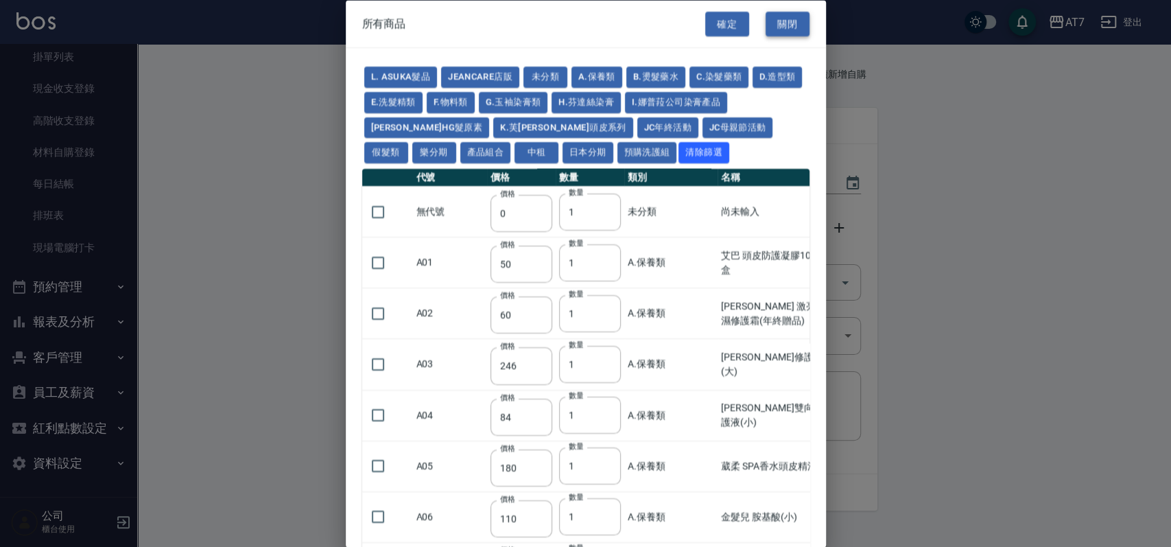
click at [778, 23] on button "關閉" at bounding box center [787, 23] width 44 height 25
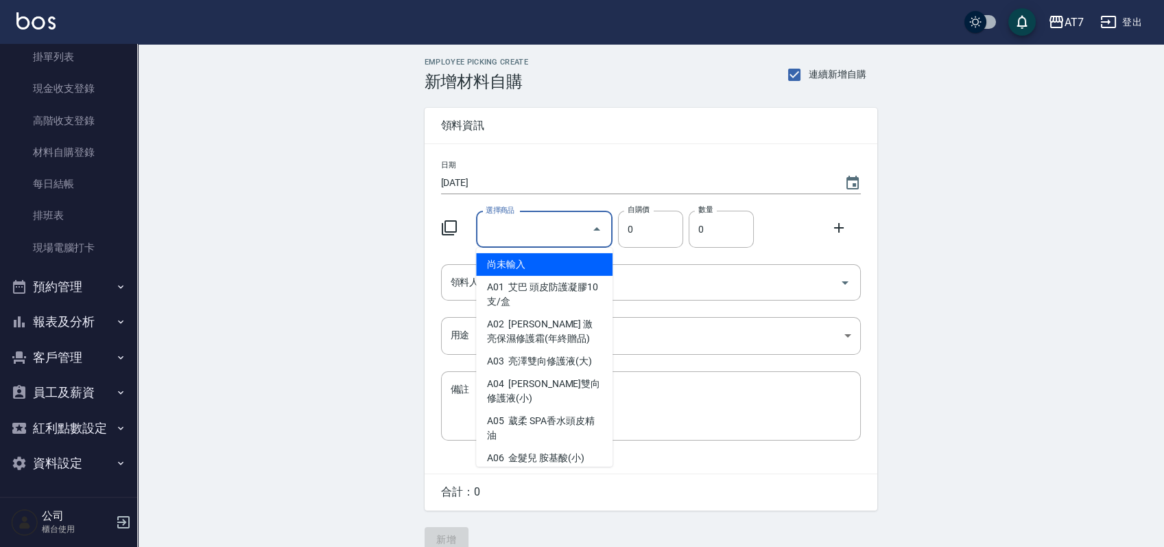
click at [552, 229] on input "選擇商品" at bounding box center [534, 229] width 104 height 24
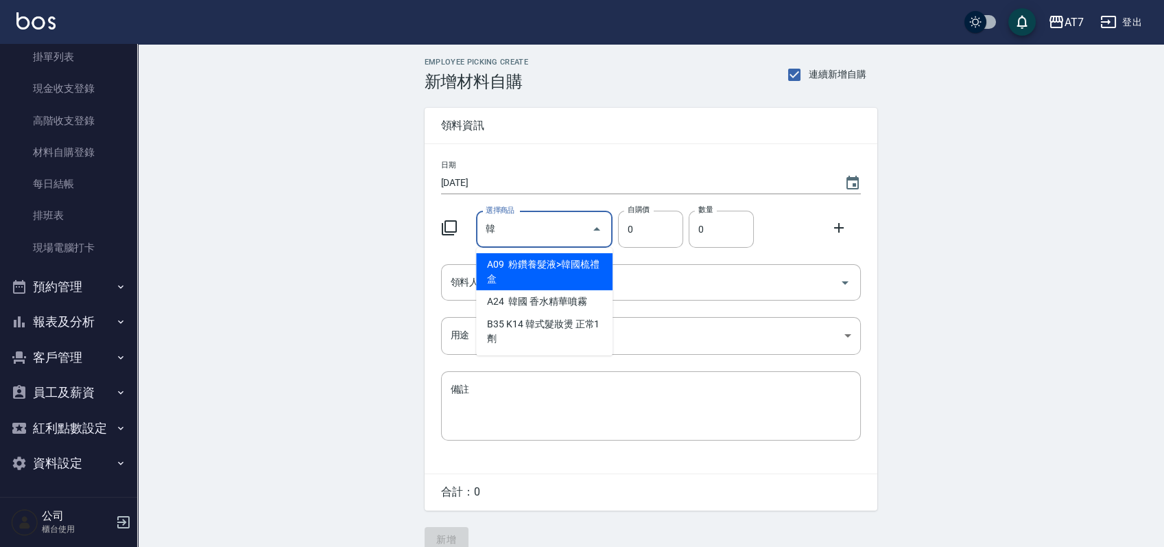
click at [546, 335] on li "B35 K14 韓式髮妝燙 正常1劑" at bounding box center [544, 331] width 136 height 37
type input "K14 韓式髮妝燙 正常1劑"
type input "160"
type input "1"
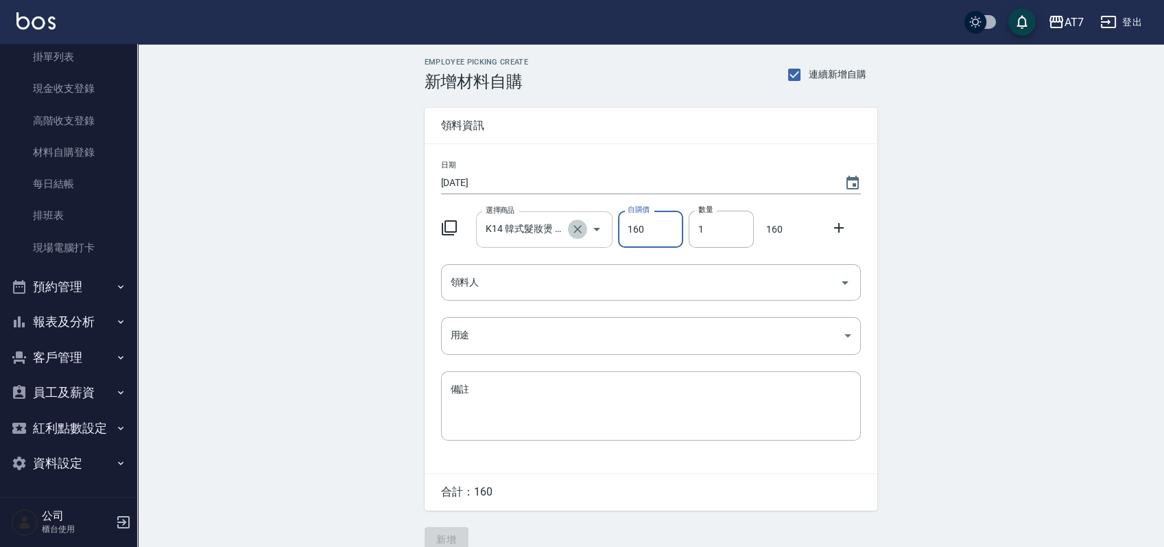
click at [579, 233] on icon "Clear" at bounding box center [578, 229] width 14 height 14
type input "0"
click at [545, 237] on input "選擇商品" at bounding box center [534, 229] width 104 height 24
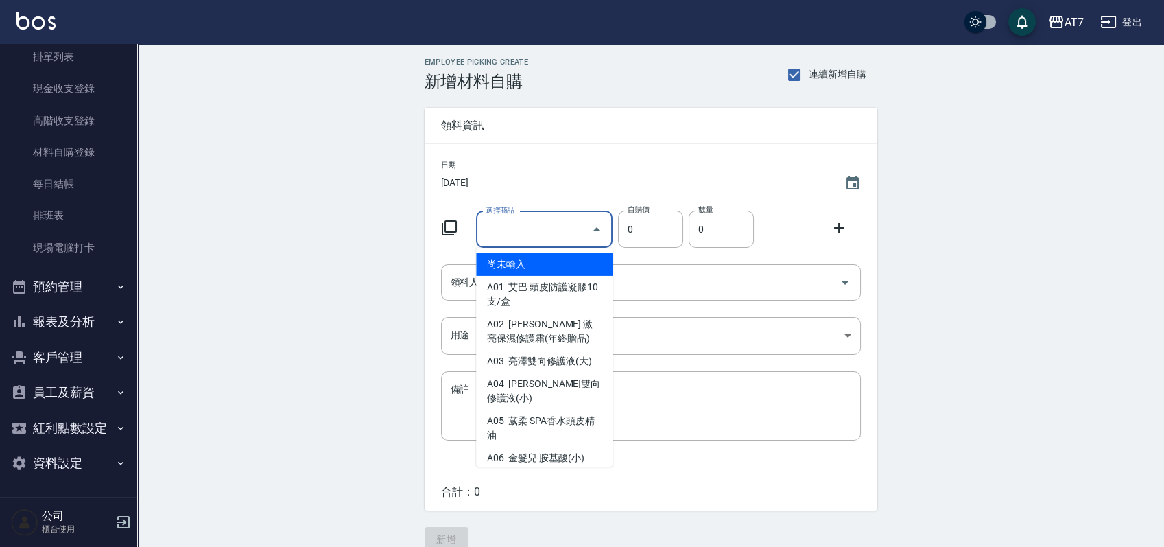
click at [523, 233] on input "選擇商品" at bounding box center [534, 229] width 104 height 24
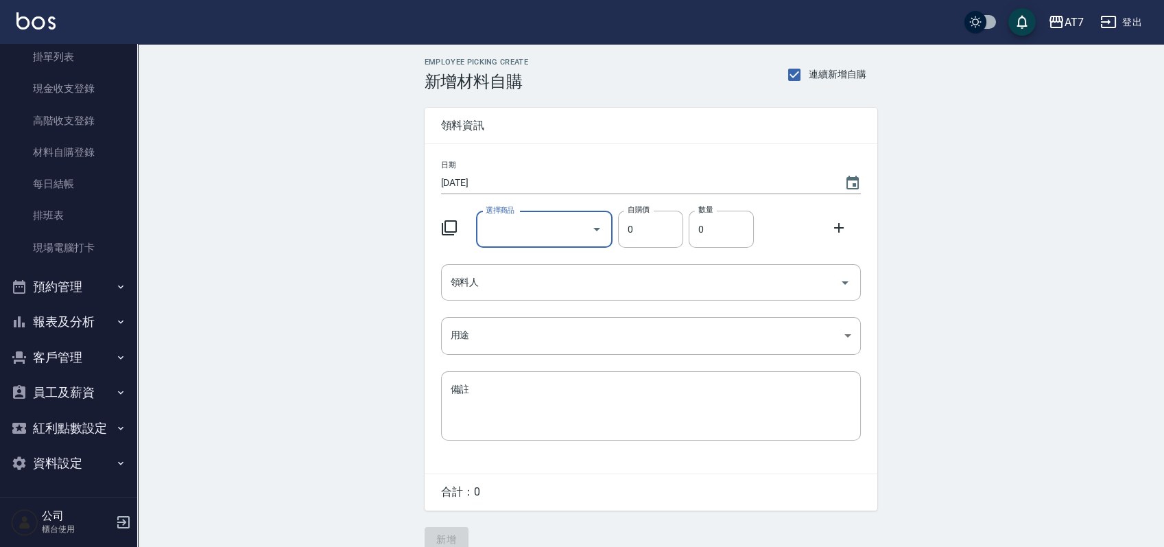
click at [523, 233] on input "選擇商品" at bounding box center [534, 229] width 104 height 24
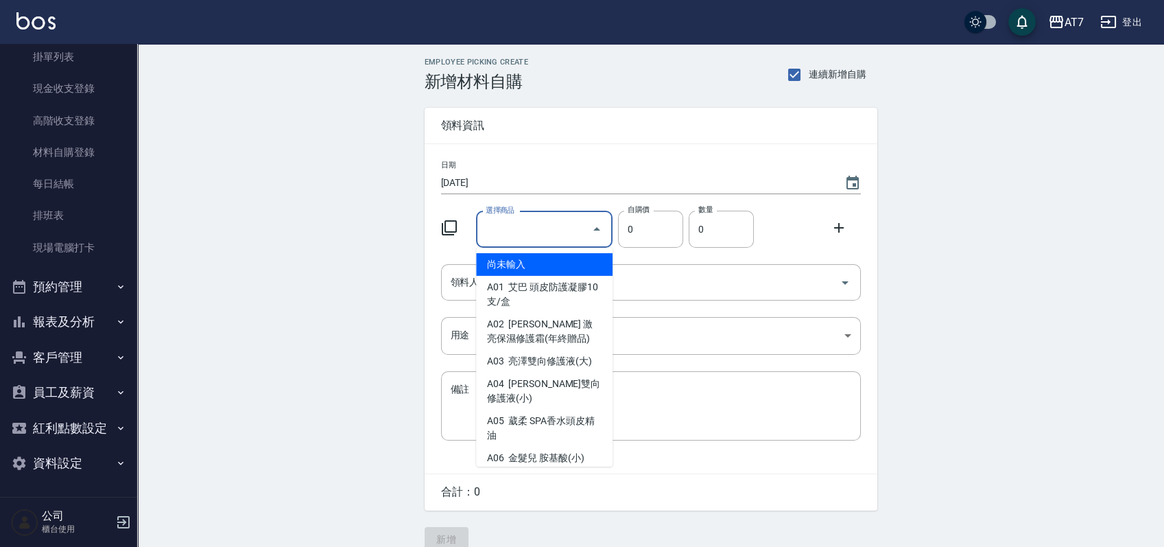
click at [523, 233] on input "選擇商品" at bounding box center [534, 229] width 104 height 24
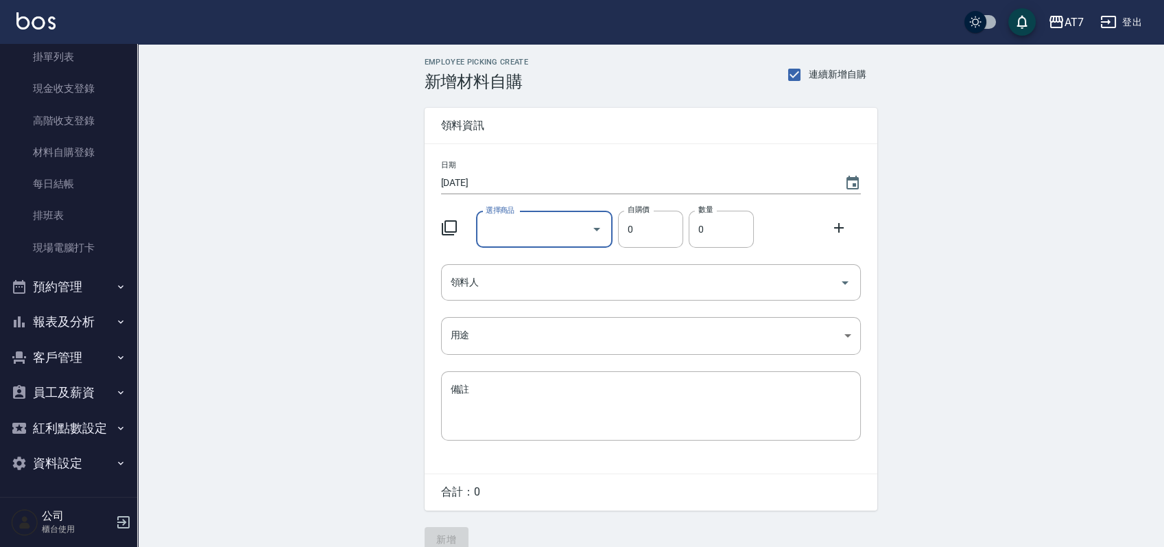
click at [450, 226] on icon at bounding box center [449, 227] width 16 height 16
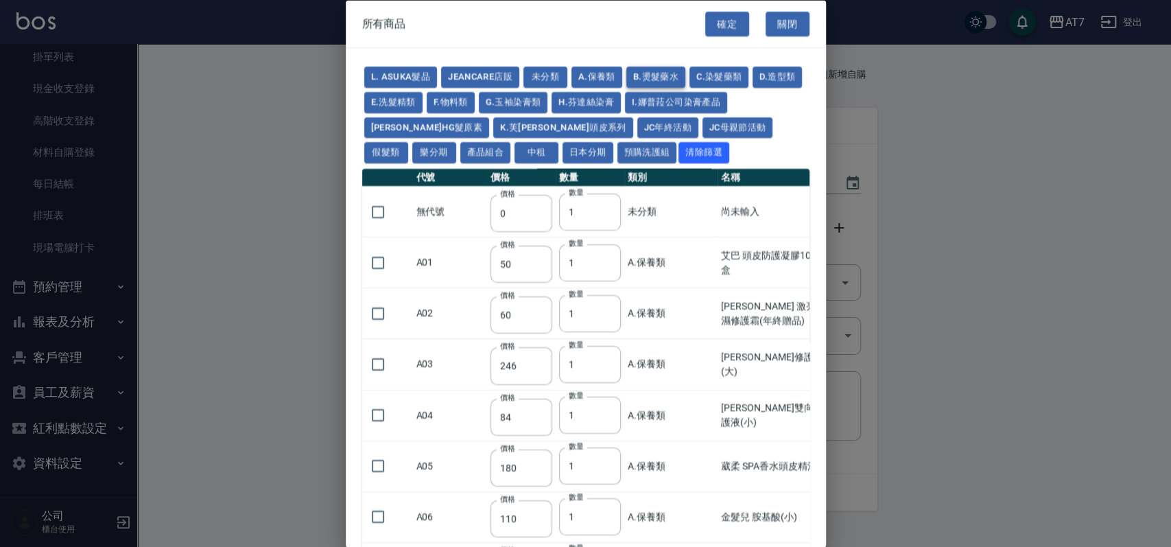
click at [651, 79] on button "B.燙髮藥水" at bounding box center [655, 77] width 59 height 21
type input "180"
type input "260"
type input "450"
type input "220"
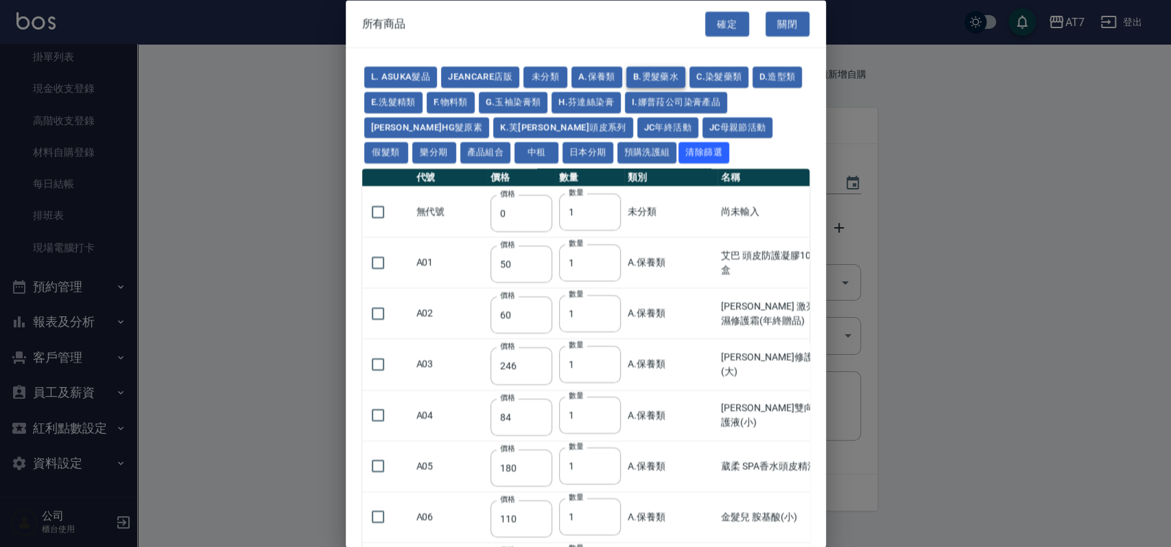
type input "280"
type input "60"
type input "250"
type input "135"
type input "190"
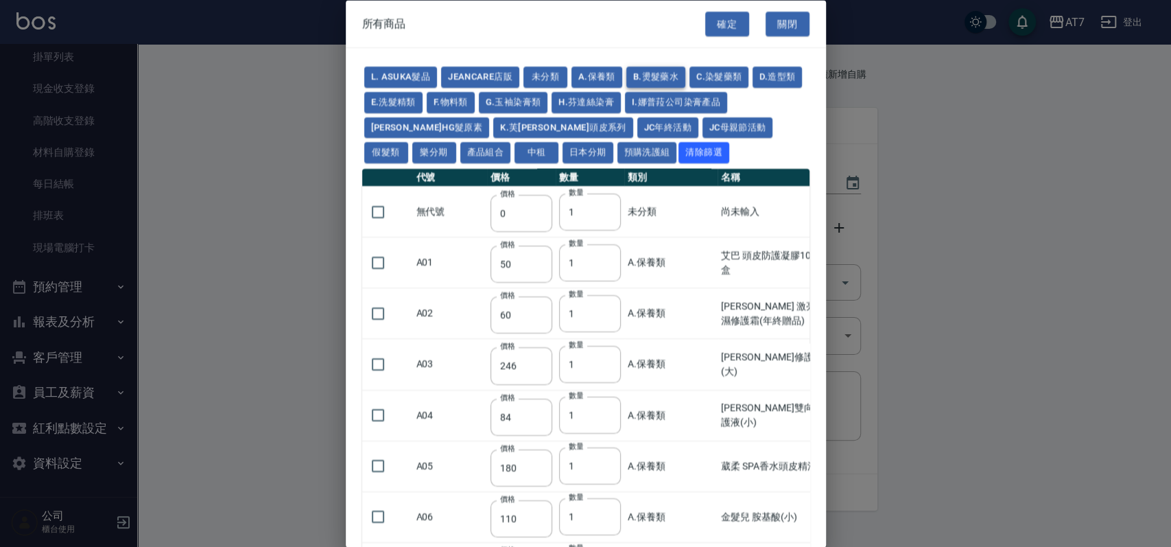
type input "200"
type input "135"
type input "450"
type input "160"
type input "45"
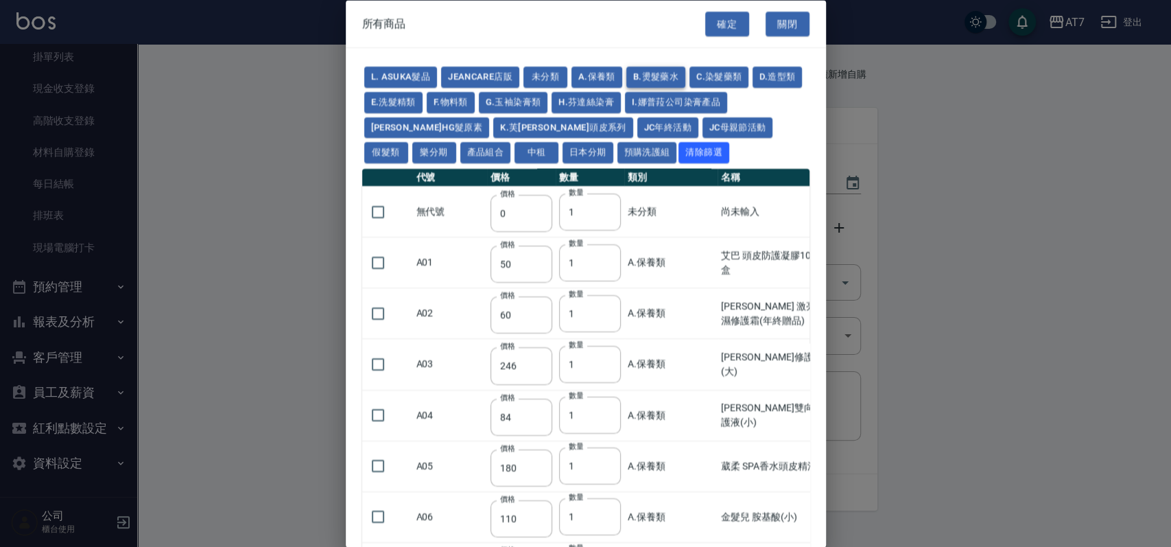
type input "45"
type input "60"
type input "65"
type input "90"
type input "80"
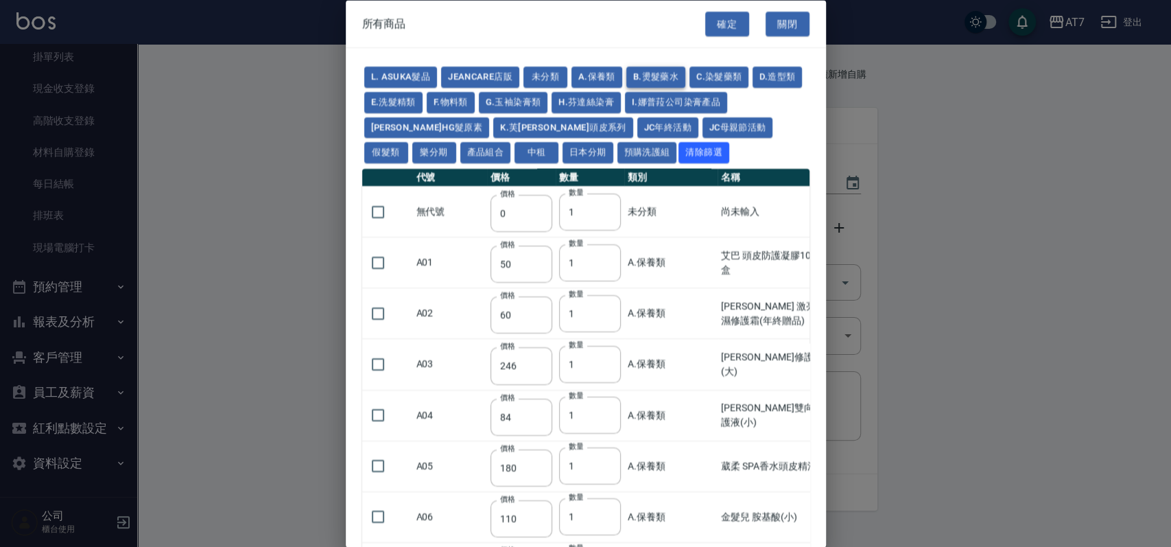
type input "80"
type input "190"
type input "270"
type input "110"
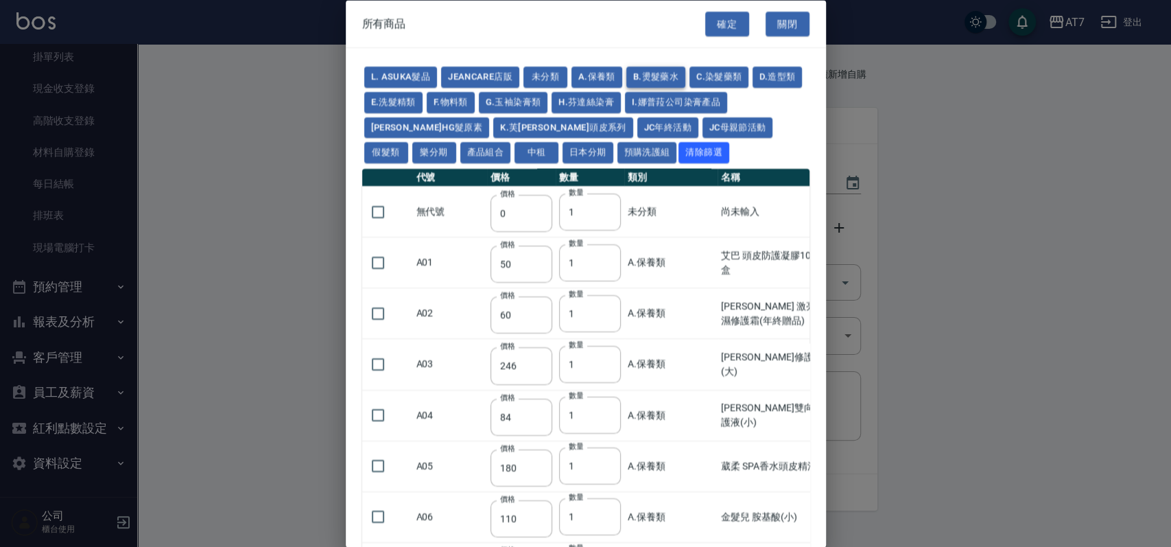
type input "35"
type input "350"
type input "90"
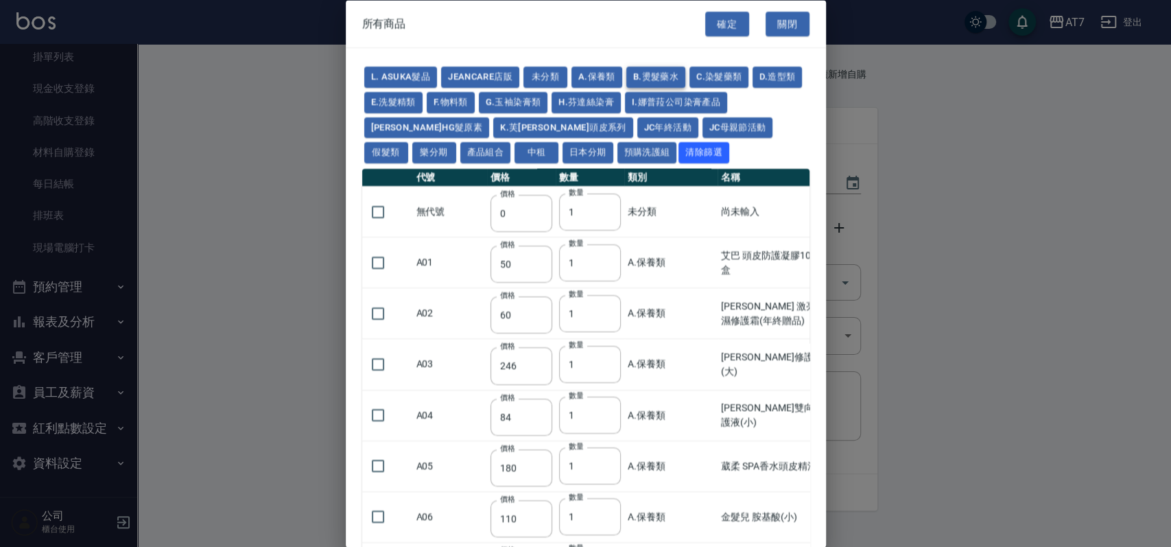
type input "120"
type input "375"
type input "170"
type input "225"
type input "130"
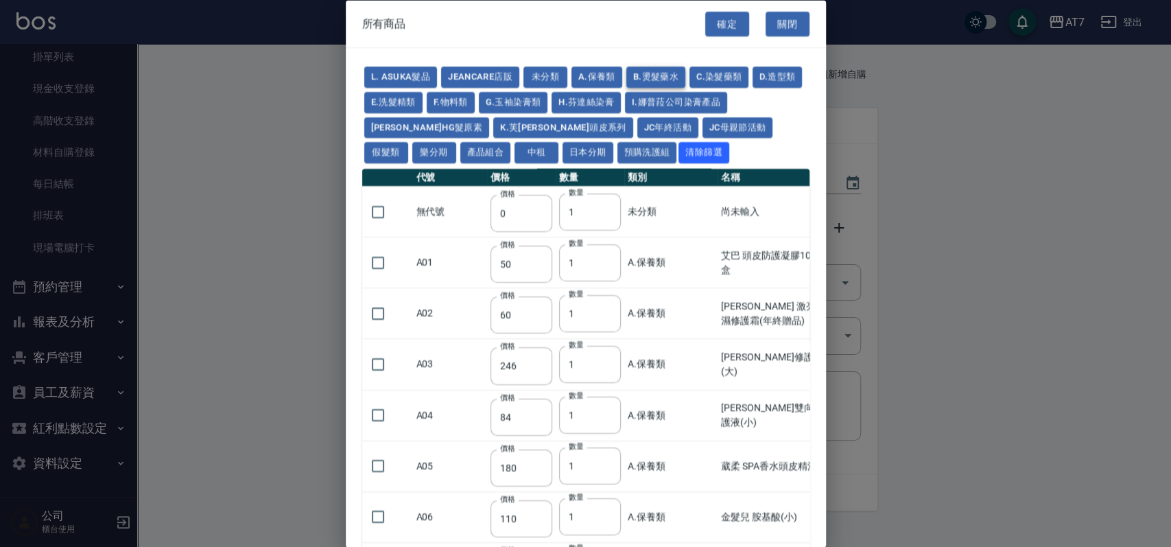
type input "160"
type input "170"
type input "300"
type input "180"
type input "170"
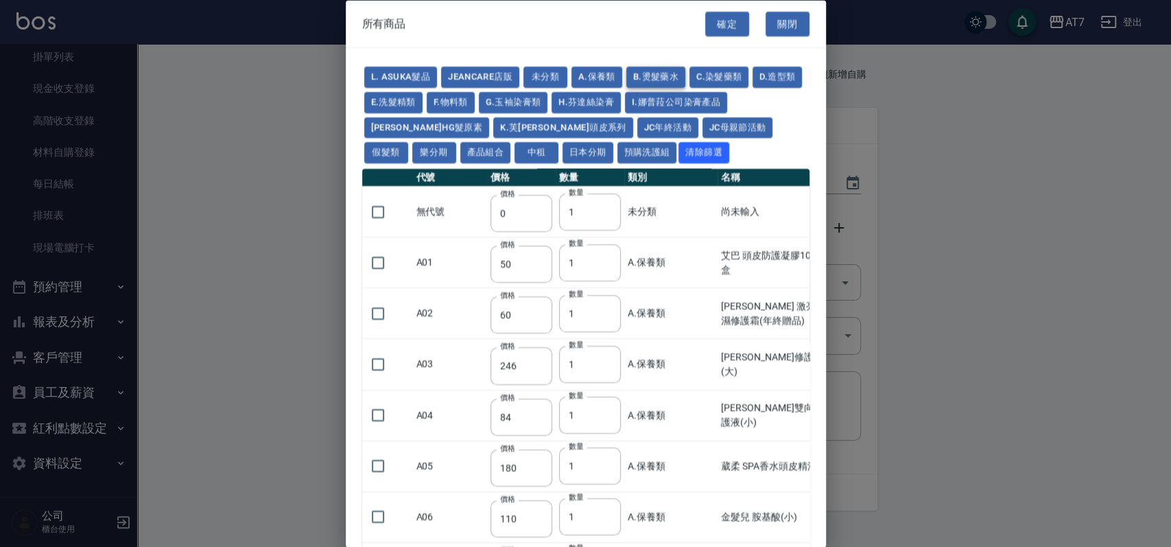
type input "700"
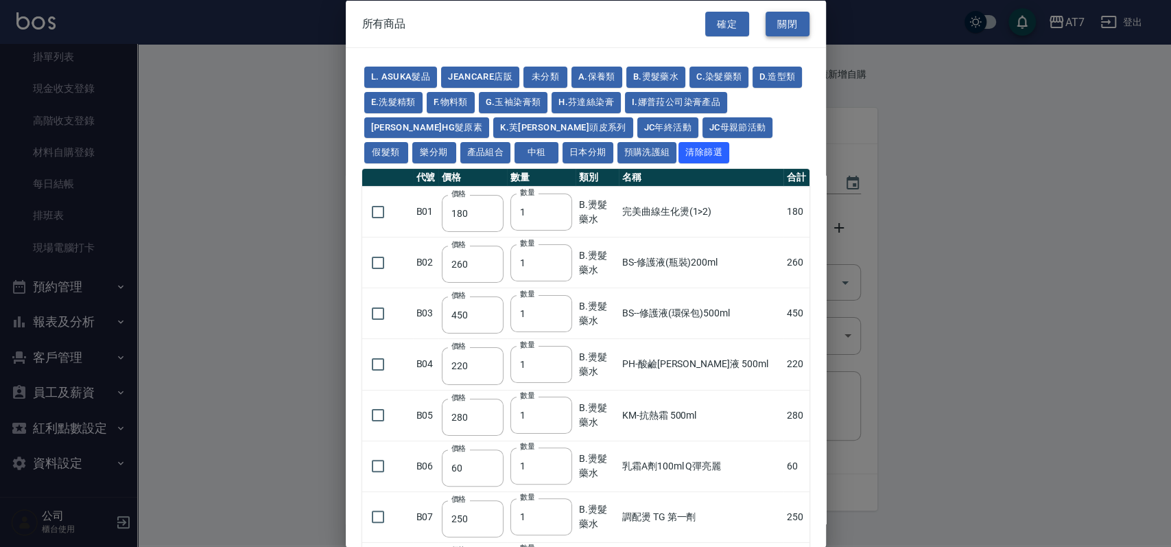
click at [789, 22] on button "關閉" at bounding box center [787, 23] width 44 height 25
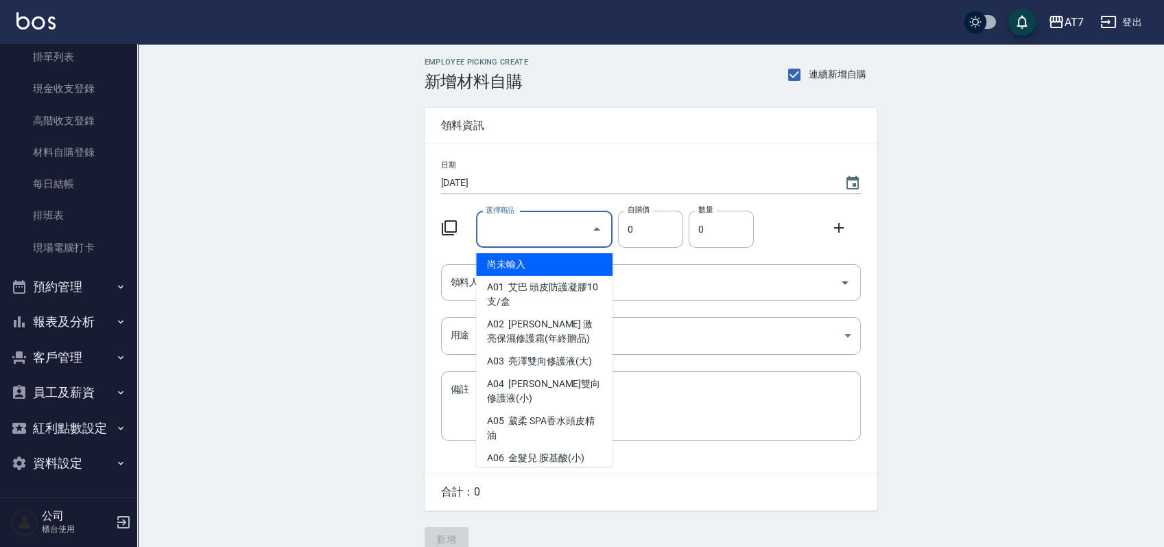
click at [523, 230] on input "選擇商品" at bounding box center [534, 229] width 104 height 24
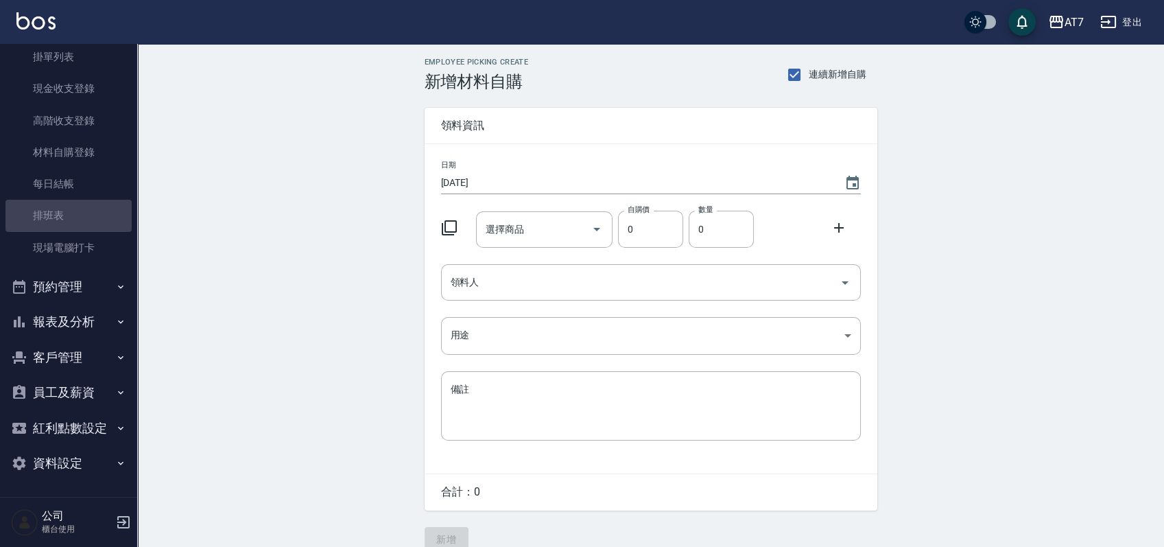
drag, startPoint x: 81, startPoint y: 219, endPoint x: 455, endPoint y: 1, distance: 433.4
click at [81, 219] on link "排班表" at bounding box center [68, 216] width 126 height 32
